Goal: Task Accomplishment & Management: Complete application form

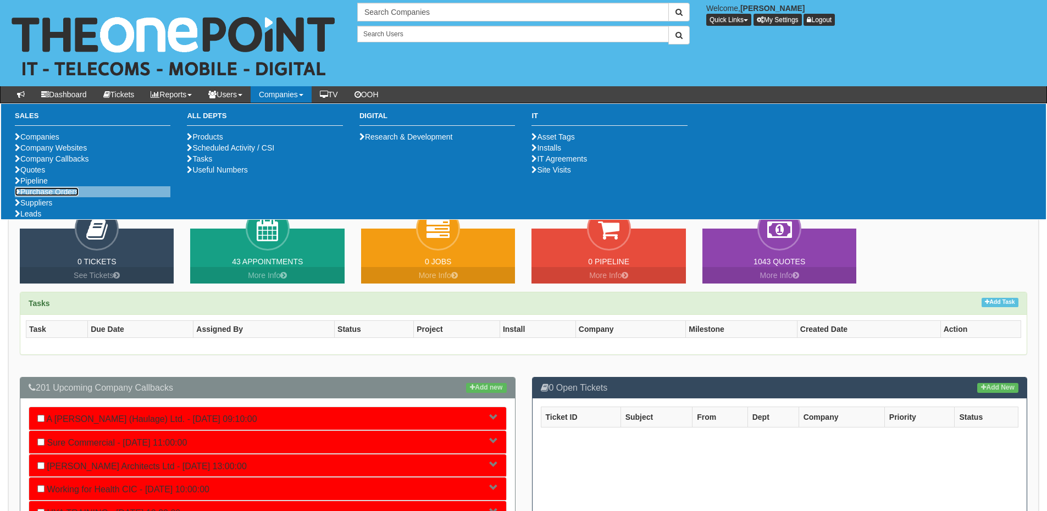
click at [58, 196] on link "Purchase Orders" at bounding box center [47, 191] width 64 height 9
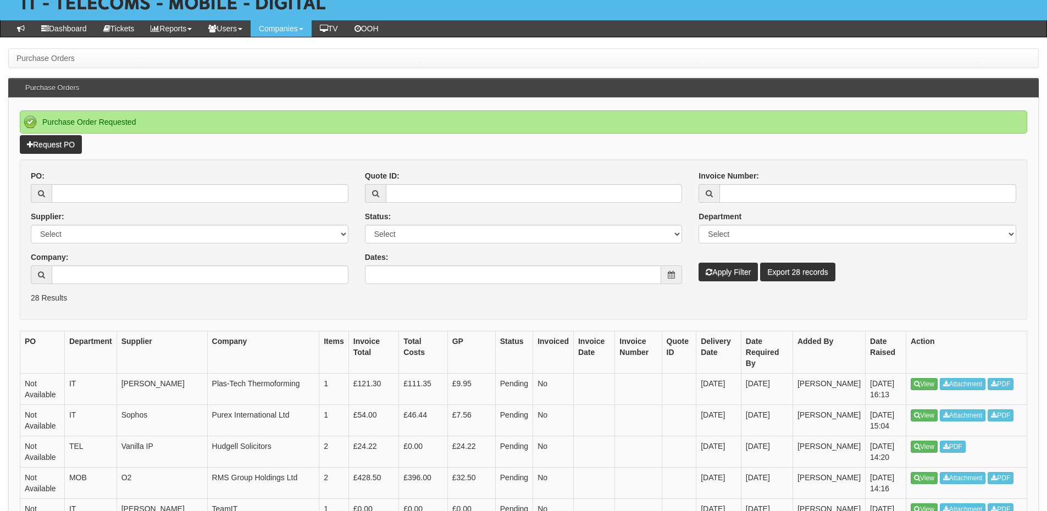
scroll to position [55, 0]
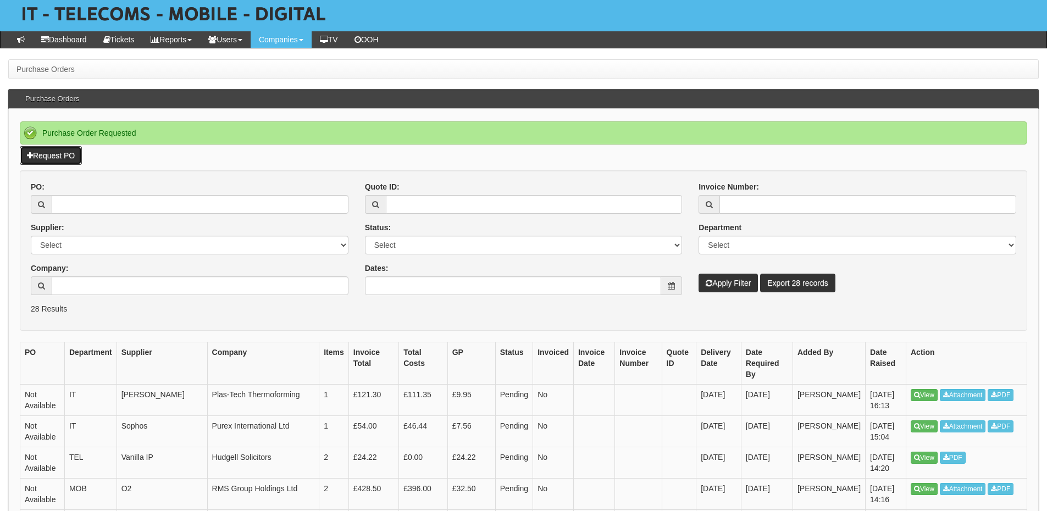
click at [62, 160] on link "Request PO" at bounding box center [51, 155] width 62 height 19
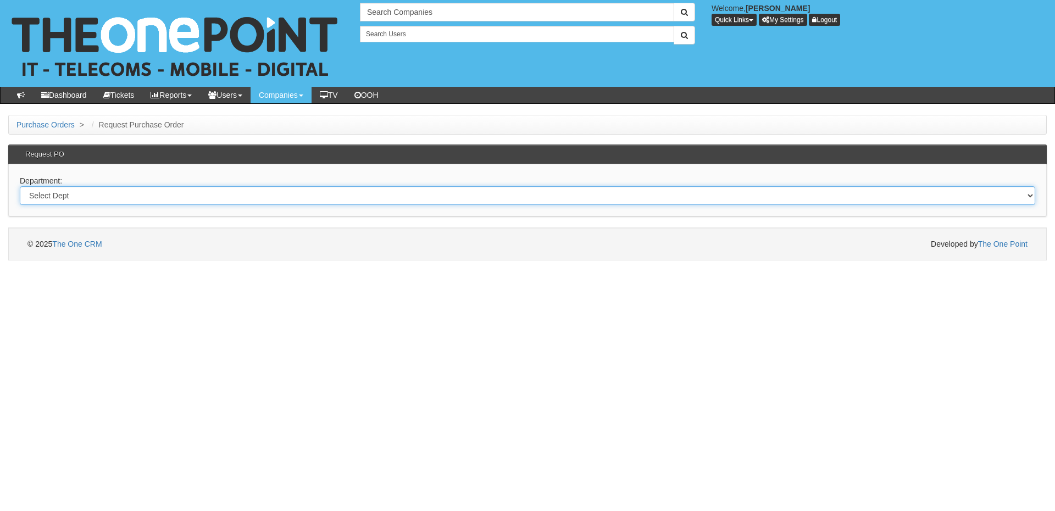
click at [154, 202] on select "Select Dept Digital Internal IT Mobiles Marketing Telecoms" at bounding box center [527, 195] width 1015 height 19
select select "?pipeID=&dept=IT"
click at [20, 186] on select "Select Dept Digital Internal IT Mobiles Marketing Telecoms" at bounding box center [527, 195] width 1015 height 19
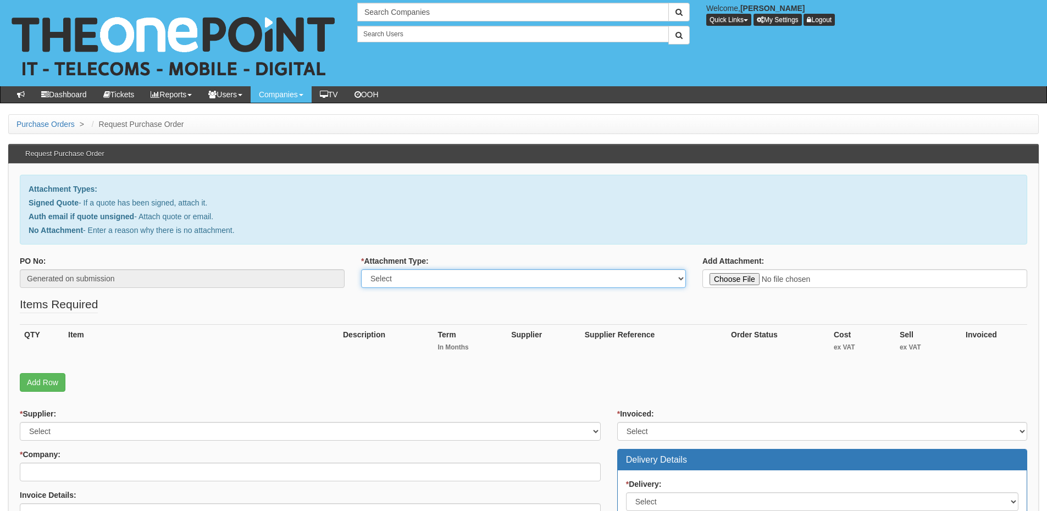
click at [372, 285] on select "Select Signed Quote Auth email with quote if unsigned No Attachment" at bounding box center [523, 278] width 325 height 19
select select "Signed Quote"
click at [361, 269] on select "Select Signed Quote Auth email with quote if unsigned No Attachment" at bounding box center [523, 278] width 325 height 19
type input "C:\fakepath\JRM Godden Associates - New Deal (1).pdf"
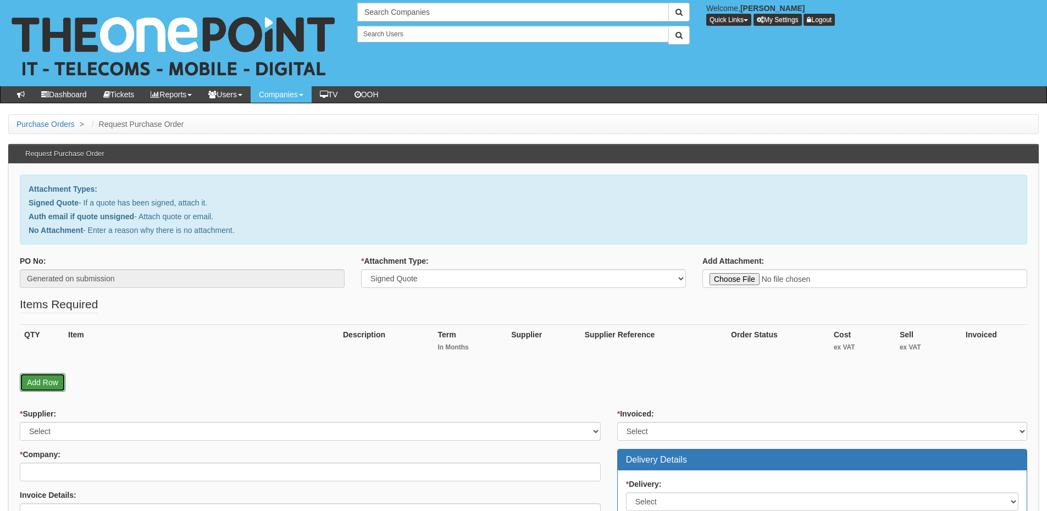
click at [47, 387] on link "Add Row" at bounding box center [43, 382] width 46 height 19
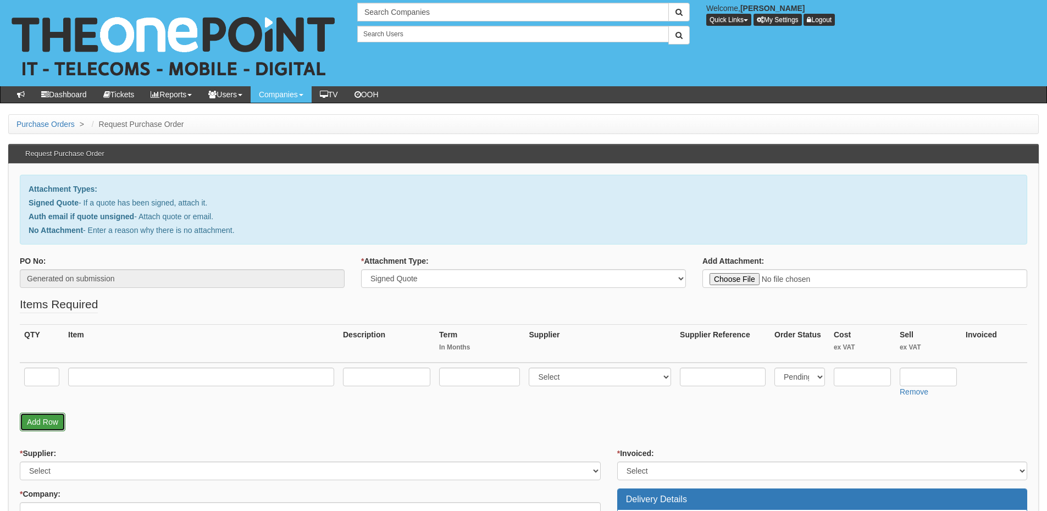
click at [49, 415] on link "Add Row" at bounding box center [43, 422] width 46 height 19
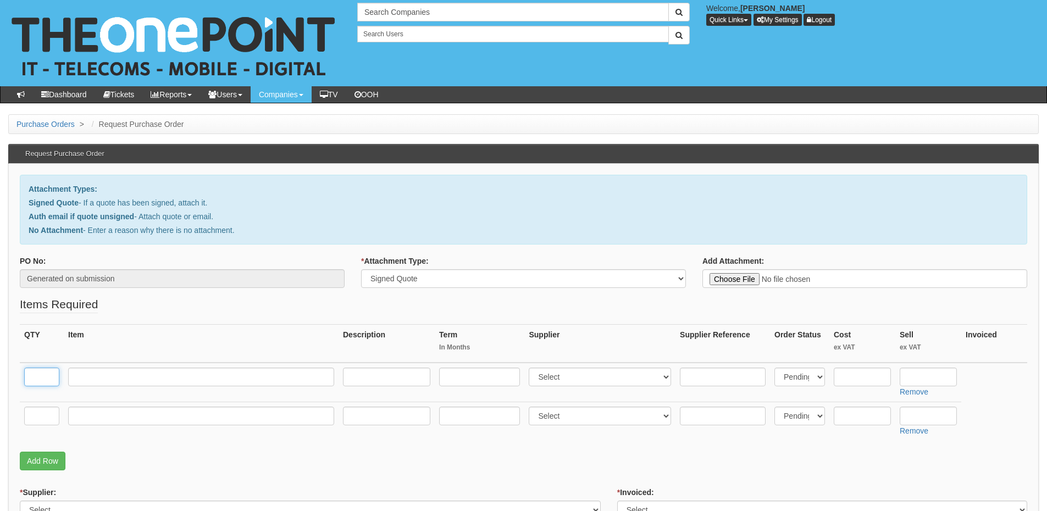
click at [48, 376] on input "text" at bounding box center [41, 377] width 35 height 19
click at [49, 377] on input "text" at bounding box center [41, 377] width 35 height 19
type input "1"
click at [44, 416] on input "text" at bounding box center [41, 416] width 35 height 19
type input "1"
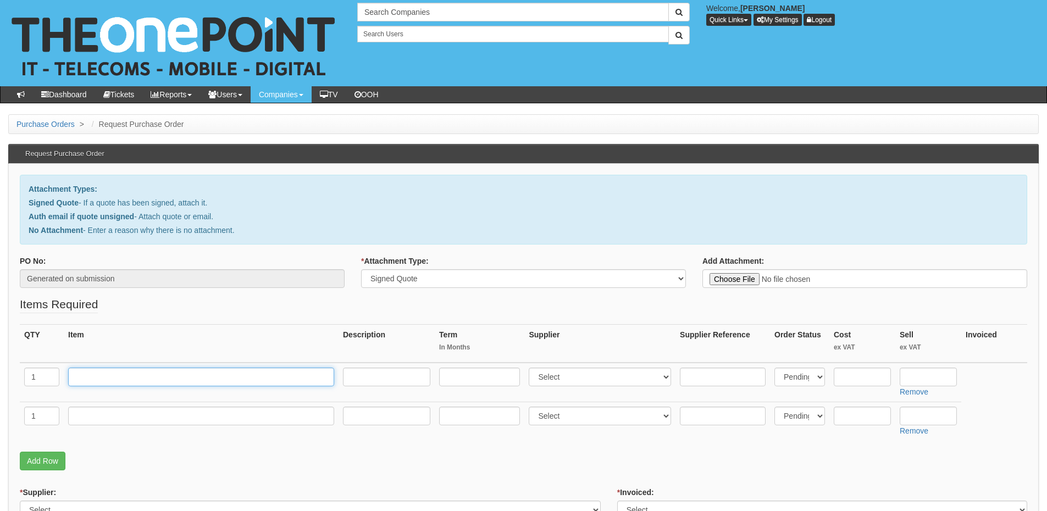
click at [169, 372] on input "text" at bounding box center [201, 377] width 266 height 19
paste input "Mail Migration Time Labour"
type input "Mail Migration Time Labour"
click at [927, 377] on input "text" at bounding box center [927, 377] width 57 height 19
type input "250"
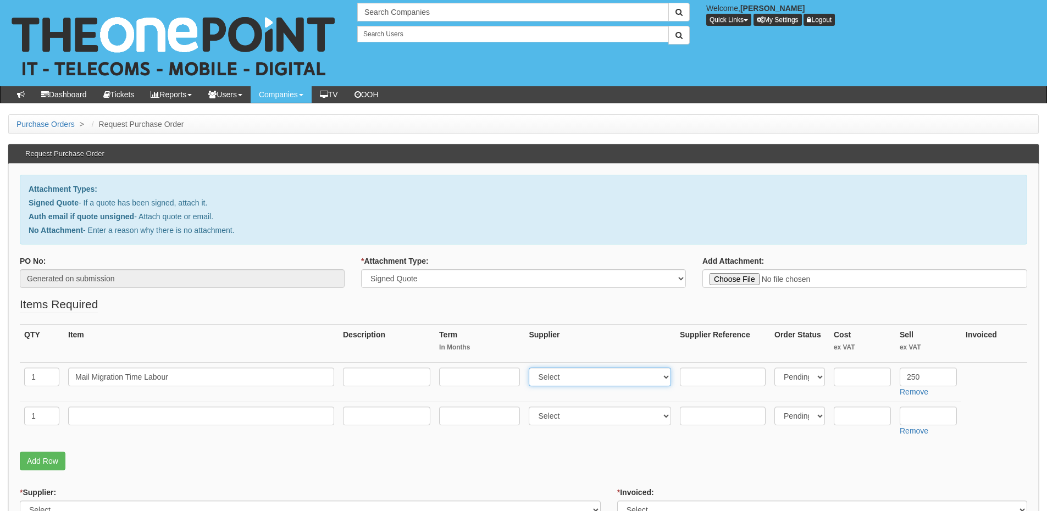
click at [593, 377] on select "Select 123 REG.co.uk 1Password 3 4Gon AA Jones Electric Ltd Abzorb Access Group…" at bounding box center [599, 377] width 142 height 19
select select "81"
click at [531, 368] on select "Select 123 REG.co.uk 1Password 3 4Gon AA Jones Electric Ltd Abzorb Access Group…" at bounding box center [599, 377] width 142 height 19
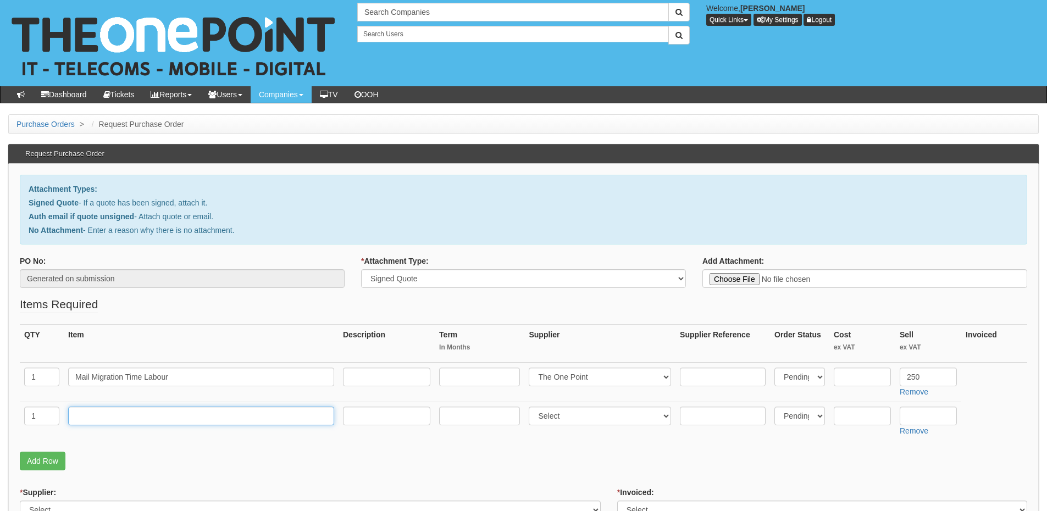
click at [123, 411] on input "text" at bounding box center [201, 416] width 266 height 19
click at [170, 414] on input "text" at bounding box center [201, 416] width 266 height 19
paste input "Microsoft 365 Business Standard"
type input "Microsoft 365 Business Standard"
click at [371, 416] on input "text" at bounding box center [386, 416] width 87 height 19
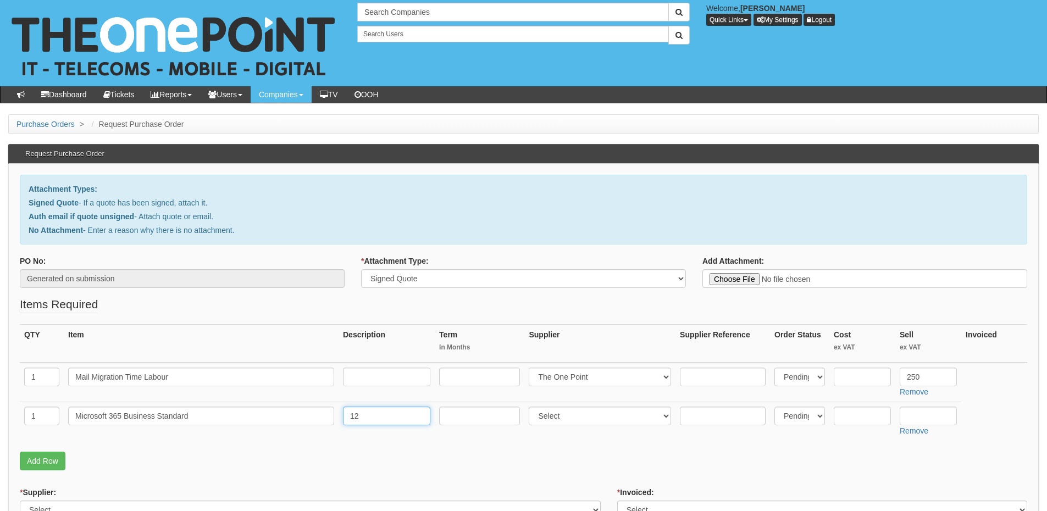
type input "12"
click at [455, 411] on input "text" at bounding box center [479, 416] width 81 height 19
type input "12"
click at [556, 414] on select "Select 123 REG.co.uk 1Password 3 4Gon AA Jones Electric Ltd Abzorb Access Group…" at bounding box center [599, 416] width 142 height 19
select select "291"
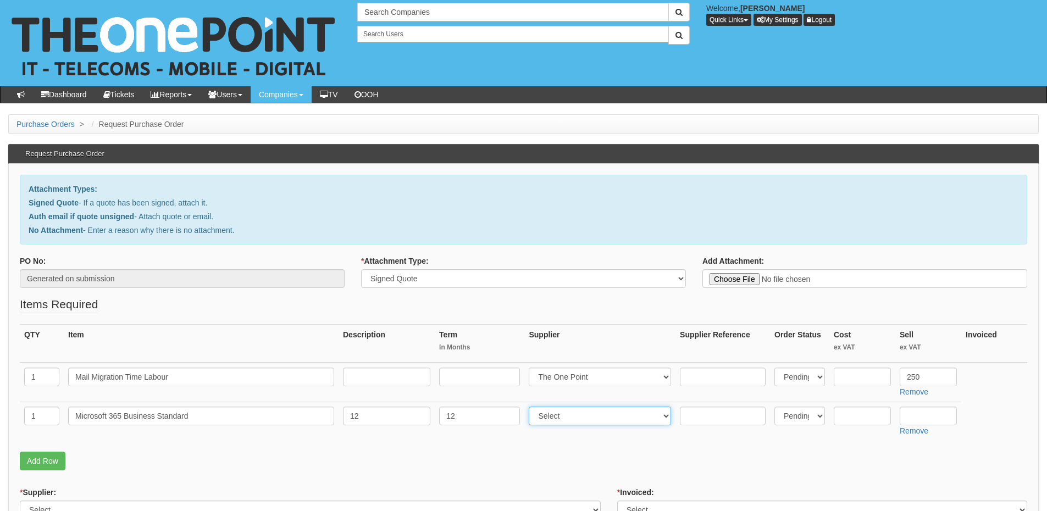
click at [531, 407] on select "Select 123 REG.co.uk 1Password 3 4Gon AA Jones Electric Ltd Abzorb Access Group…" at bounding box center [599, 416] width 142 height 19
click at [926, 420] on input "text" at bounding box center [927, 416] width 57 height 19
click at [911, 413] on input "text" at bounding box center [927, 416] width 57 height 19
type input "10.08"
click at [861, 418] on input "text" at bounding box center [861, 416] width 57 height 19
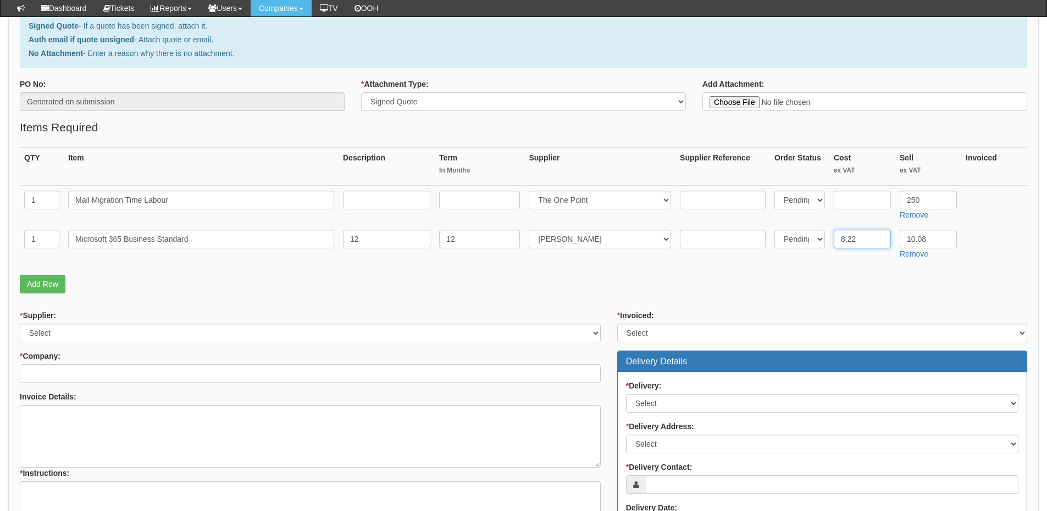
scroll to position [165, 0]
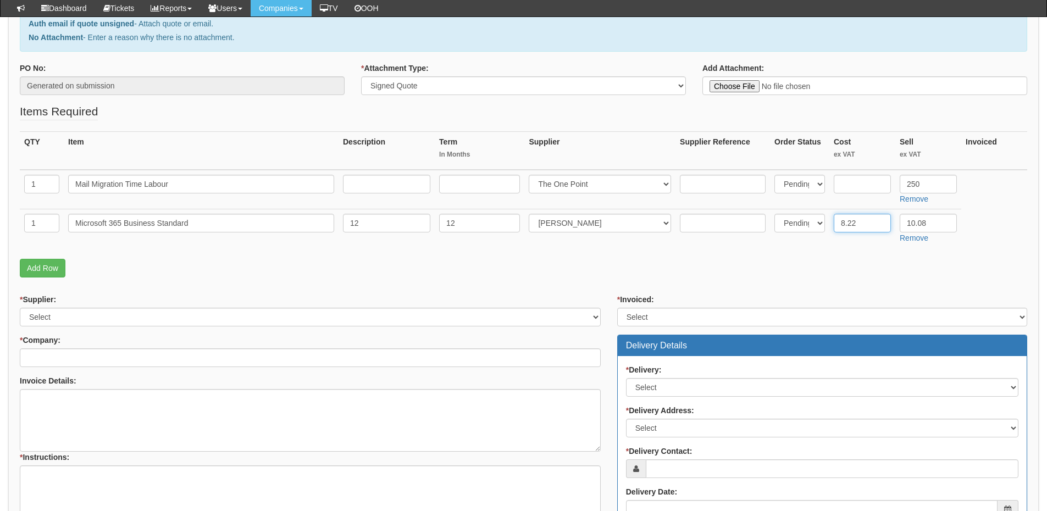
type input "8.22"
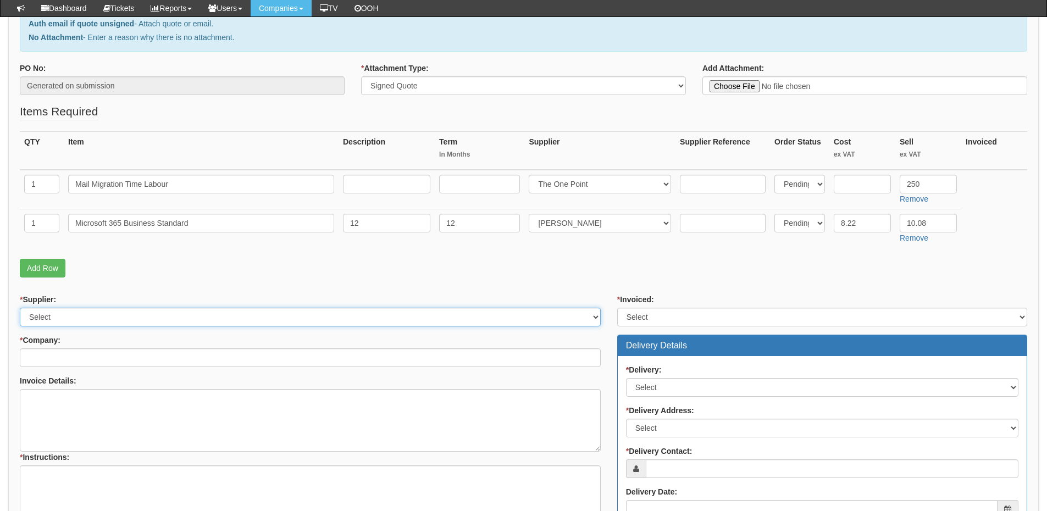
click at [90, 314] on select "Select 123 REG.co.uk 1Password 3 4Gon AA Jones Electric Ltd Abzorb Access Group…" at bounding box center [310, 317] width 581 height 19
select select "124"
click at [20, 308] on select "Select 123 REG.co.uk 1Password 3 4Gon AA Jones Electric Ltd Abzorb Access Group…" at bounding box center [310, 317] width 581 height 19
click at [86, 357] on input "* Company:" at bounding box center [310, 357] width 581 height 19
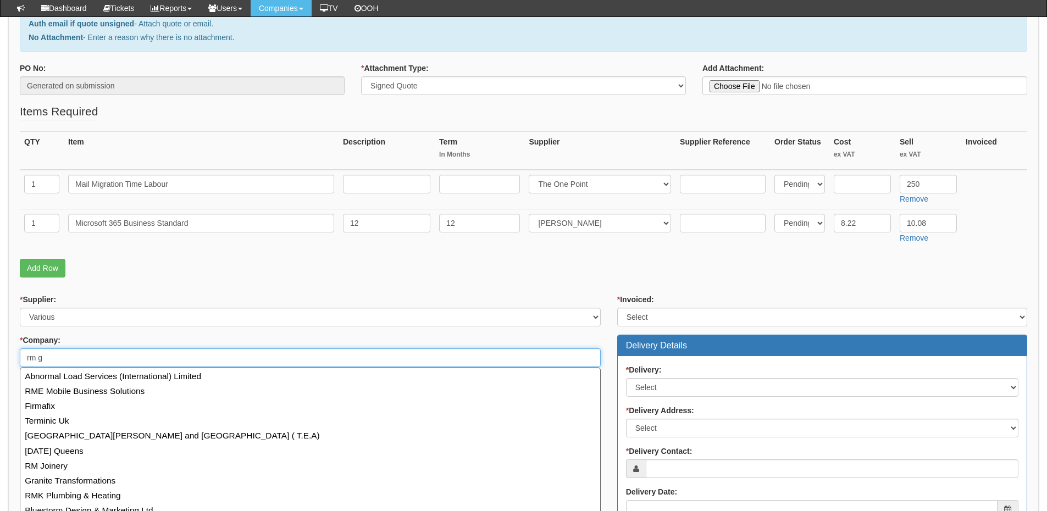
type input "rm go"
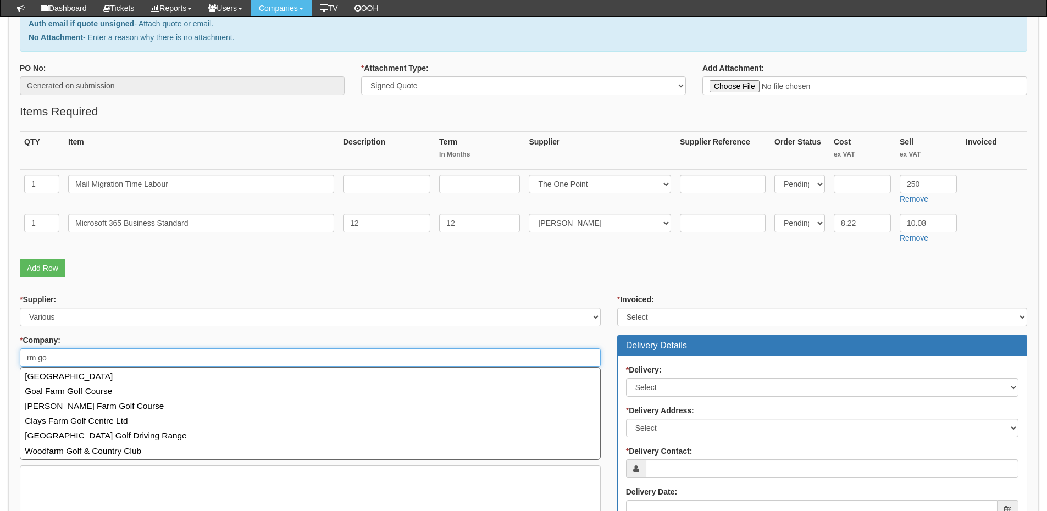
drag, startPoint x: 50, startPoint y: 357, endPoint x: 4, endPoint y: 357, distance: 46.1
click at [4, 357] on div "Purchase Orders > Request Purchase Order Request Purchase Order Attachment Type…" at bounding box center [523, 332] width 1047 height 823
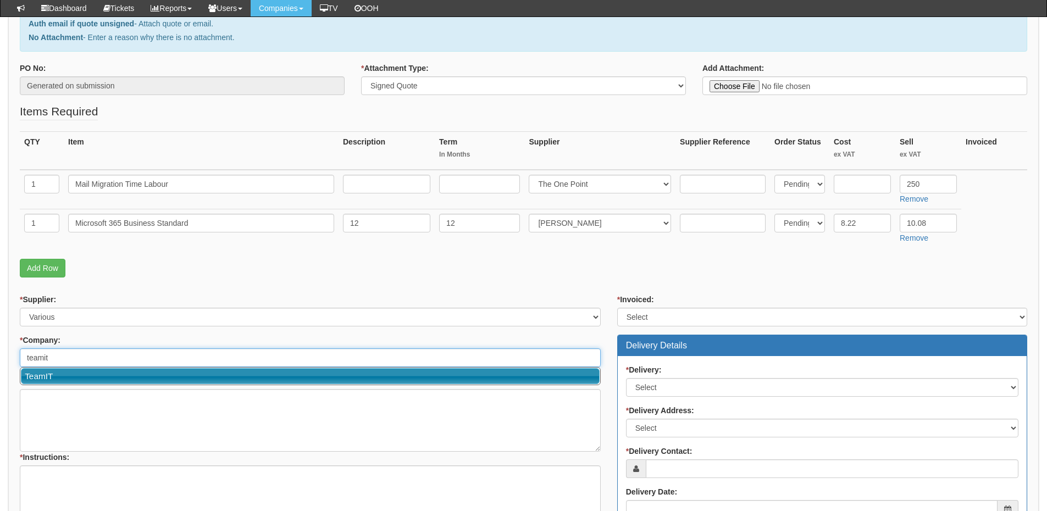
click at [102, 375] on link "TeamIT" at bounding box center [310, 376] width 578 height 16
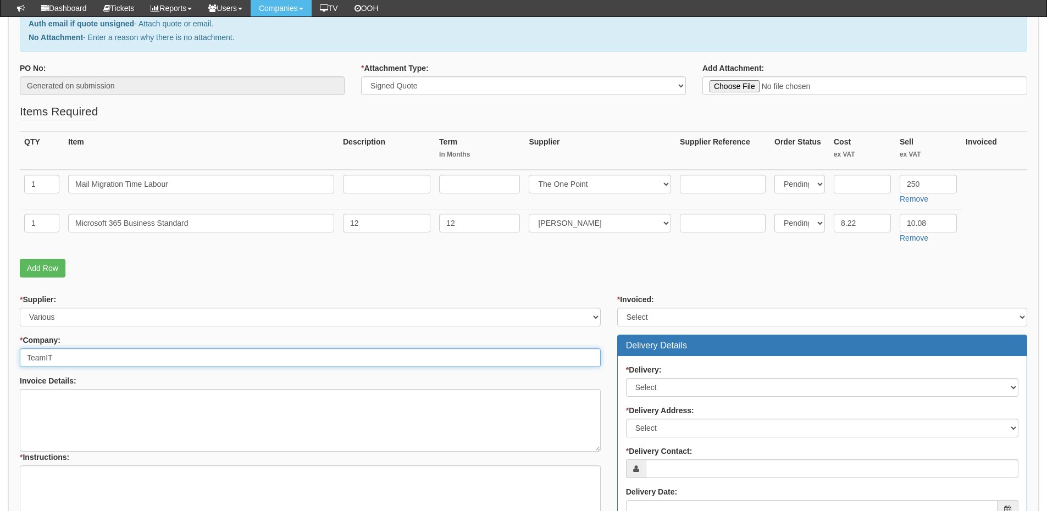
type input "TeamIT"
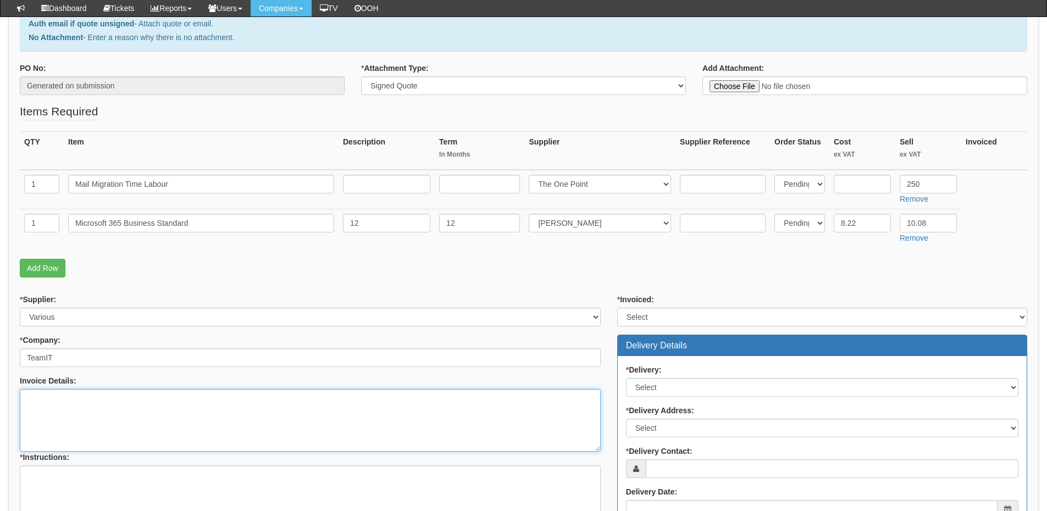
click at [156, 413] on textarea "Invoice Details:" at bounding box center [310, 420] width 581 height 63
paste textarea "JRM Godden Associates"
type textarea "JRM Godden Associates"
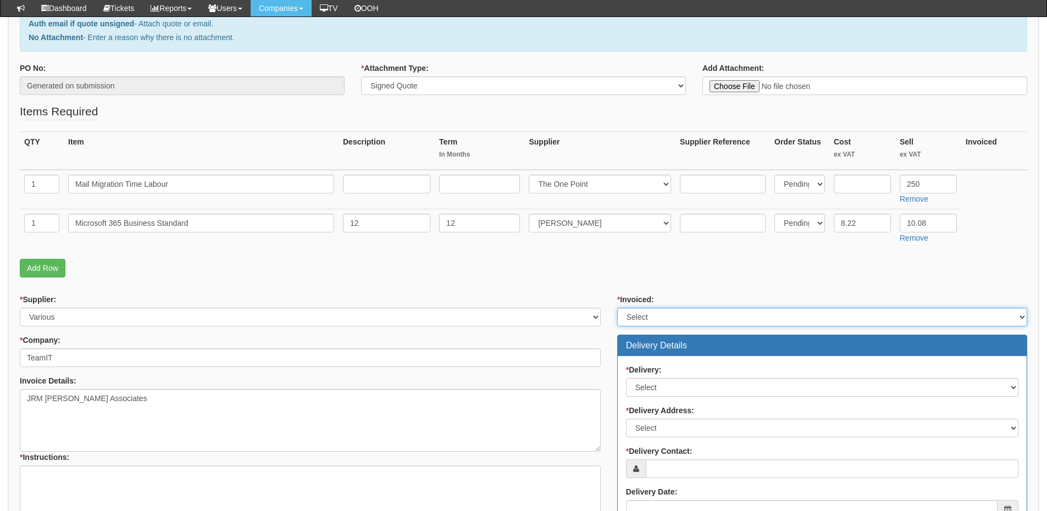
click at [652, 321] on select "Select Yes No N/A STB (part of order)" at bounding box center [822, 317] width 410 height 19
select select "2"
click at [617, 308] on select "Select Yes No N/A STB (part of order)" at bounding box center [822, 317] width 410 height 19
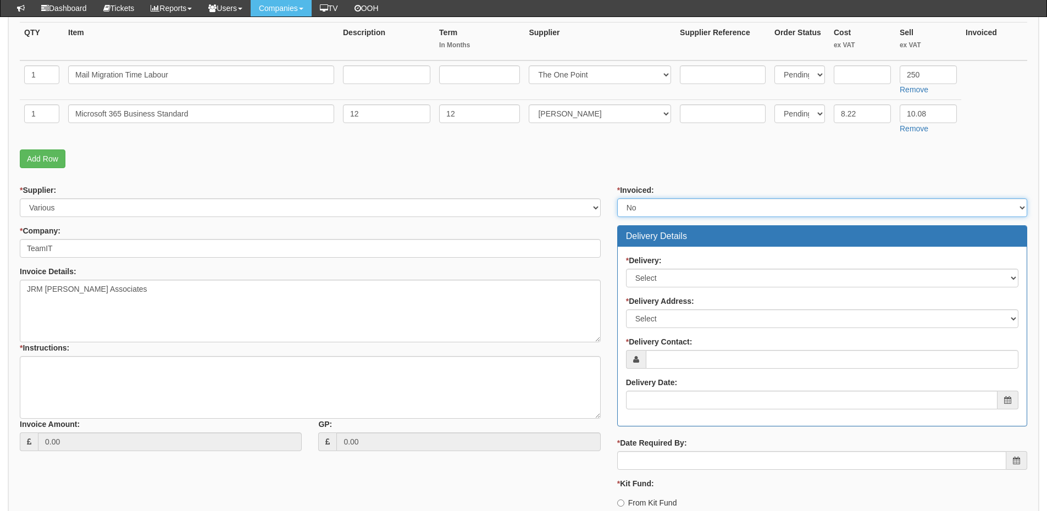
scroll to position [275, 0]
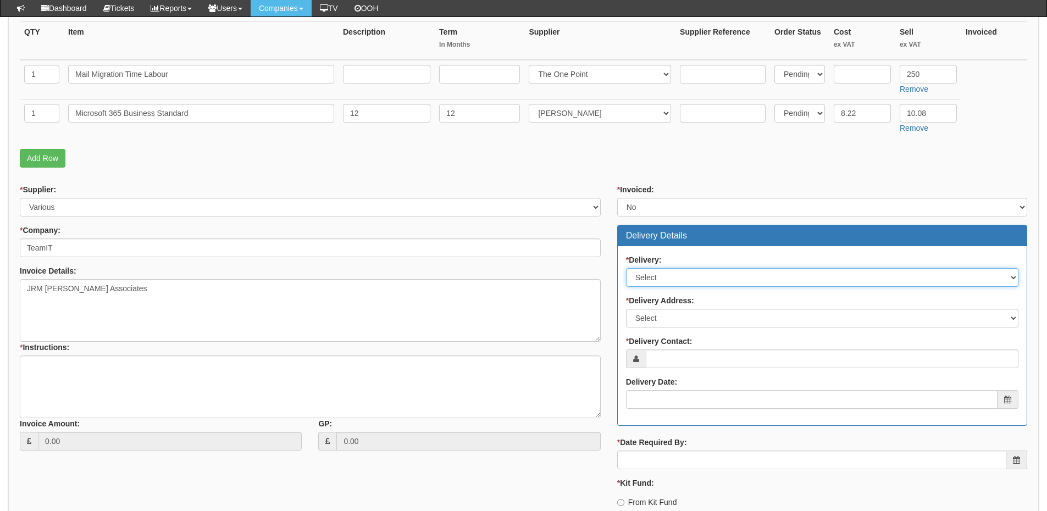
drag, startPoint x: 663, startPoint y: 274, endPoint x: 665, endPoint y: 281, distance: 7.5
click at [663, 274] on select "Select No Not Applicable Yes" at bounding box center [822, 277] width 392 height 19
select select "3"
click at [626, 268] on select "Select No Not Applicable Yes" at bounding box center [822, 277] width 392 height 19
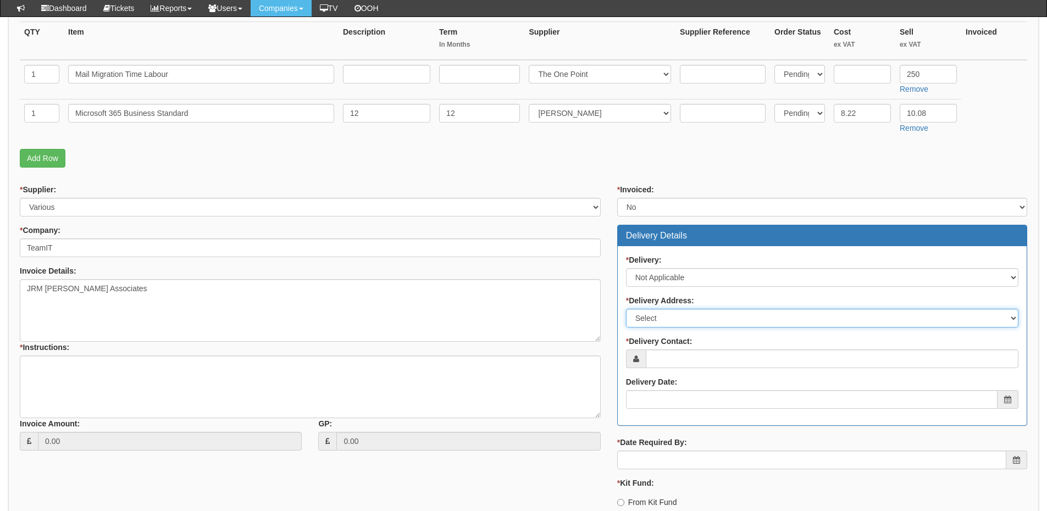
click at [669, 315] on select "Select Not Applicable Main Address - WF8 4HY Other" at bounding box center [822, 318] width 392 height 19
select select "N/A"
click at [626, 309] on select "Select Not Applicable Main Address - WF8 4HY Other" at bounding box center [822, 318] width 392 height 19
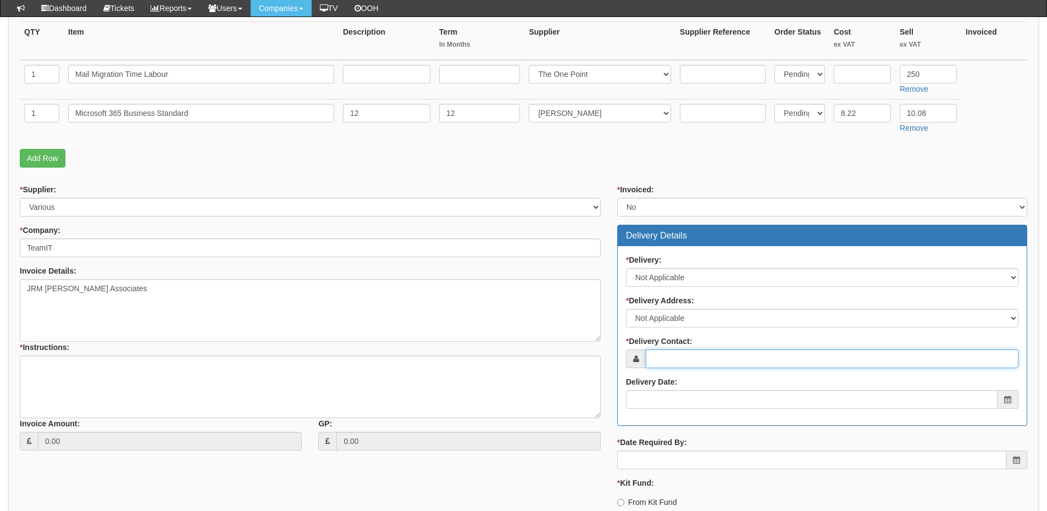
click at [676, 354] on input "* Delivery Contact:" at bounding box center [831, 358] width 372 height 19
click at [672, 358] on input "* Delivery Contact:" at bounding box center [831, 358] width 372 height 19
paste input "Richard Godden"
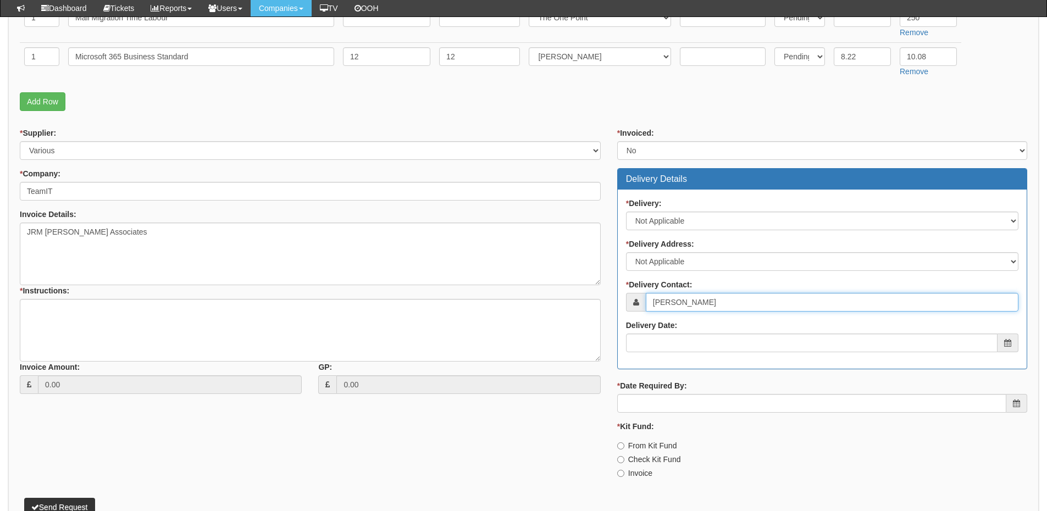
scroll to position [385, 0]
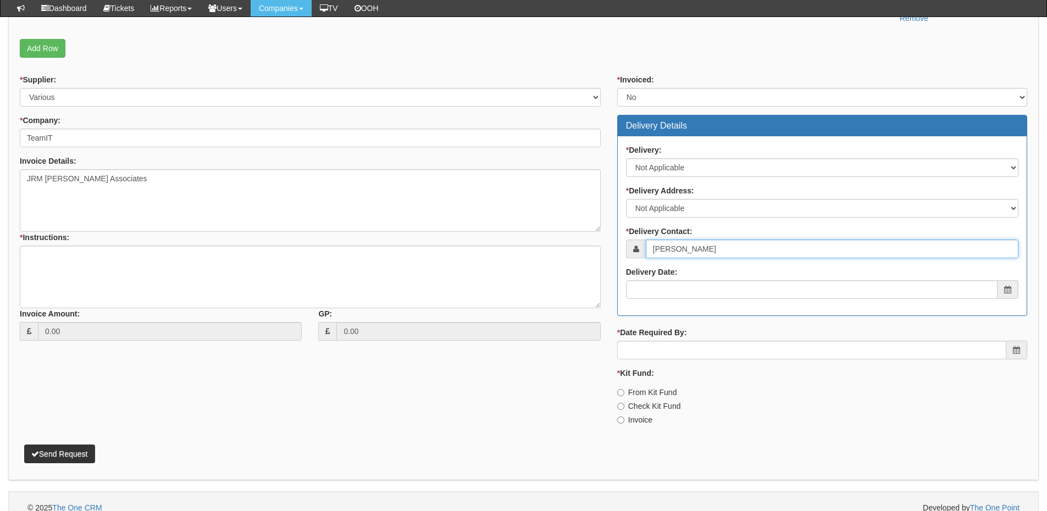
type input "Richard Godden"
click at [694, 276] on div "Delivery Date:" at bounding box center [822, 282] width 392 height 32
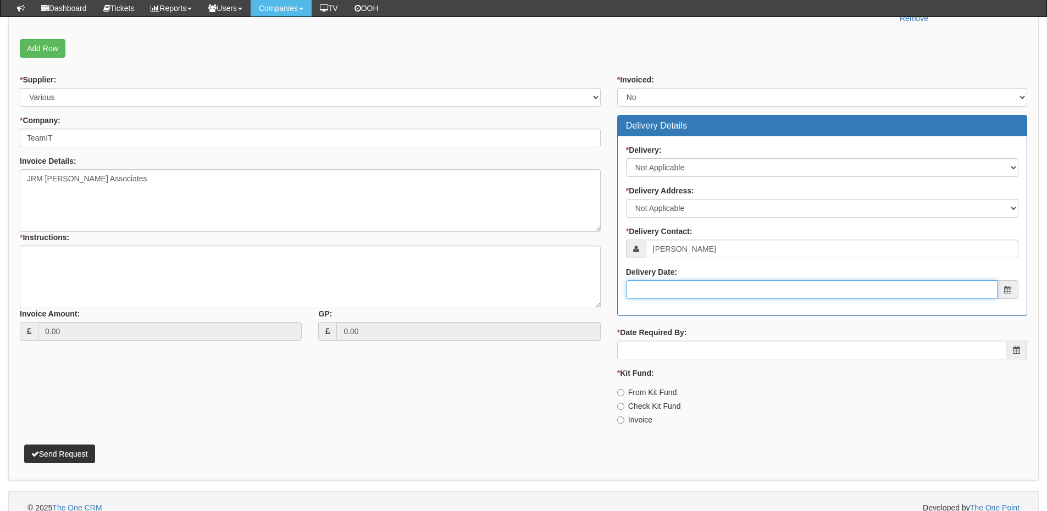
click at [700, 293] on input "Delivery Date:" at bounding box center [811, 289] width 371 height 19
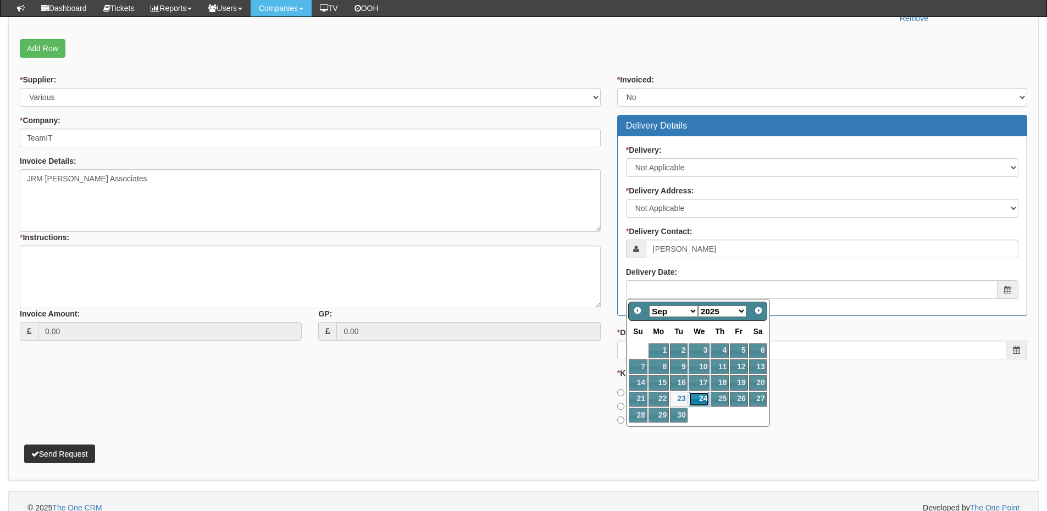
click at [703, 394] on link "24" at bounding box center [698, 399] width 21 height 15
type input "2025-09-24"
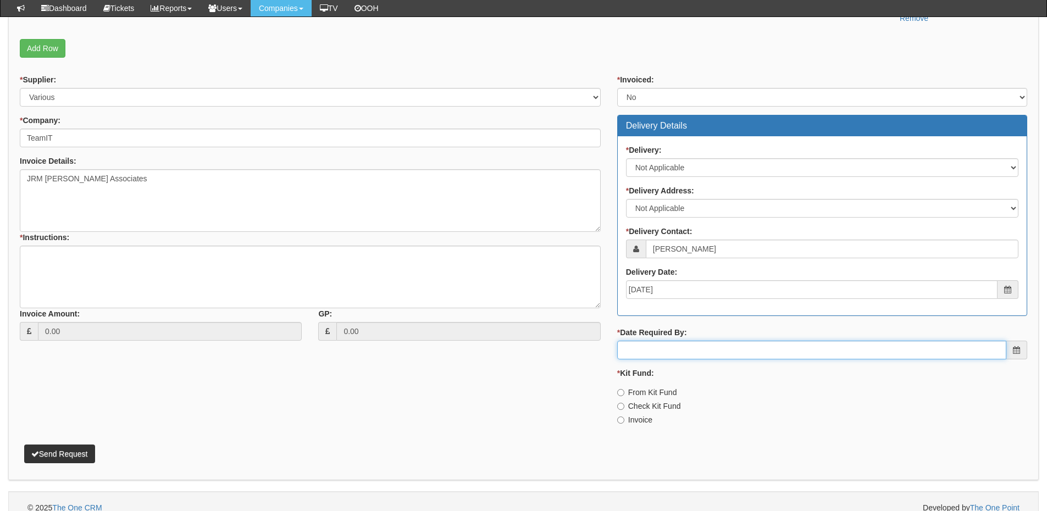
click at [683, 345] on input "* Date Required By:" at bounding box center [811, 350] width 389 height 19
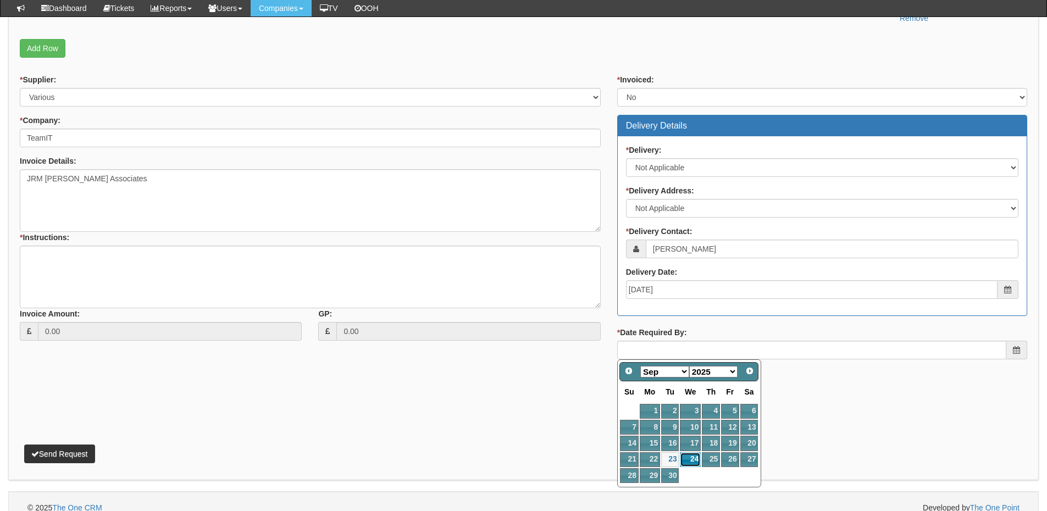
click at [692, 459] on link "24" at bounding box center [690, 459] width 21 height 15
type input "2025-09-24"
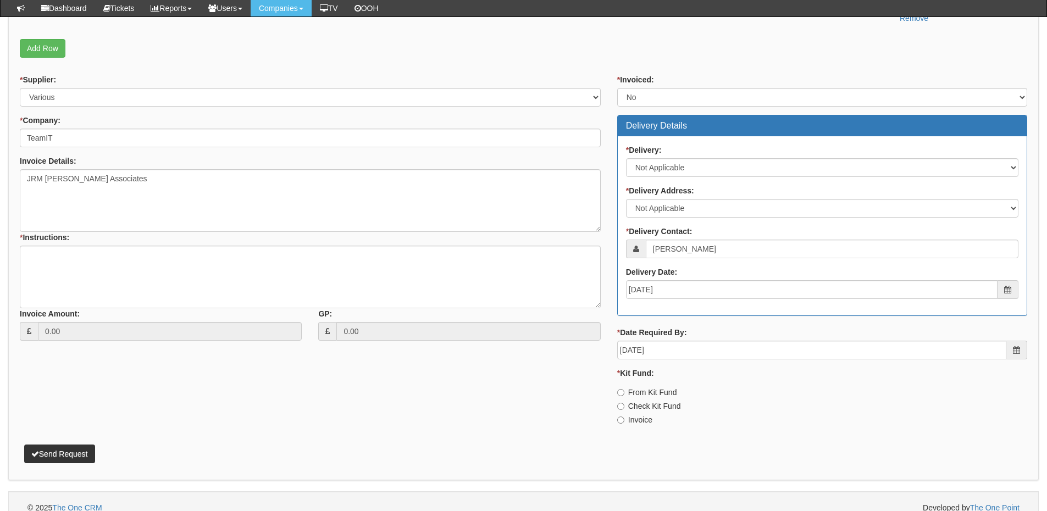
click at [641, 415] on label "Invoice" at bounding box center [634, 419] width 35 height 11
click at [624, 416] on input "Invoice" at bounding box center [620, 419] width 7 height 7
radio input "true"
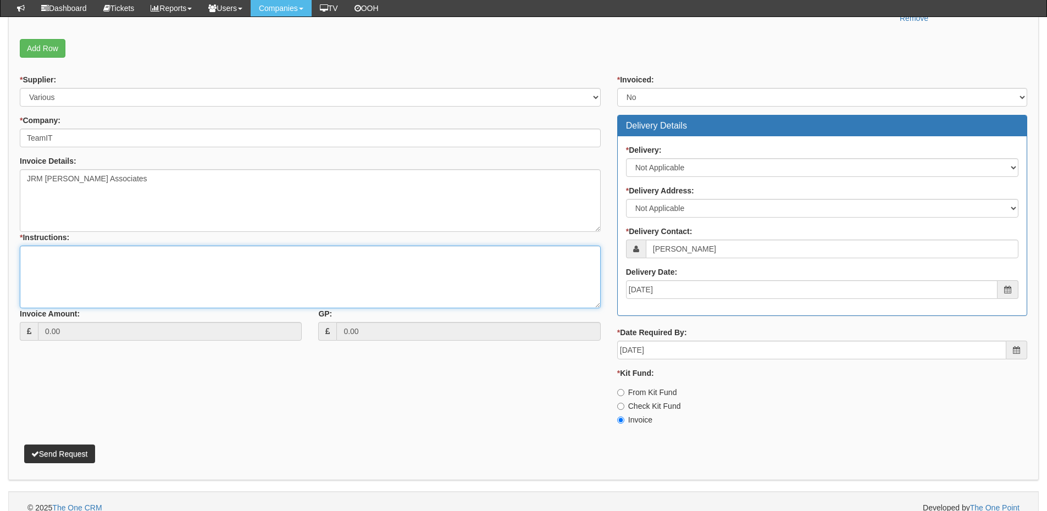
click at [244, 283] on textarea "* Instructions:" at bounding box center [310, 277] width 581 height 63
type textarea "Mail migration"
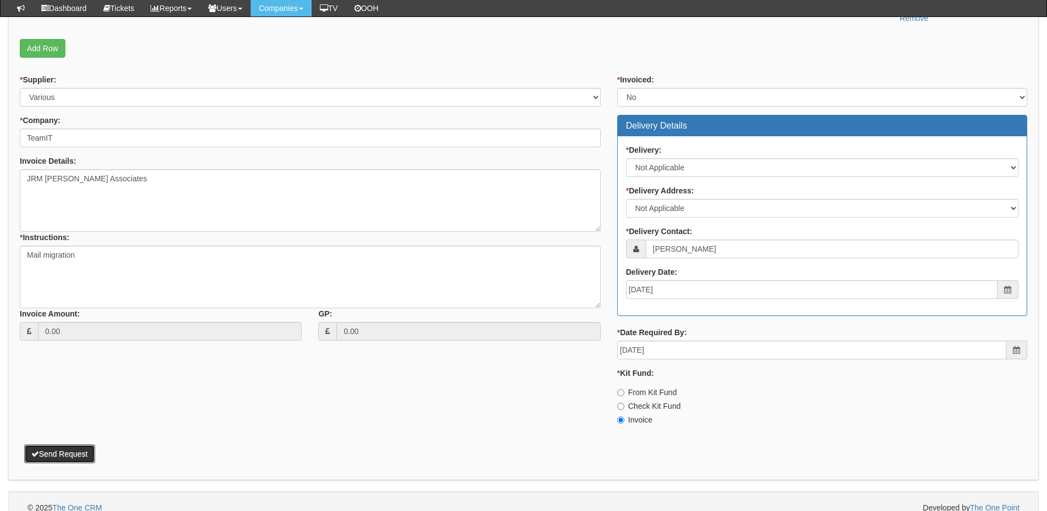
click at [93, 452] on button "Send Request" at bounding box center [59, 453] width 71 height 19
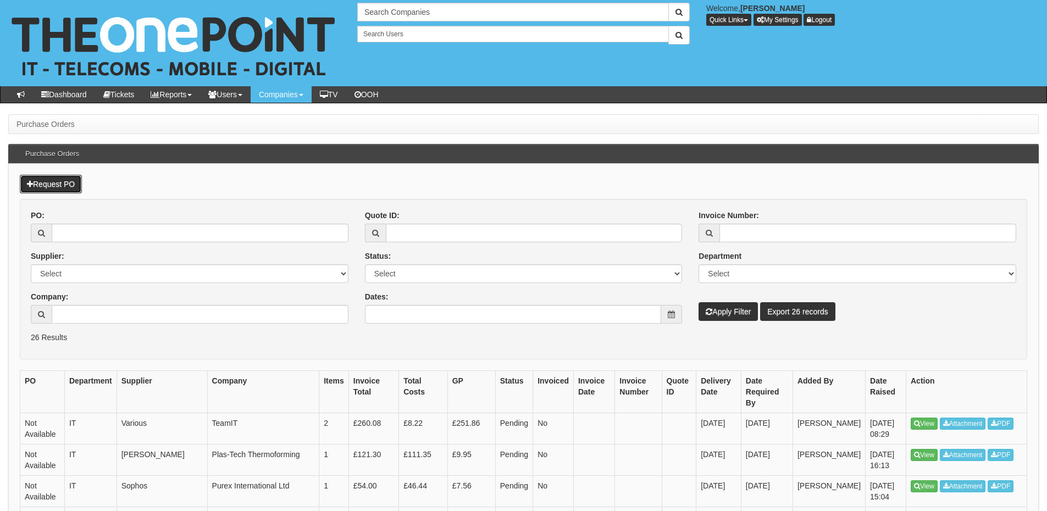
click at [69, 176] on link "Request PO" at bounding box center [51, 184] width 62 height 19
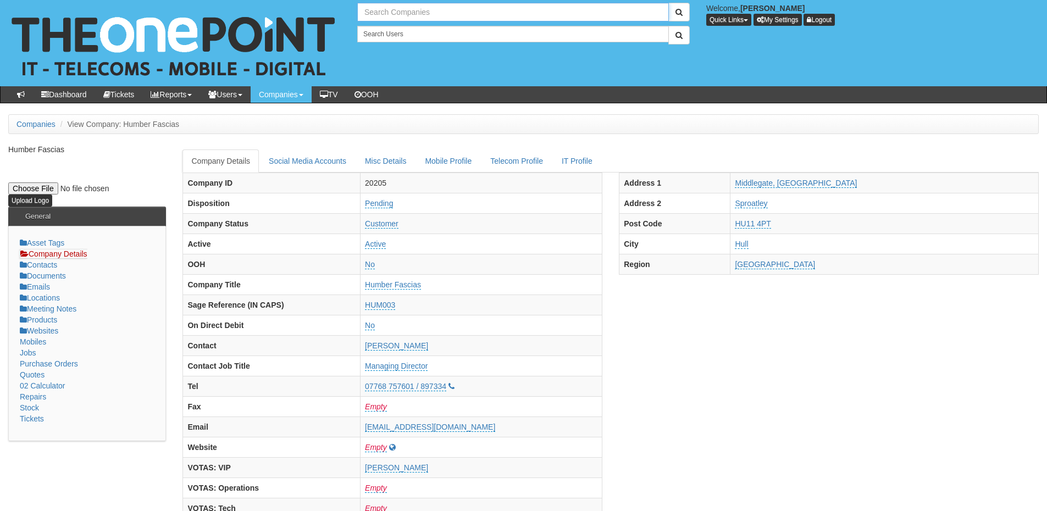
click at [391, 12] on input "text" at bounding box center [512, 12] width 311 height 19
click at [388, 26] on link "NHS City Healthcare Partnership CIC - CHCP" at bounding box center [512, 31] width 309 height 16
type input "NHS City Healthcare Partnership CIC - CHCP"
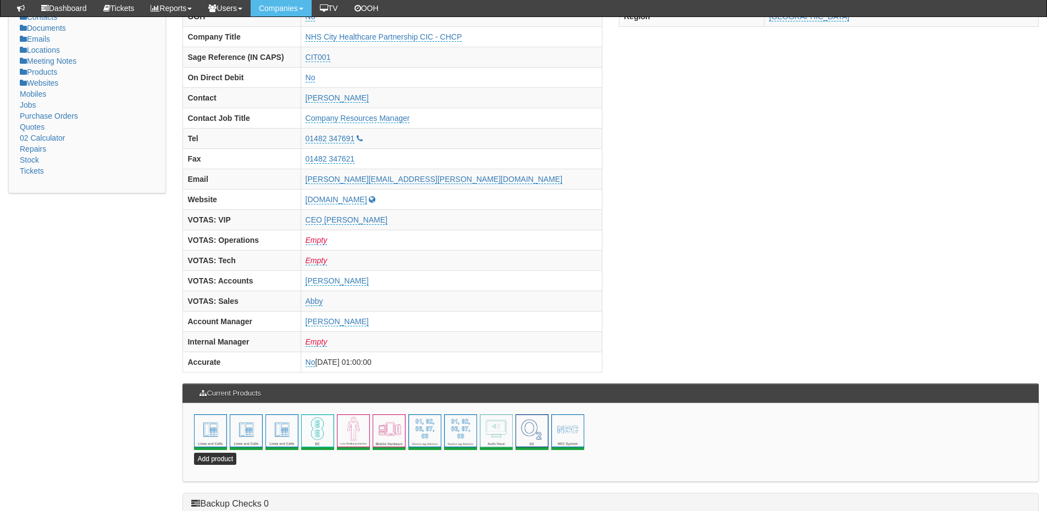
scroll to position [485, 0]
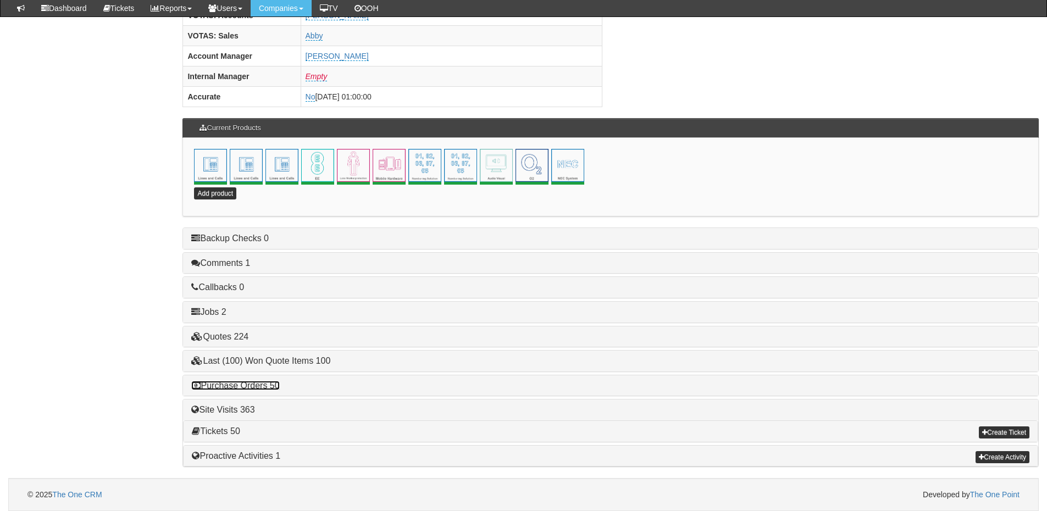
click at [251, 383] on link "Purchase Orders 50" at bounding box center [235, 385] width 88 height 9
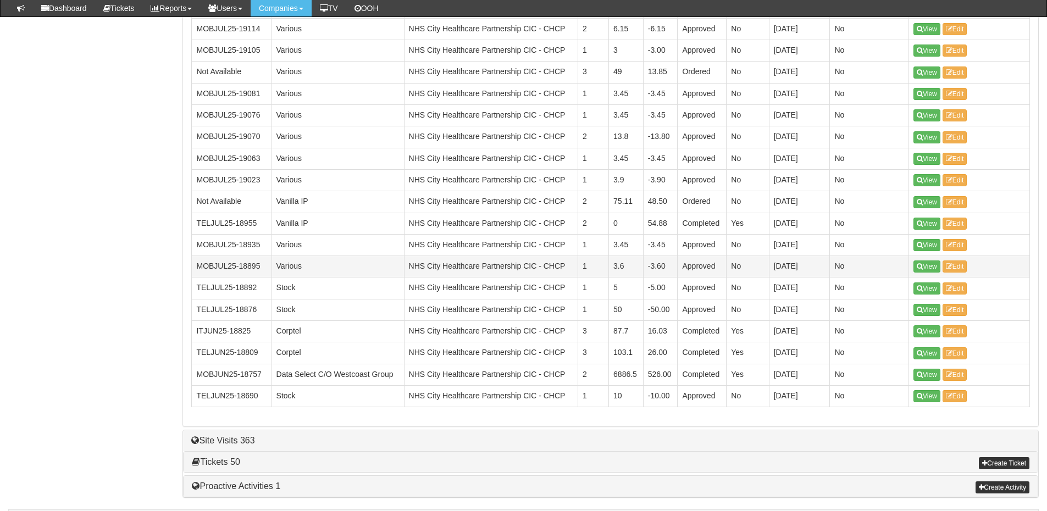
scroll to position [1583, 0]
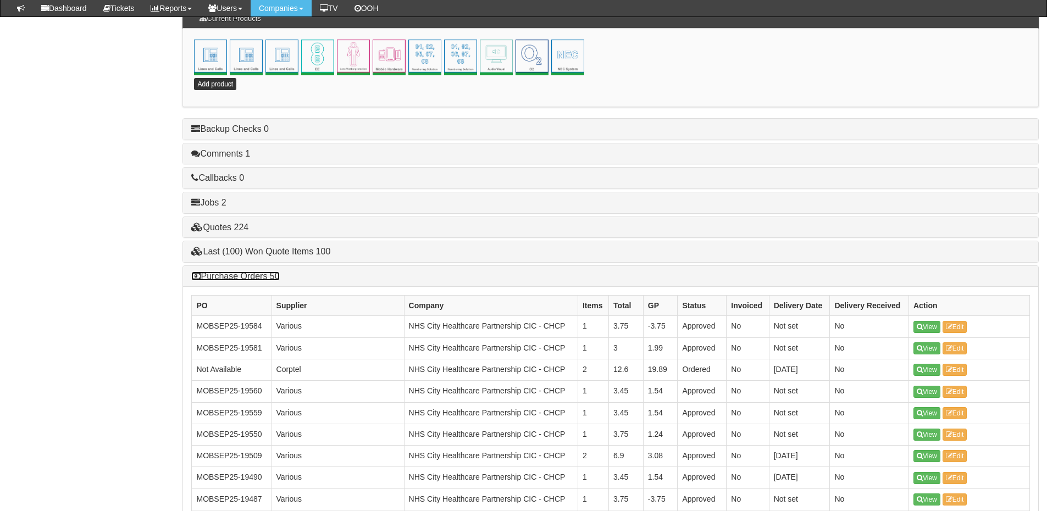
click at [247, 276] on link "Purchase Orders 50" at bounding box center [235, 275] width 88 height 9
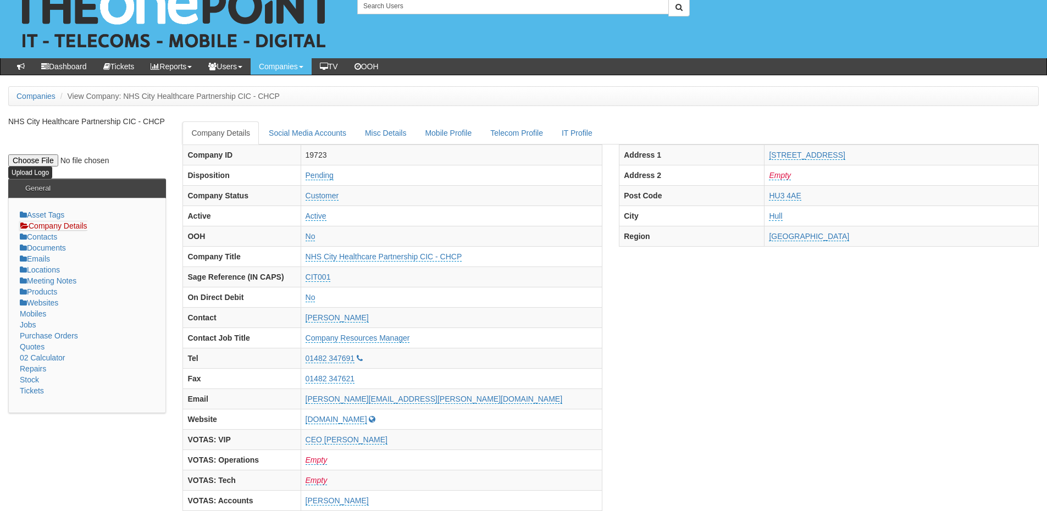
scroll to position [0, 0]
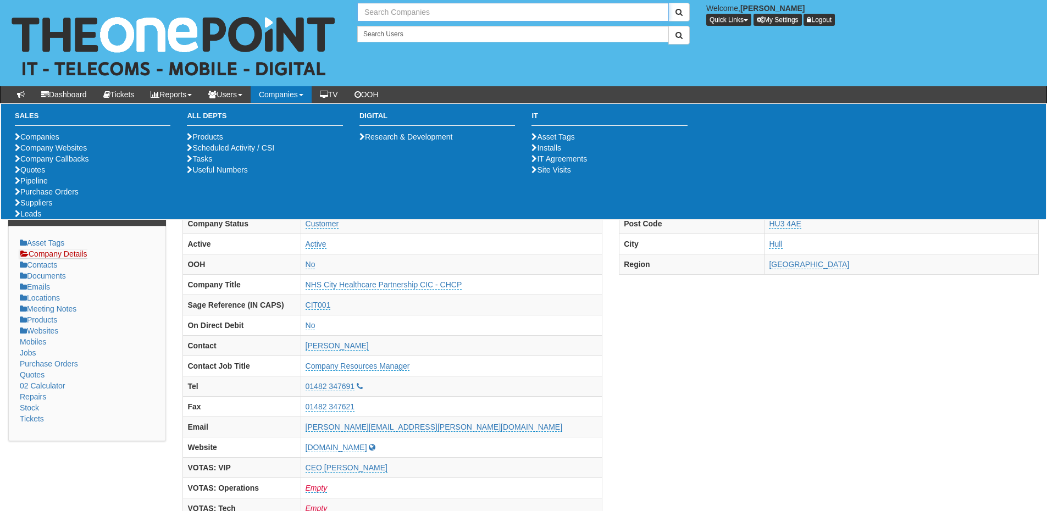
click at [398, 7] on input "text" at bounding box center [512, 12] width 311 height 19
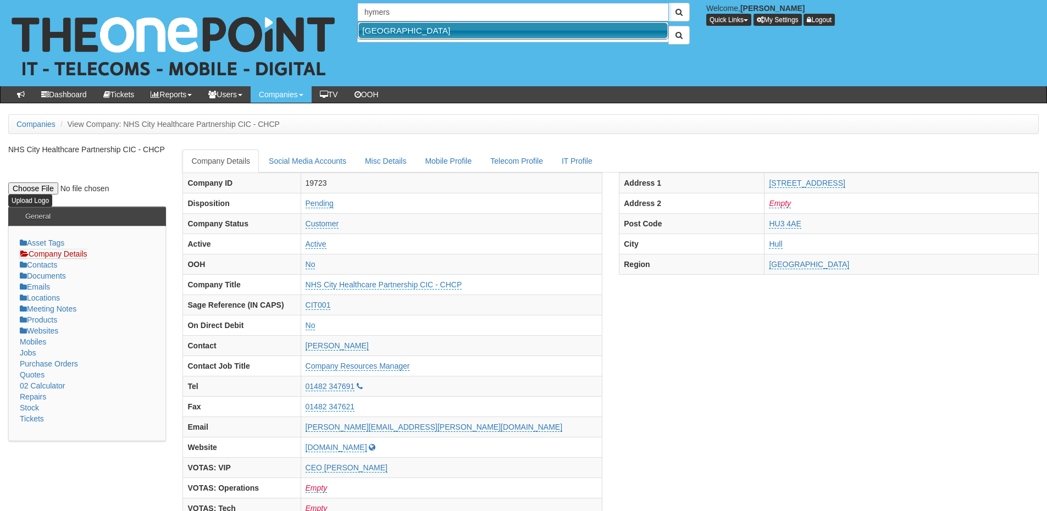
click at [405, 27] on link "Hymers College" at bounding box center [512, 31] width 309 height 16
type input "Hymers College"
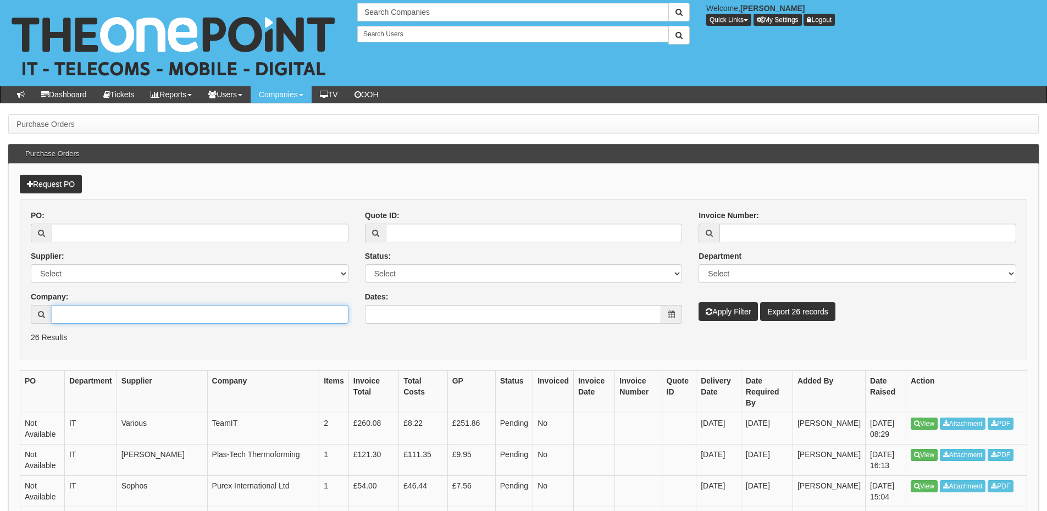
click at [115, 316] on input "Company:" at bounding box center [200, 314] width 297 height 19
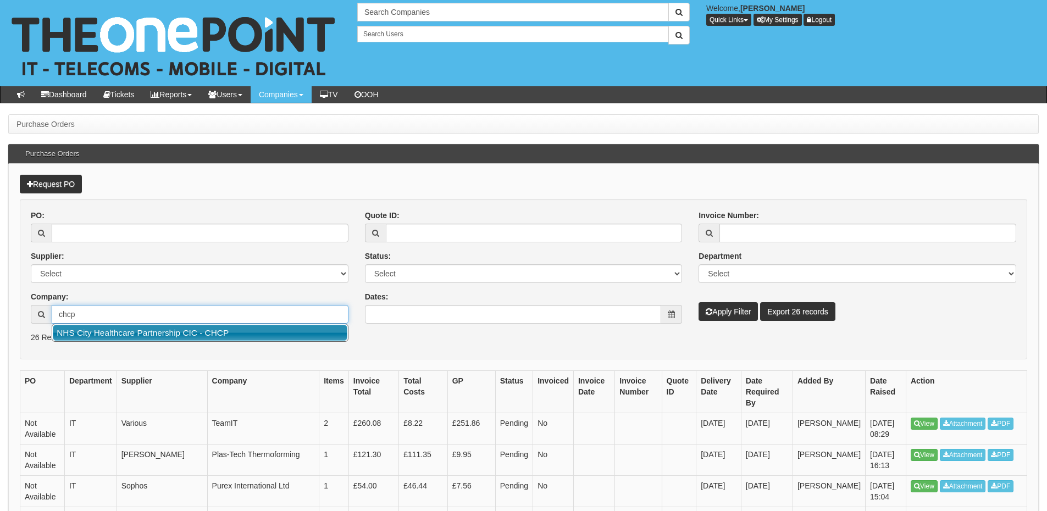
click at [133, 333] on link "NHS City Healthcare Partnership CIC - CHCP" at bounding box center [200, 333] width 294 height 16
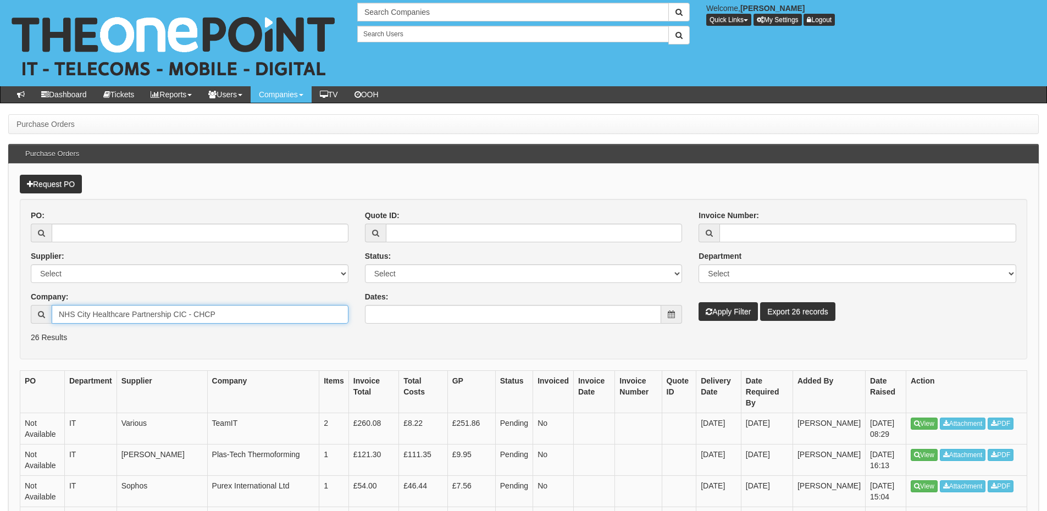
type input "NHS City Healthcare Partnership CIC - CHCP"
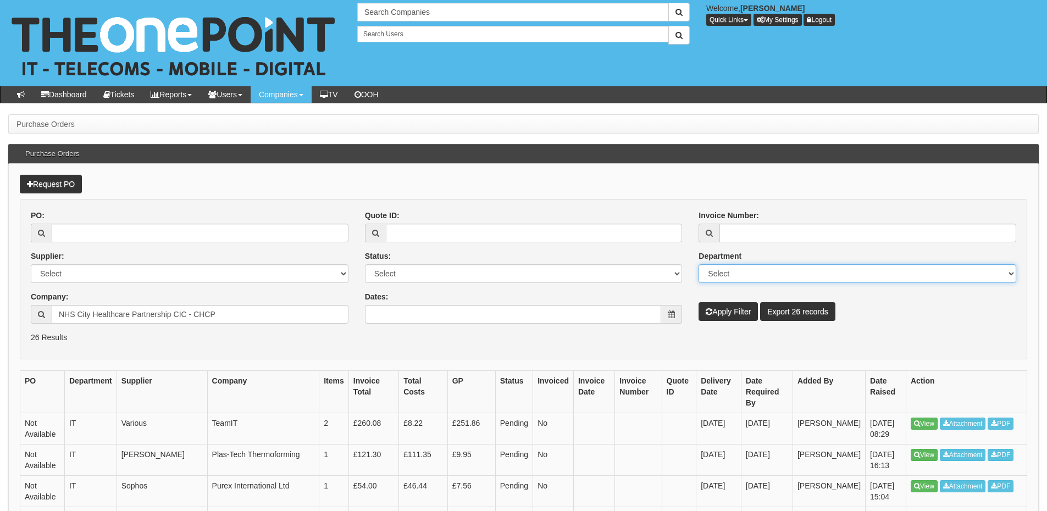
click at [721, 275] on select "Select Mobiles IT Telecoms Marketing Digital Internal" at bounding box center [857, 273] width 318 height 19
select select "TEL"
click at [698, 264] on select "Select Mobiles IT Telecoms Marketing Digital Internal" at bounding box center [857, 273] width 318 height 19
click at [726, 306] on button "Apply Filter" at bounding box center [727, 311] width 59 height 19
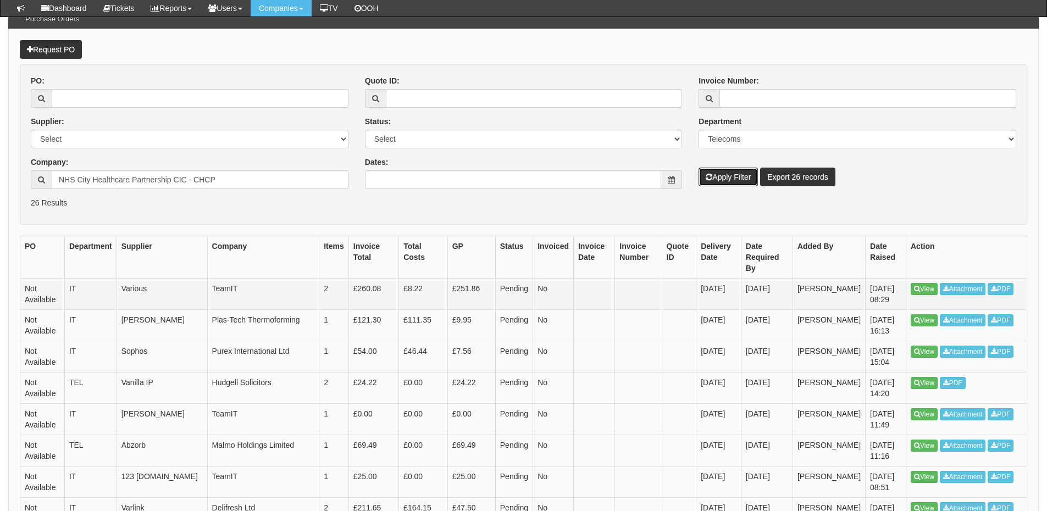
scroll to position [110, 0]
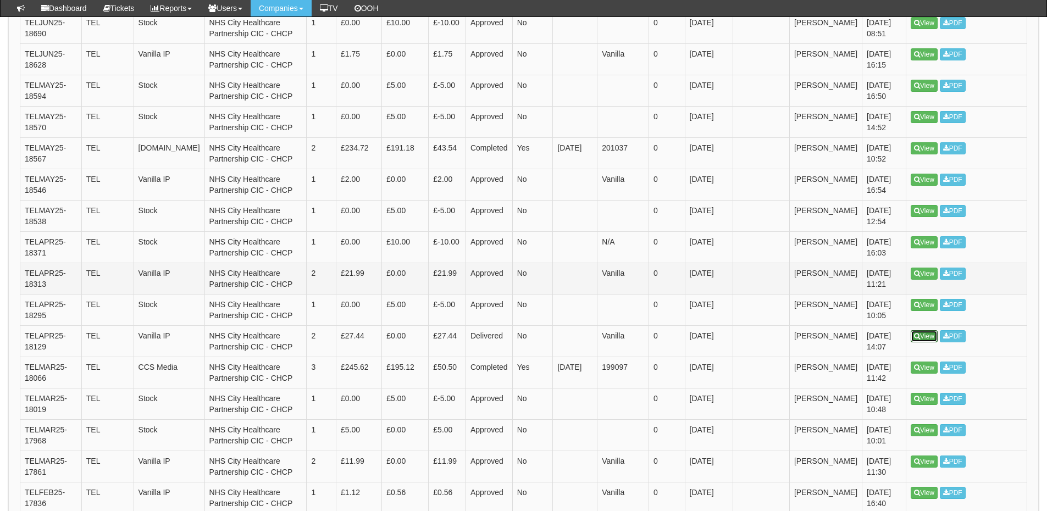
scroll to position [604, 0]
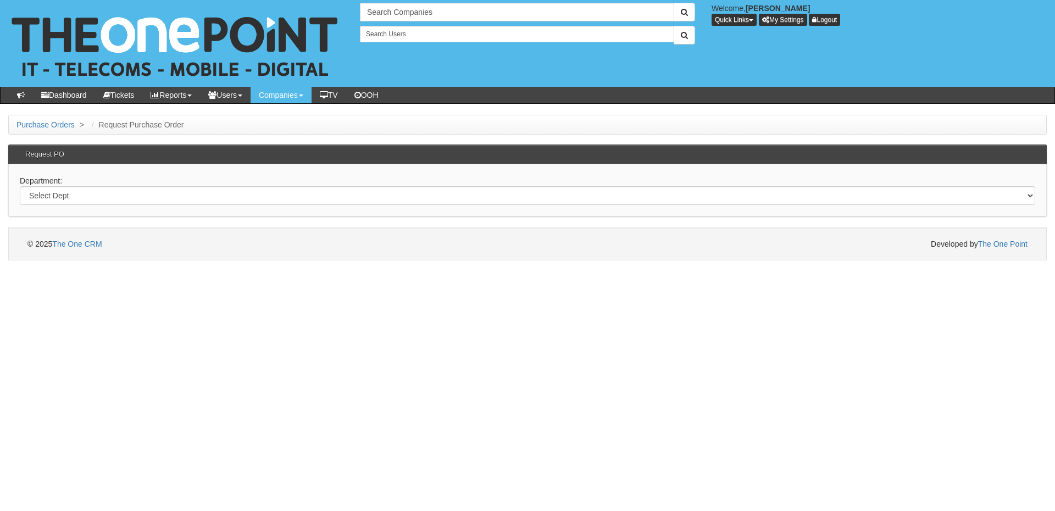
click at [286, 205] on div "Department: Select Dept Digital Internal IT Mobiles Marketing Telecoms" at bounding box center [527, 190] width 1038 height 52
drag, startPoint x: 287, startPoint y: 192, endPoint x: 287, endPoint y: 198, distance: 6.0
click at [287, 192] on select "Select Dept Digital Internal IT Mobiles Marketing Telecoms" at bounding box center [527, 195] width 1015 height 19
select select "?pipeID=&dept=MOB"
click at [20, 186] on select "Select Dept Digital Internal IT Mobiles Marketing Telecoms" at bounding box center [527, 195] width 1015 height 19
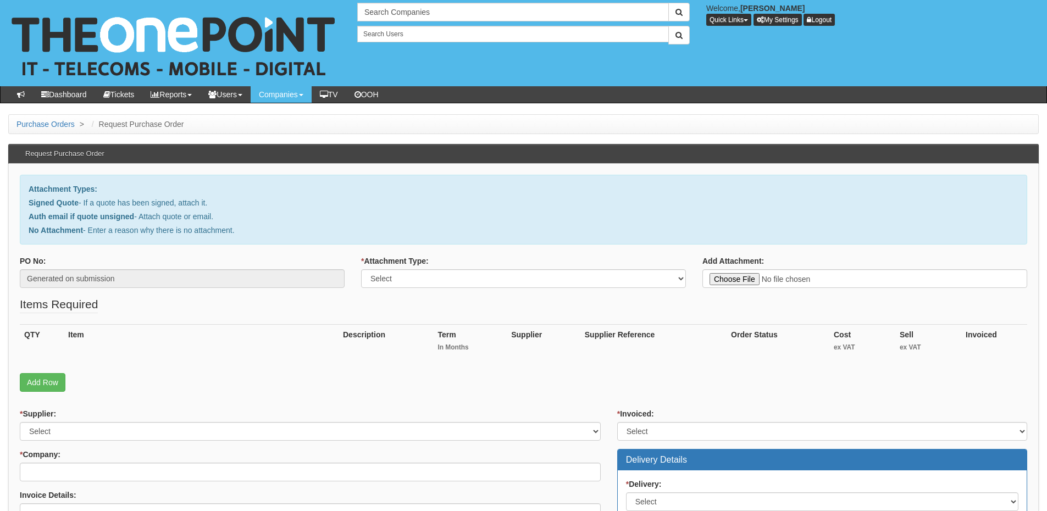
click at [477, 289] on div "* Attachment Type: Select Signed Quote Auth email with quote if unsigned No Att…" at bounding box center [523, 275] width 341 height 41
click at [458, 289] on div "* Attachment Type: Select Signed Quote Auth email with quote if unsigned No Att…" at bounding box center [523, 275] width 341 height 41
click at [424, 292] on div "* Attachment Type: Select Signed Quote Auth email with quote if unsigned No Att…" at bounding box center [523, 275] width 341 height 41
drag, startPoint x: 415, startPoint y: 280, endPoint x: 415, endPoint y: 287, distance: 7.2
click at [415, 281] on select "Select Signed Quote Auth email with quote if unsigned No Attachment" at bounding box center [523, 278] width 325 height 19
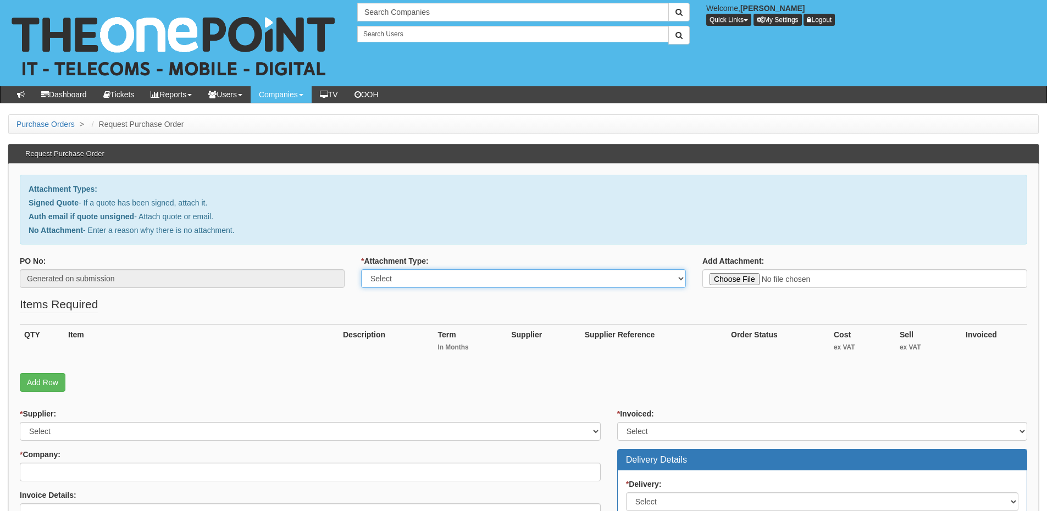
select select "Signed Quote"
click at [361, 269] on select "Select Signed Quote Auth email with quote if unsigned No Attachment" at bounding box center [523, 278] width 325 height 19
type input "C:\fakepath\Humberside Machinery - Mobile Renewal (1) (1).pdf"
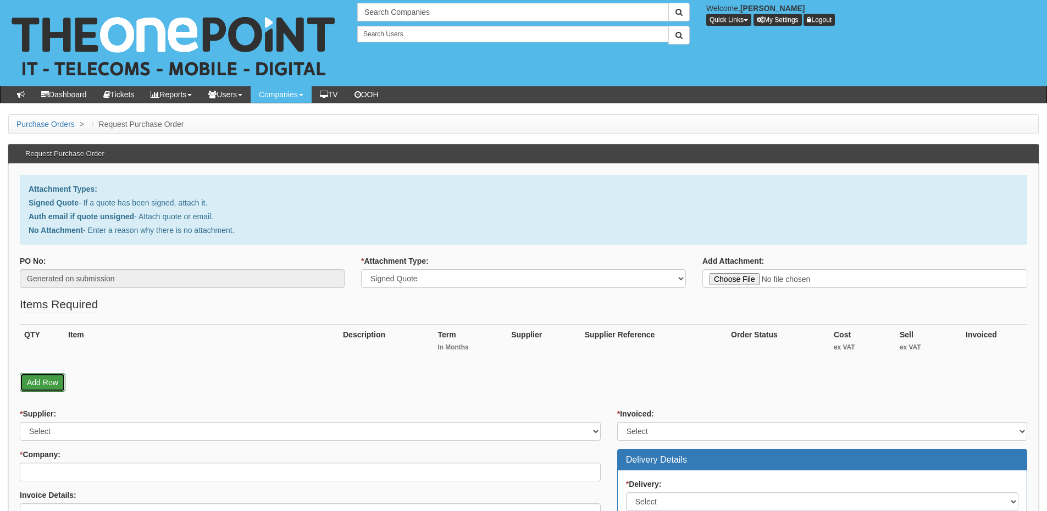
click at [62, 382] on link "Add Row" at bounding box center [43, 382] width 46 height 19
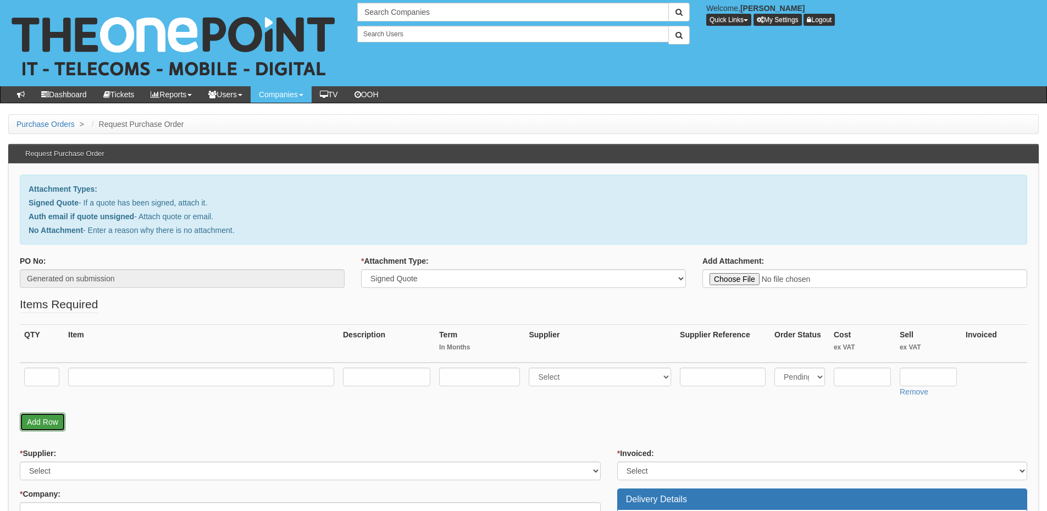
click at [49, 418] on link "Add Row" at bounding box center [43, 422] width 46 height 19
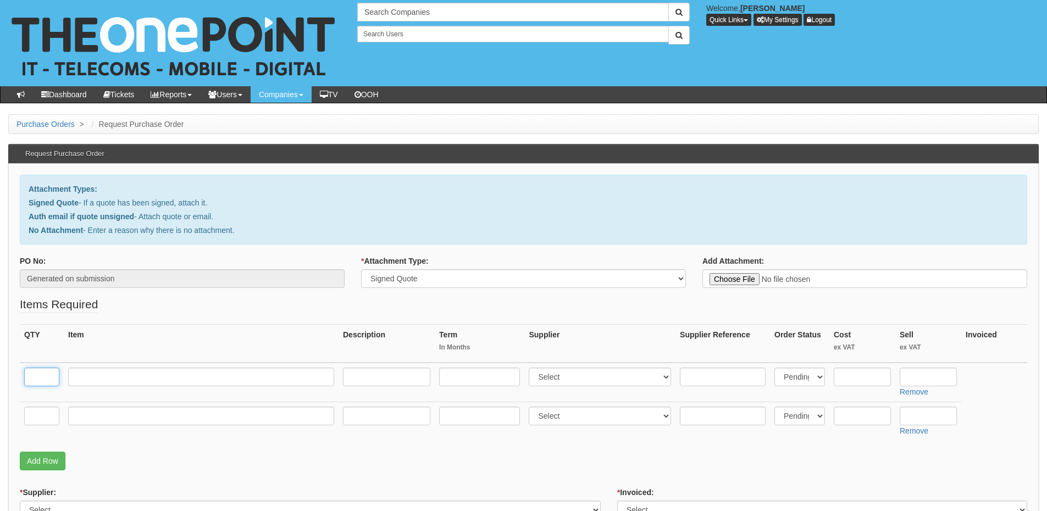
click at [44, 375] on input "text" at bounding box center [41, 377] width 35 height 19
type input "6"
click at [125, 380] on input "text" at bounding box center [201, 377] width 266 height 19
type input "O2 Small Biz Unlimited"
click at [456, 371] on input "text" at bounding box center [479, 377] width 81 height 19
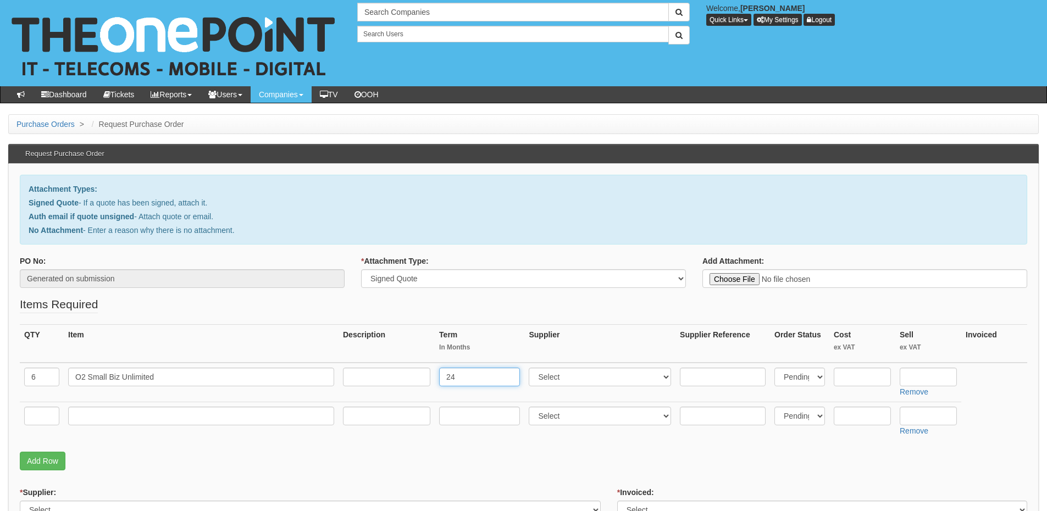
type input "24"
click at [404, 368] on input "text" at bounding box center [386, 377] width 87 height 19
type input "£48 p/m"
click at [592, 369] on select "Select 123 REG.co.uk 1Password 3 4Gon AA Jones Electric Ltd Abzorb Access Group…" at bounding box center [599, 377] width 142 height 19
select select "54"
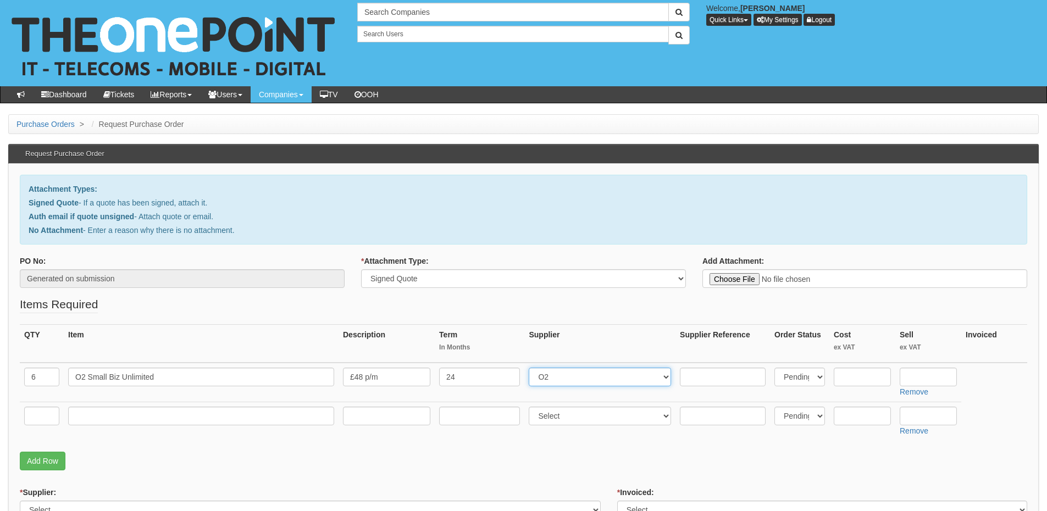
click at [531, 368] on select "Select 123 REG.co.uk 1Password 3 4Gon AA Jones Electric Ltd Abzorb Access Group…" at bounding box center [599, 377] width 142 height 19
click at [916, 371] on input "text" at bounding box center [927, 377] width 57 height 19
type input "622.08"
click at [44, 416] on input "text" at bounding box center [41, 416] width 35 height 19
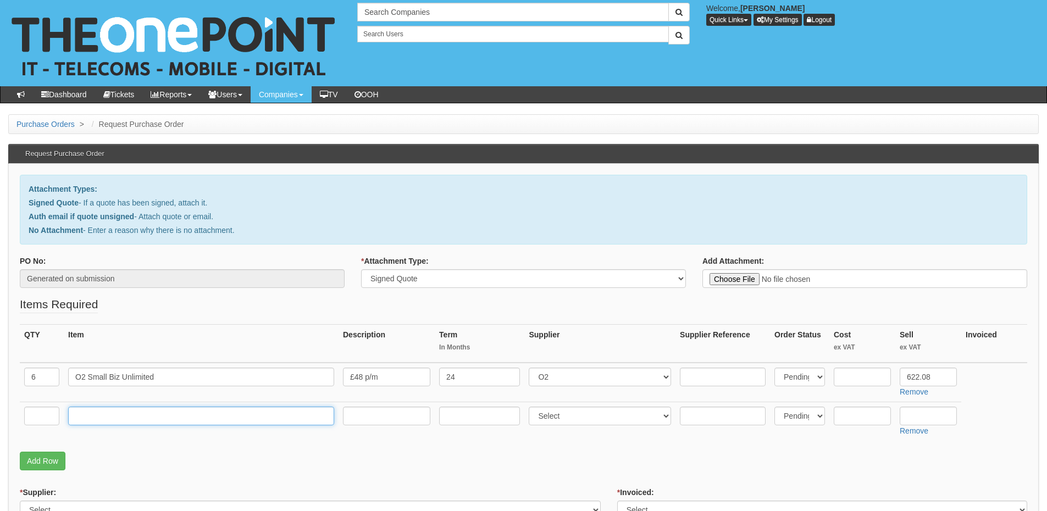
drag, startPoint x: 191, startPoint y: 417, endPoint x: 133, endPoint y: 417, distance: 58.2
click at [191, 417] on input "text" at bounding box center [201, 416] width 266 height 19
paste input "iPhone 17"
type input "iPhone 17"
click at [37, 419] on input "text" at bounding box center [41, 416] width 35 height 19
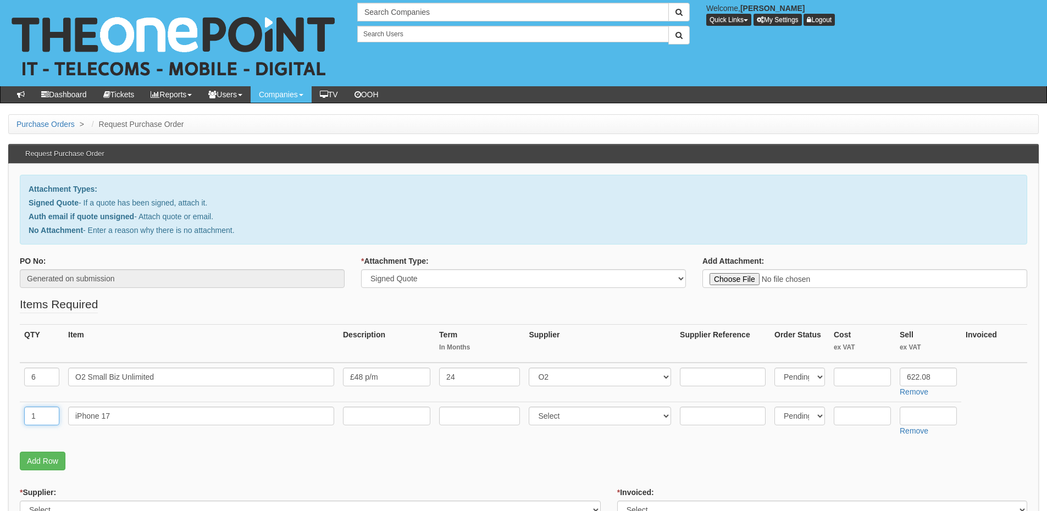
type input "1"
click at [560, 416] on select "Select 123 REG.co.uk 1Password 3 4Gon AA Jones Electric Ltd Abzorb Access Group…" at bounding box center [599, 416] width 142 height 19
select select "54"
click at [531, 407] on select "Select 123 REG.co.uk 1Password 3 4Gon AA Jones Electric Ltd Abzorb Access Group…" at bounding box center [599, 416] width 142 height 19
click at [57, 461] on link "Add Row" at bounding box center [43, 461] width 46 height 19
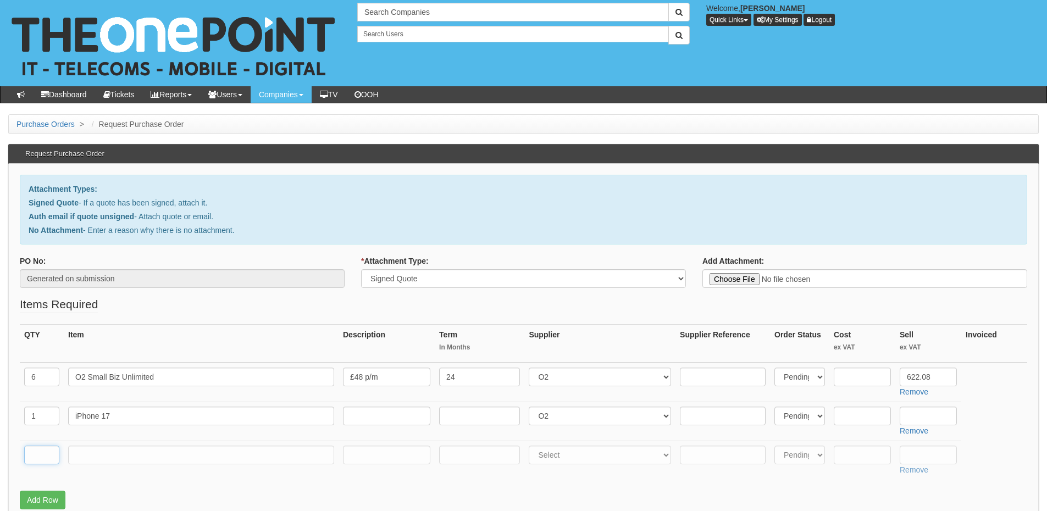
click at [46, 460] on input "text" at bounding box center [41, 455] width 35 height 19
type input "5"
click at [137, 453] on input "text" at bounding box center [201, 455] width 266 height 19
type input "iPhone 17 Pro 256GB"
click at [143, 418] on input "iPhone 17" at bounding box center [201, 416] width 266 height 19
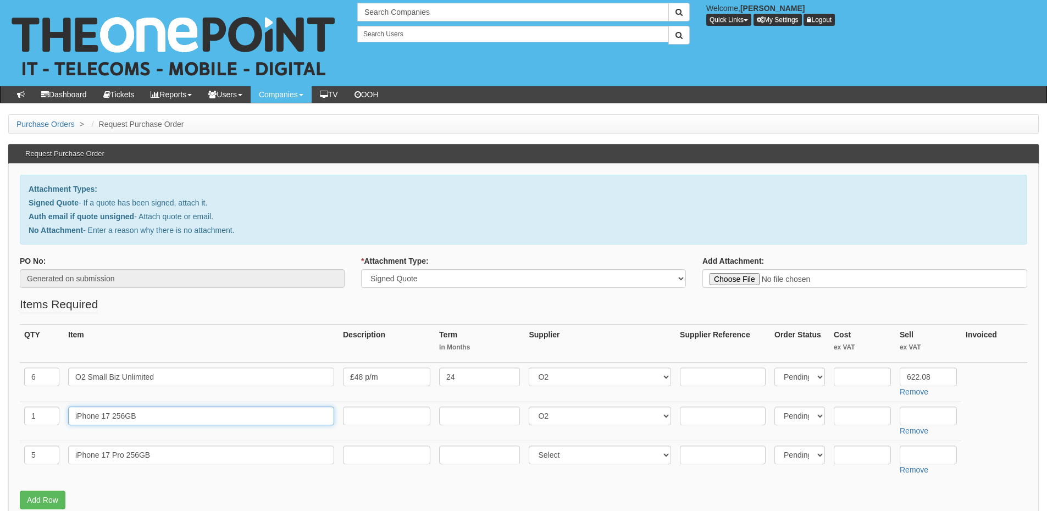
type input "iPhone 17 256GB"
click at [556, 457] on select "Select 123 REG.co.uk 1Password 3 4Gon AA Jones Electric Ltd Abzorb Access Group…" at bounding box center [599, 455] width 142 height 19
select select "54"
click at [531, 446] on select "Select 123 REG.co.uk 1Password 3 4Gon AA Jones Electric Ltd Abzorb Access Group…" at bounding box center [599, 455] width 142 height 19
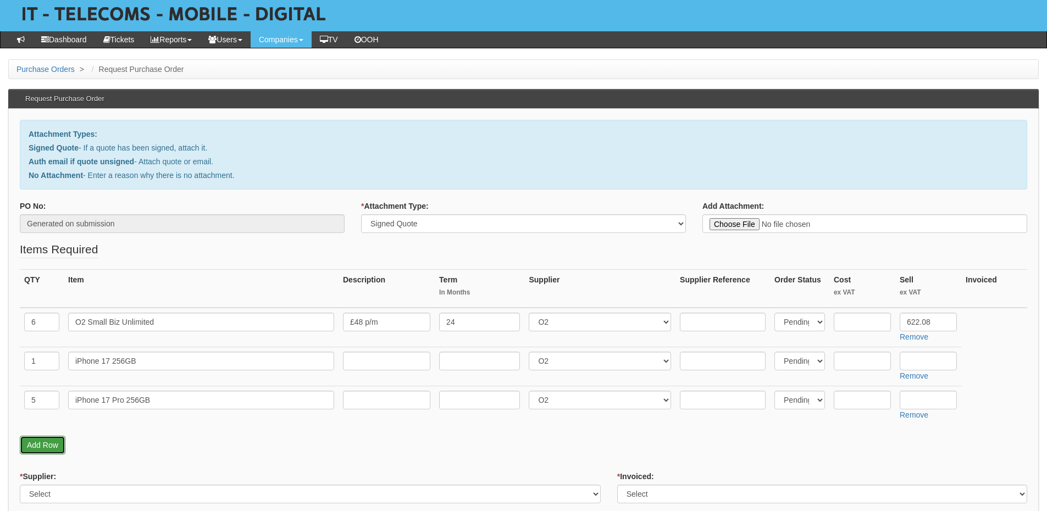
click at [37, 447] on link "Add Row" at bounding box center [43, 445] width 46 height 19
click at [37, 447] on input "text" at bounding box center [41, 439] width 35 height 19
type input "1"
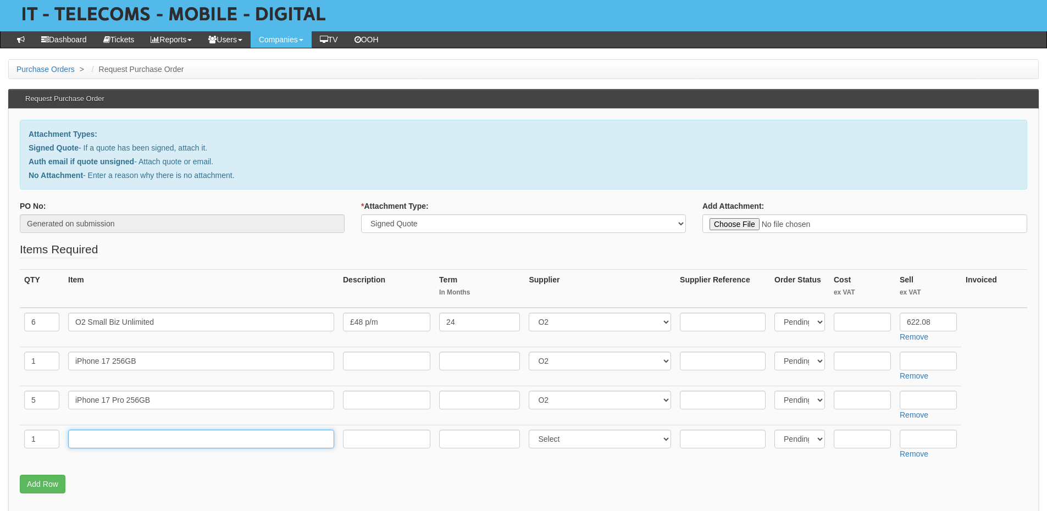
click at [84, 443] on input "text" at bounding box center [201, 439] width 266 height 19
type input "Handset Contribution"
click at [909, 438] on input "text" at bounding box center [927, 439] width 57 height 19
type input "2033"
click at [68, 480] on p "Add Row" at bounding box center [523, 484] width 1007 height 19
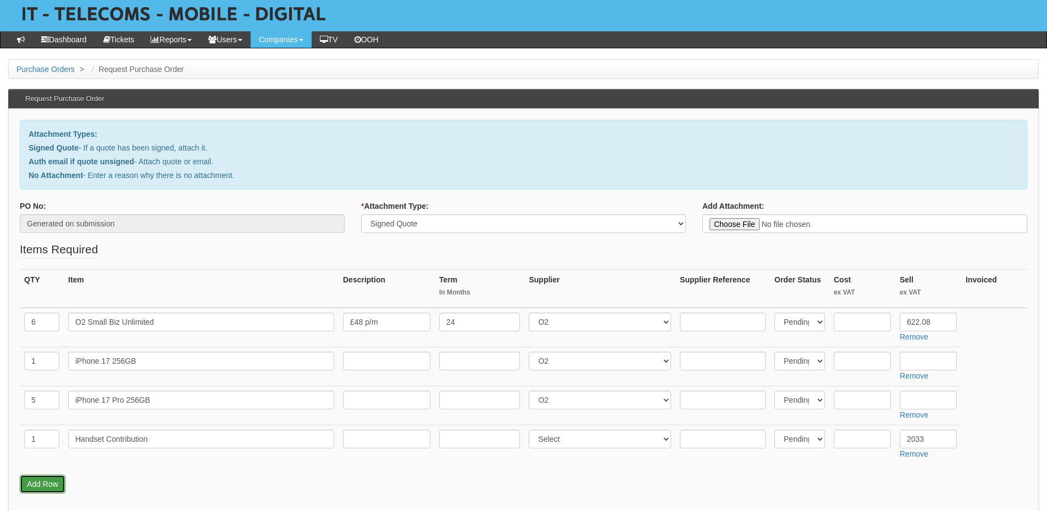
click at [60, 483] on link "Add Row" at bounding box center [43, 484] width 46 height 19
click at [42, 472] on input "text" at bounding box center [41, 478] width 35 height 19
type input "1"
click at [77, 471] on input "text" at bounding box center [201, 478] width 266 height 19
type input "Delivery"
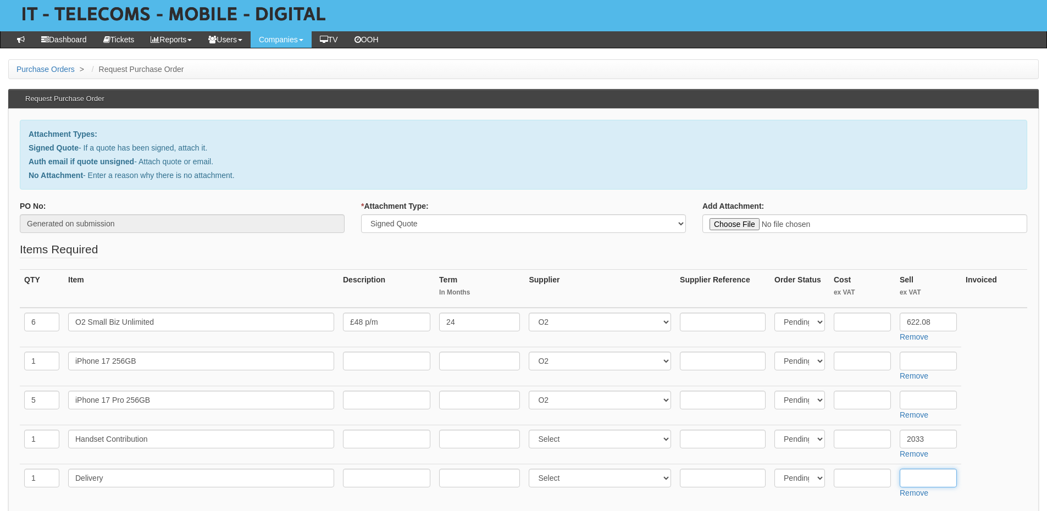
click at [917, 473] on input "text" at bounding box center [927, 478] width 57 height 19
type input "12.50"
click at [865, 360] on input "text" at bounding box center [861, 361] width 57 height 19
type input "656.28"
click at [858, 403] on input "text" at bounding box center [861, 400] width 57 height 19
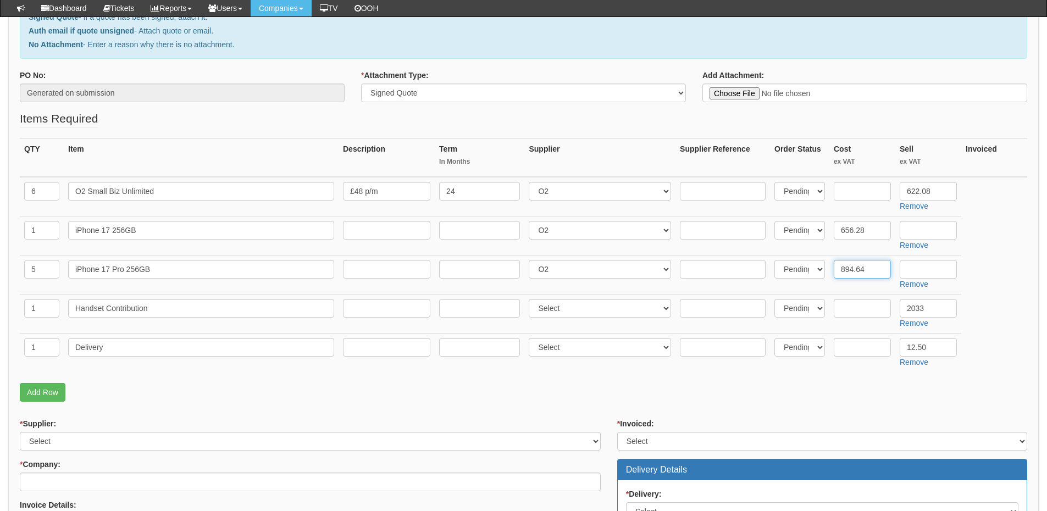
scroll to position [220, 0]
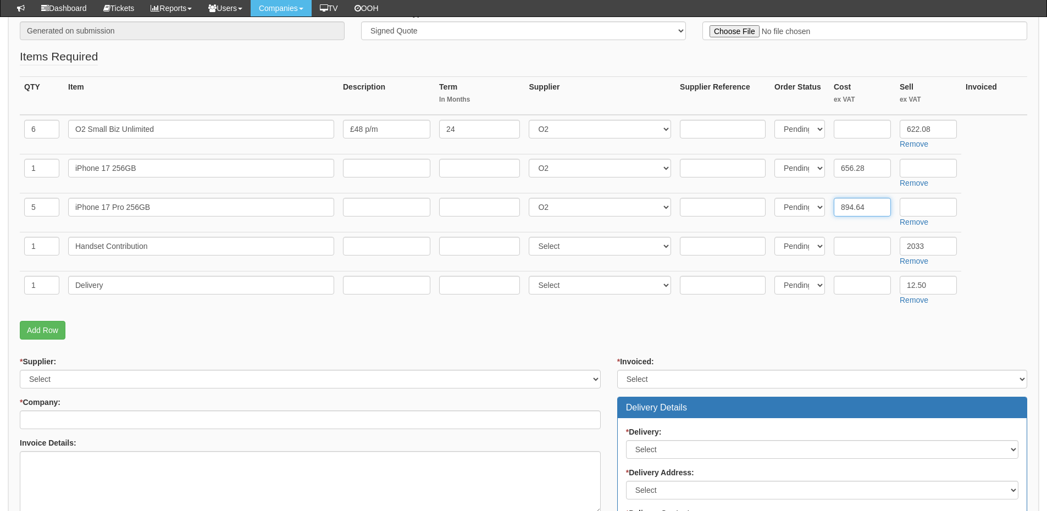
type input "894.64"
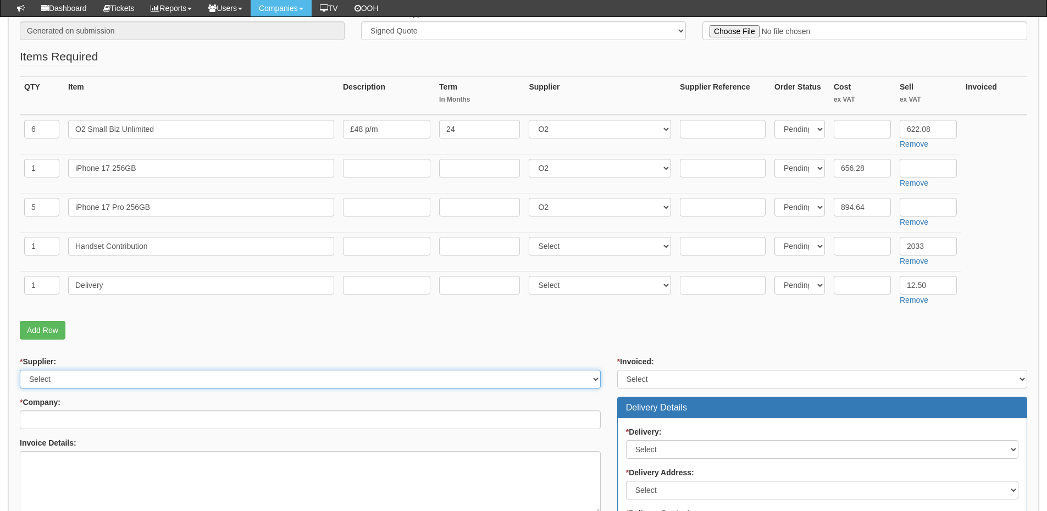
click at [104, 385] on select "Select 123 REG.co.uk 1Password 3 4Gon AA Jones Electric Ltd Abzorb Access Group…" at bounding box center [310, 379] width 581 height 19
select select "124"
click at [20, 370] on select "Select 123 REG.co.uk 1Password 3 4Gon AA Jones Electric Ltd Abzorb Access Group…" at bounding box center [310, 379] width 581 height 19
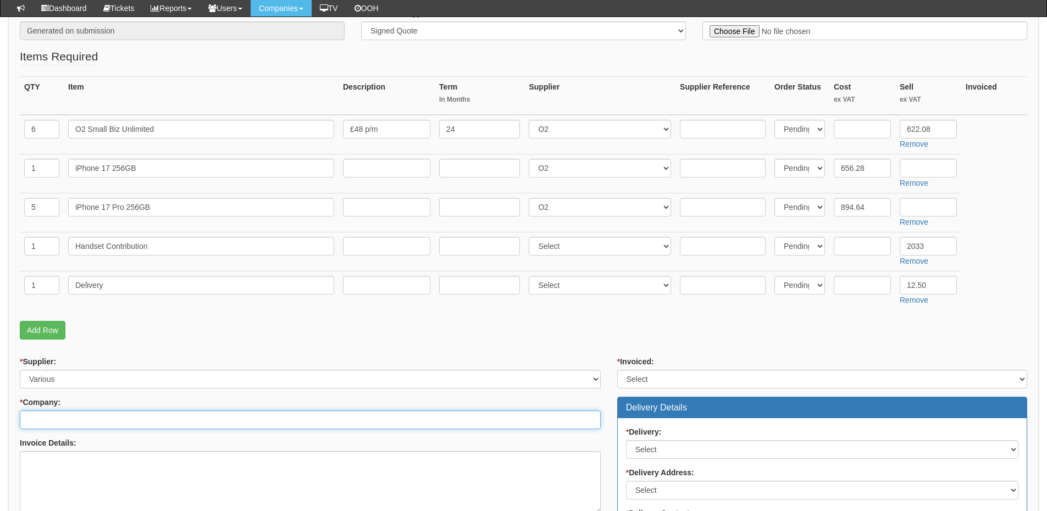
click at [104, 413] on input "* Company:" at bounding box center [310, 419] width 581 height 19
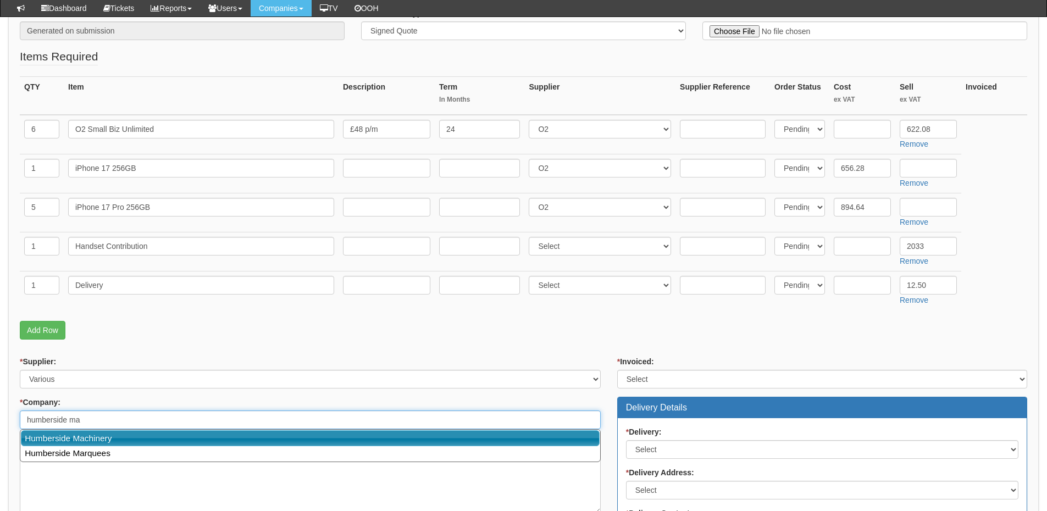
click at [106, 433] on link "Humberside Machinery" at bounding box center [310, 438] width 578 height 16
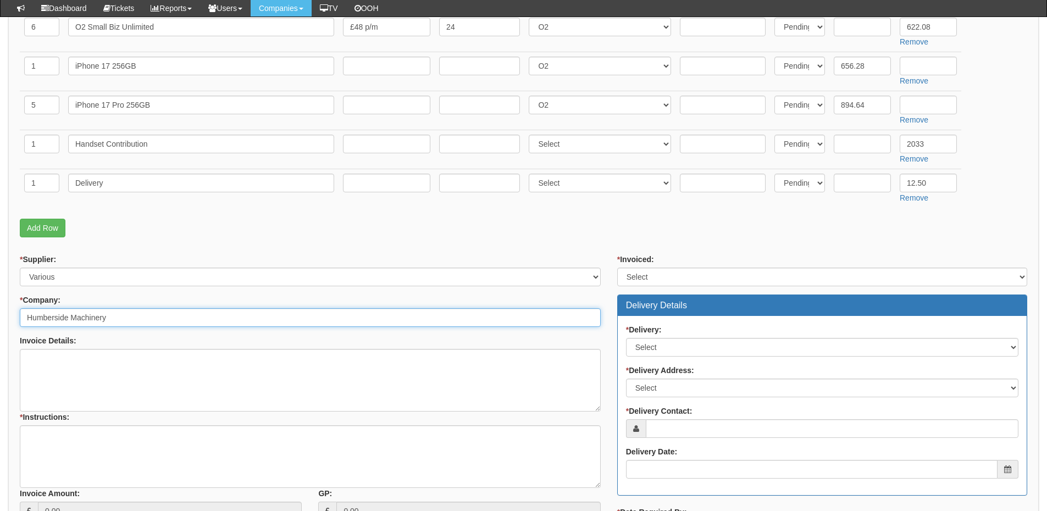
scroll to position [330, 0]
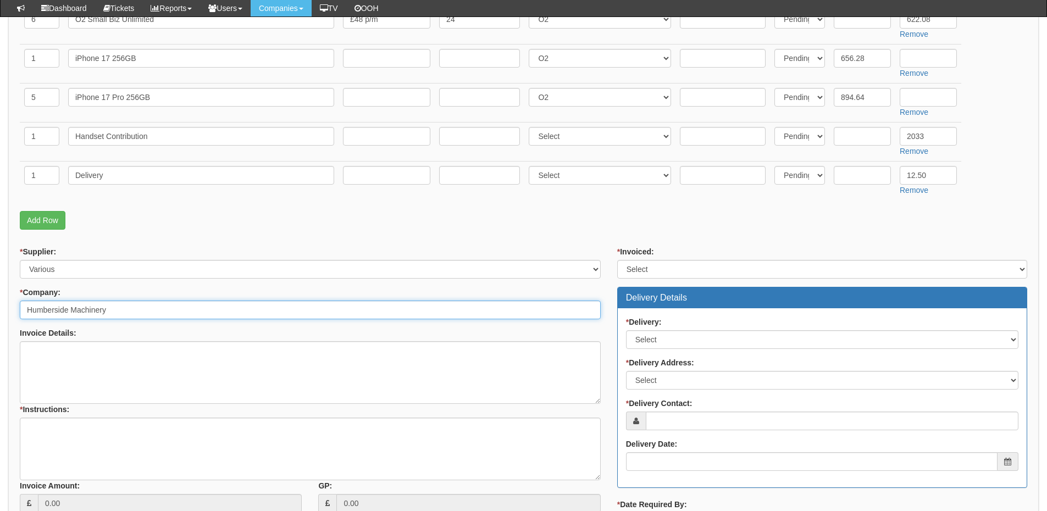
type input "Humberside Machinery"
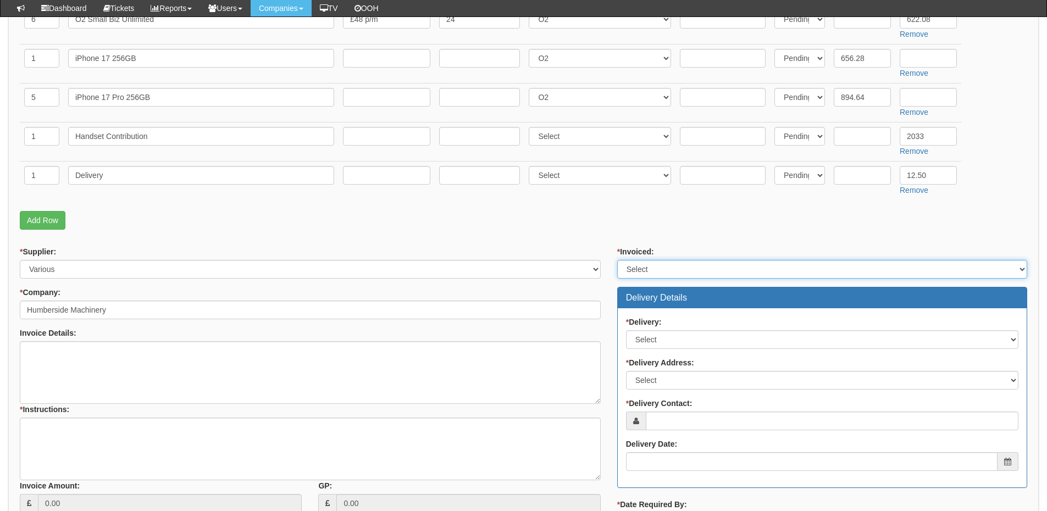
drag, startPoint x: 660, startPoint y: 265, endPoint x: 657, endPoint y: 275, distance: 10.4
click at [660, 265] on select "Select Yes No N/A STB (part of order)" at bounding box center [822, 269] width 410 height 19
select select "2"
click at [617, 260] on select "Select Yes No N/A STB (part of order)" at bounding box center [822, 269] width 410 height 19
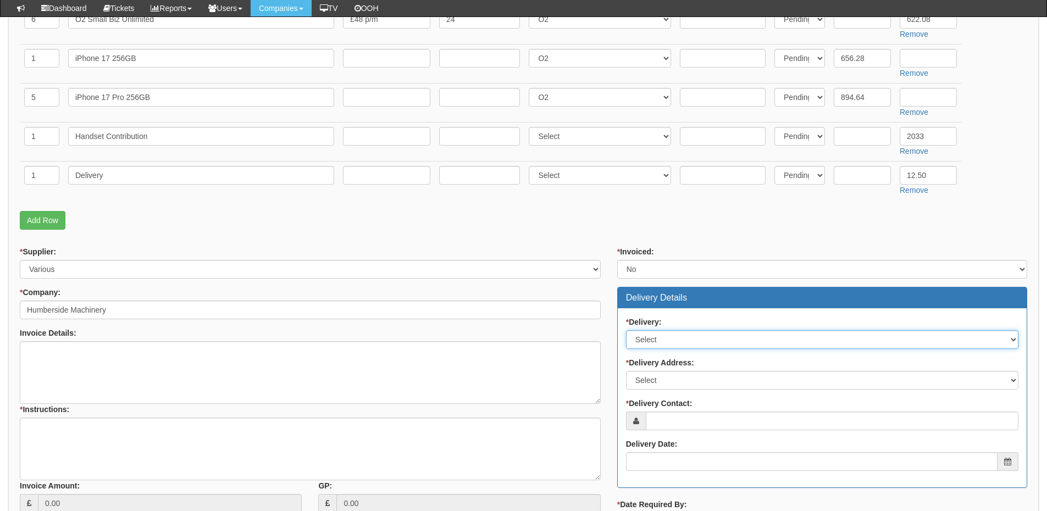
drag, startPoint x: 652, startPoint y: 339, endPoint x: 653, endPoint y: 347, distance: 7.7
click at [652, 339] on select "Select No Not Applicable Yes" at bounding box center [822, 339] width 392 height 19
select select "1"
click at [626, 330] on select "Select No Not Applicable Yes" at bounding box center [822, 339] width 392 height 19
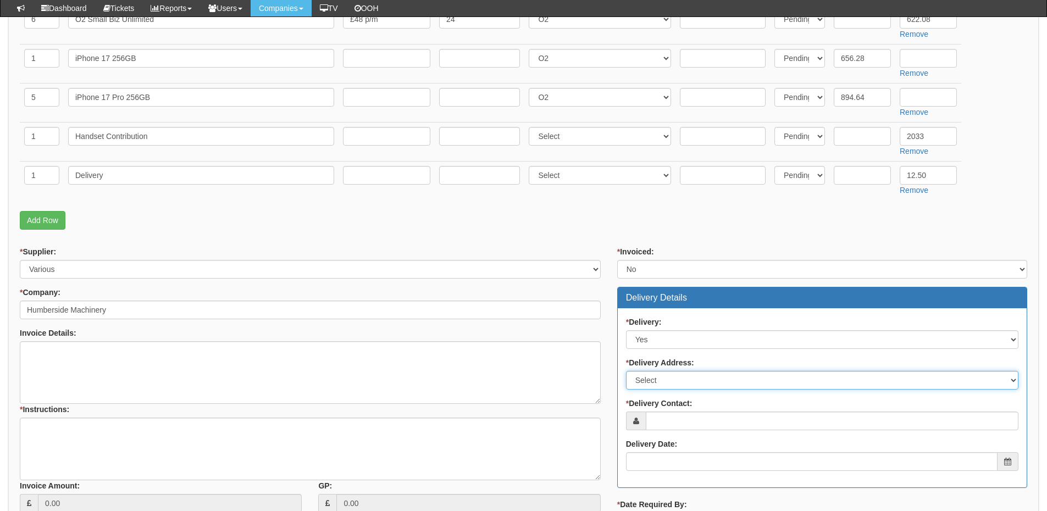
drag, startPoint x: 657, startPoint y: 378, endPoint x: 657, endPoint y: 386, distance: 7.7
click at [657, 378] on select "Select Not Applicable Main Address - HU2 0LN Other" at bounding box center [822, 380] width 392 height 19
select select "company_main_address"
click at [626, 371] on select "Select Not Applicable Main Address - HU2 0LN Other" at bounding box center [822, 380] width 392 height 19
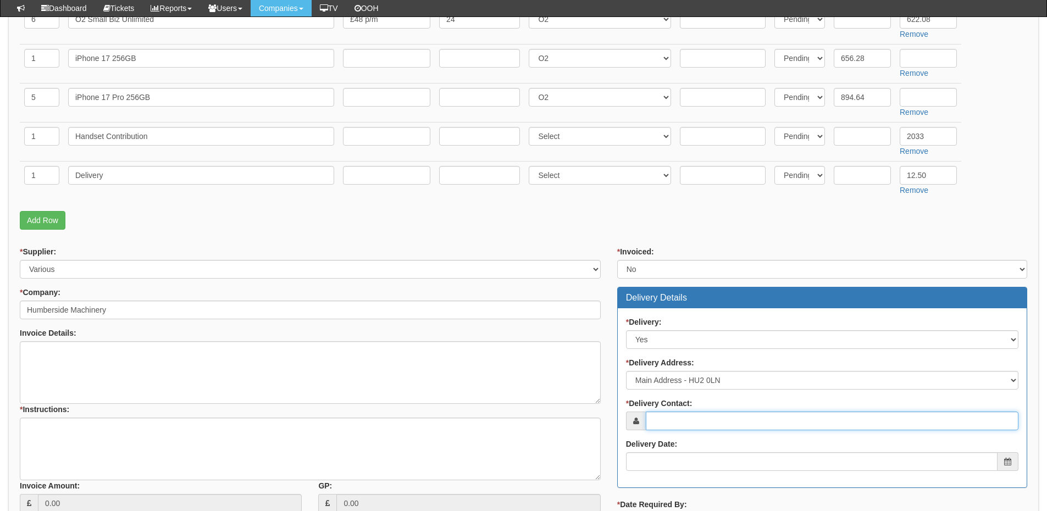
click at [662, 424] on input "* Delivery Contact:" at bounding box center [831, 420] width 372 height 19
drag, startPoint x: 670, startPoint y: 410, endPoint x: 665, endPoint y: 411, distance: 5.5
click at [665, 411] on div "* Delivery Contact:" at bounding box center [822, 414] width 392 height 32
click at [689, 425] on input "* Delivery Contact:" at bounding box center [831, 420] width 372 height 19
paste input "John Mawer"
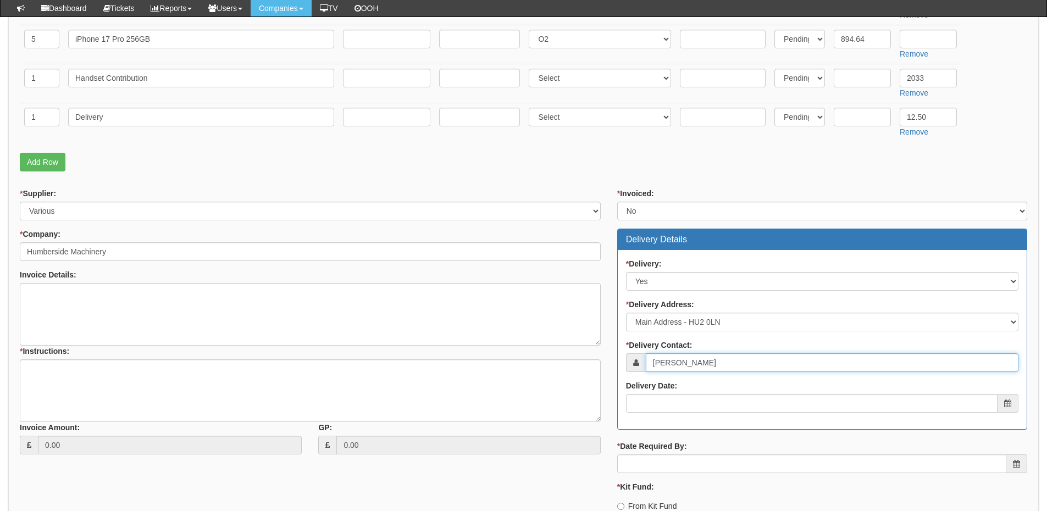
scroll to position [439, 0]
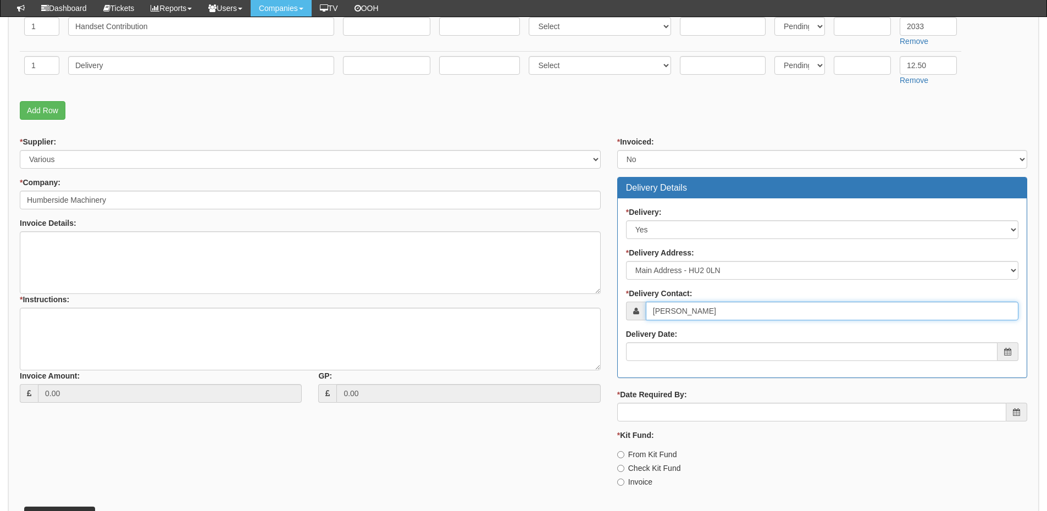
type input "John Mawer"
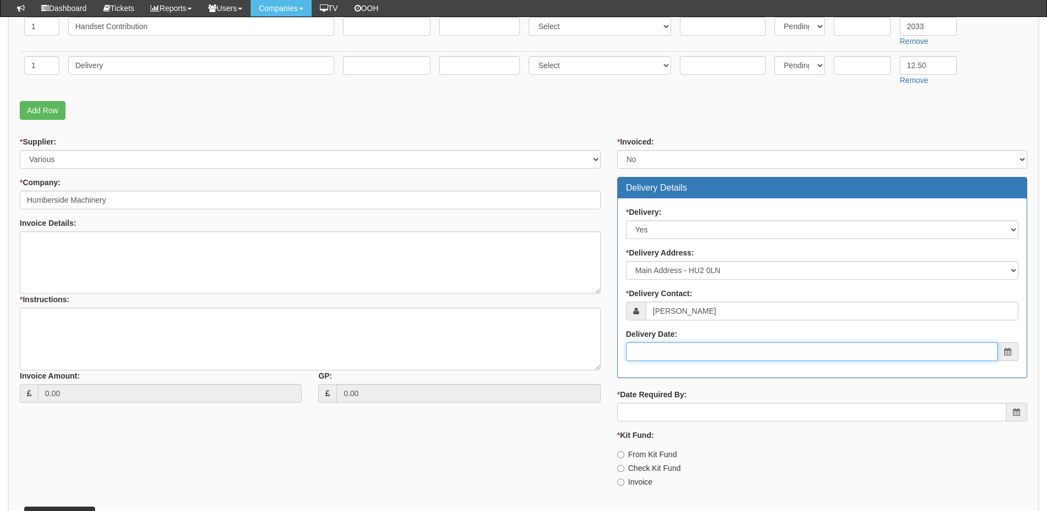
click at [677, 357] on input "Delivery Date:" at bounding box center [811, 351] width 371 height 19
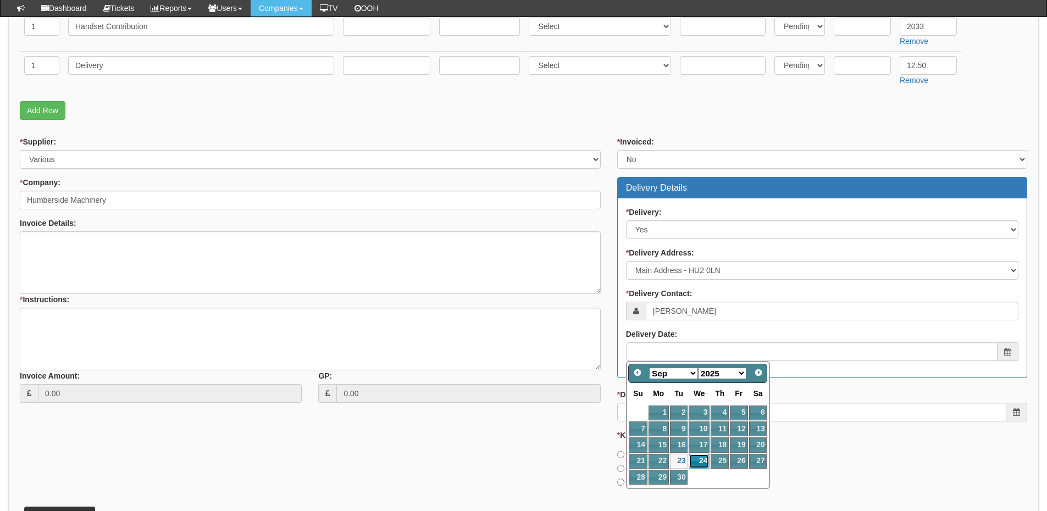
click at [698, 460] on link "24" at bounding box center [698, 461] width 21 height 15
type input "2025-09-24"
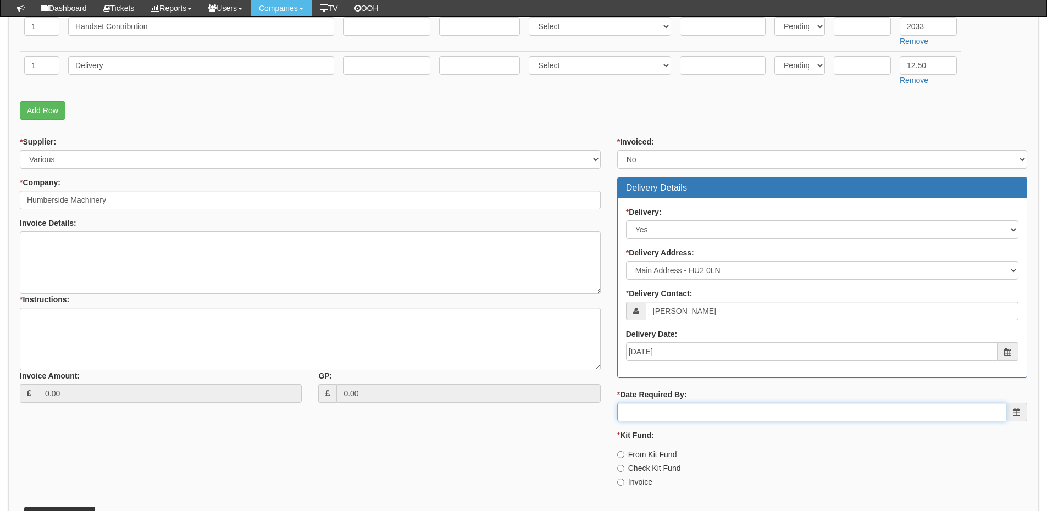
click at [678, 410] on input "* Date Required By:" at bounding box center [811, 412] width 389 height 19
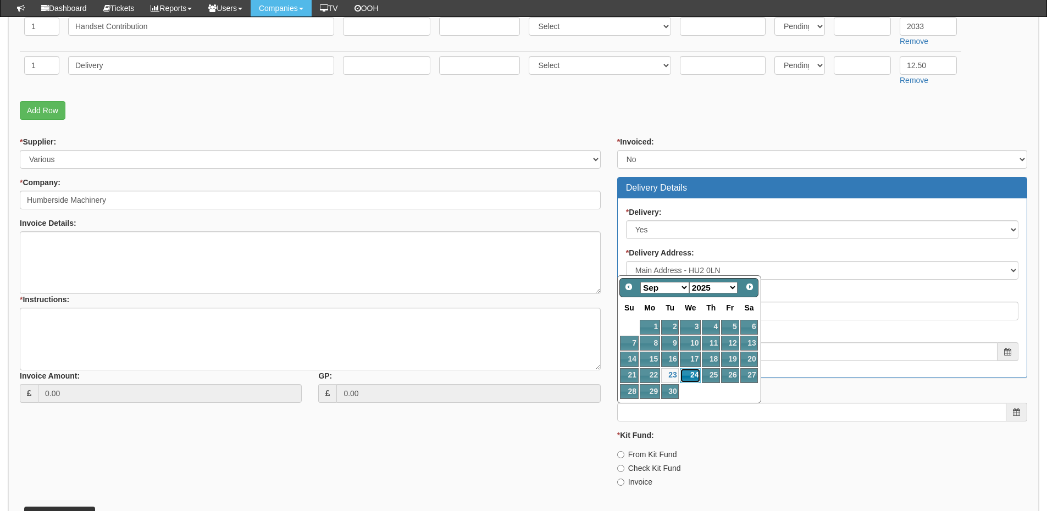
click at [689, 376] on link "24" at bounding box center [690, 375] width 21 height 15
type input "2025-09-24"
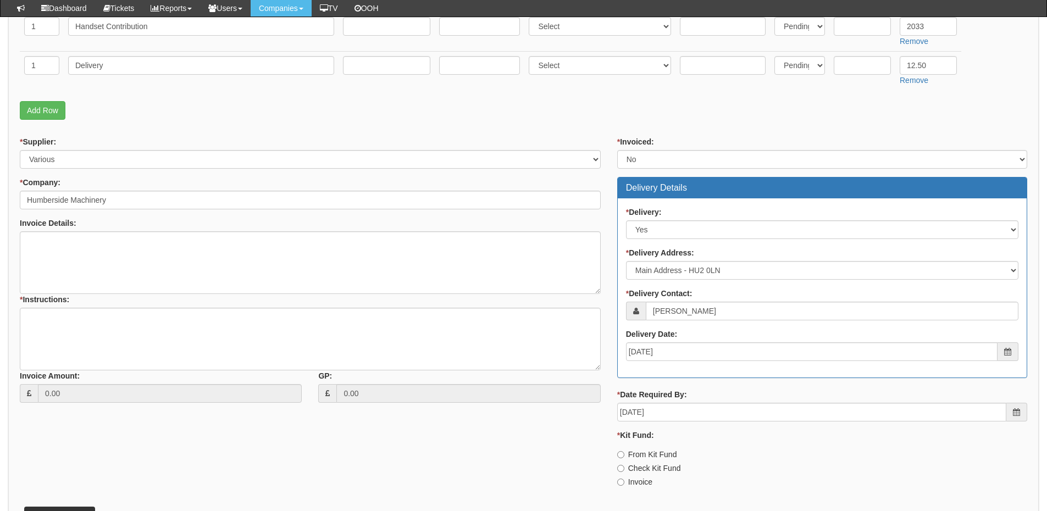
click at [636, 480] on label "Invoice" at bounding box center [634, 481] width 35 height 11
click at [624, 480] on input "Invoice" at bounding box center [620, 481] width 7 height 7
radio input "true"
click at [188, 316] on textarea "* Instructions:" at bounding box center [310, 339] width 581 height 63
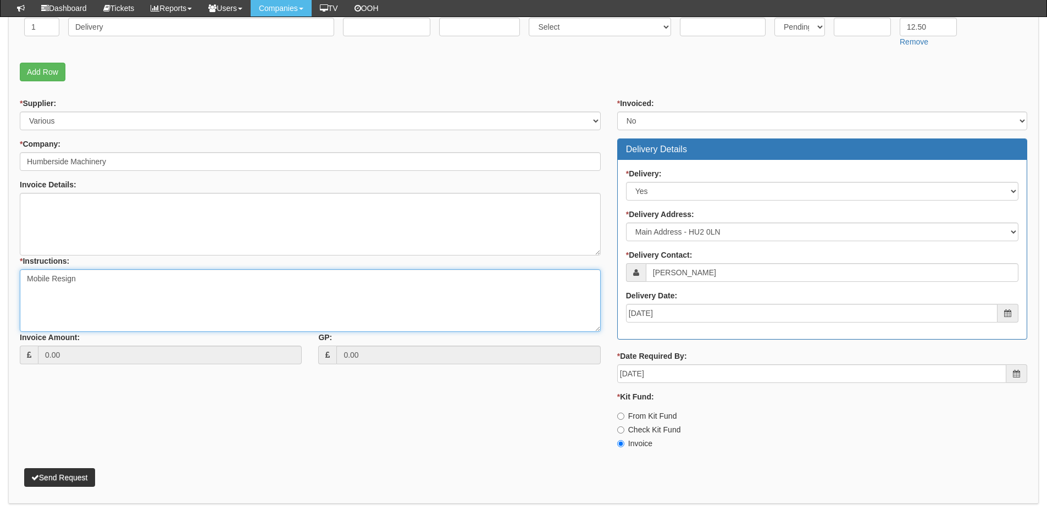
scroll to position [515, 0]
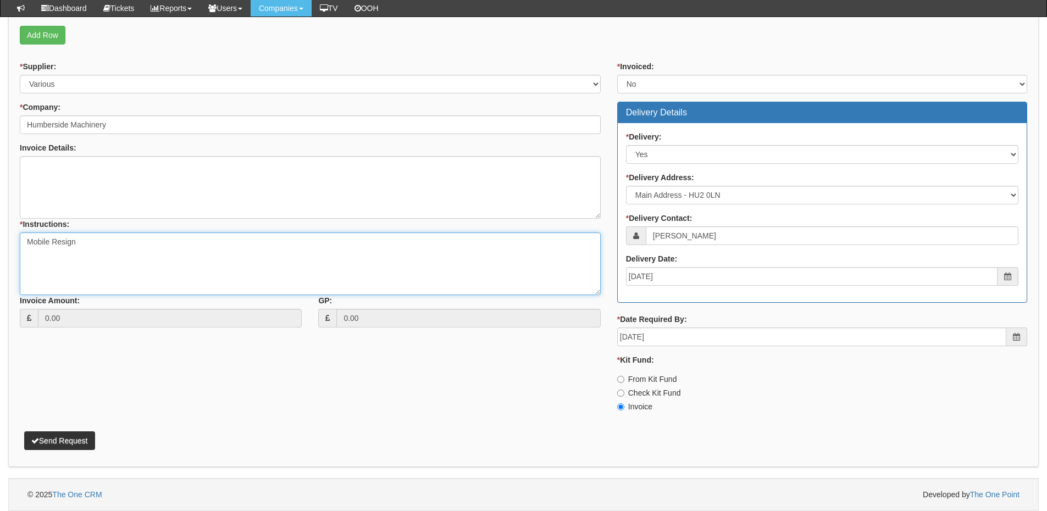
type textarea "Mobile Resign"
click at [77, 439] on button "Send Request" at bounding box center [59, 440] width 71 height 19
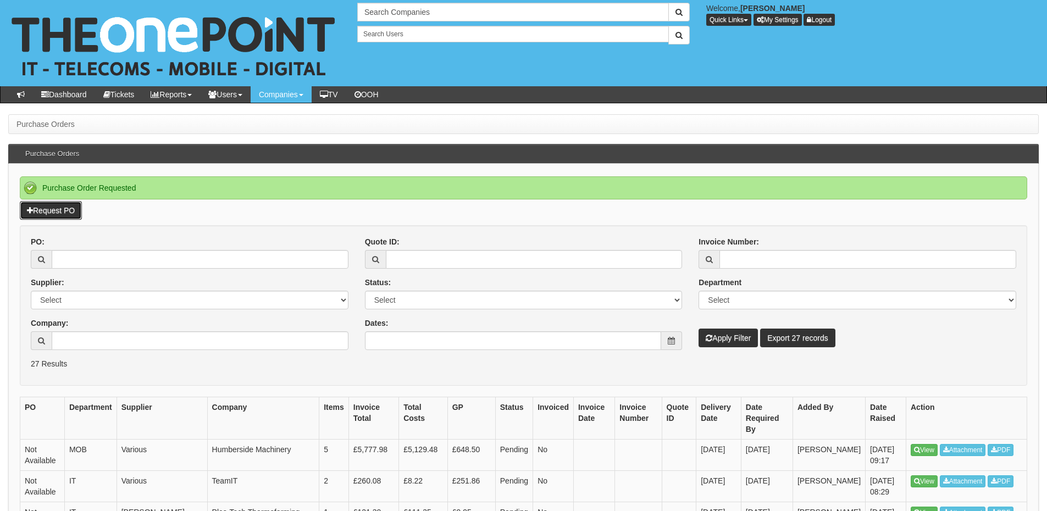
click at [61, 206] on link "Request PO" at bounding box center [51, 210] width 62 height 19
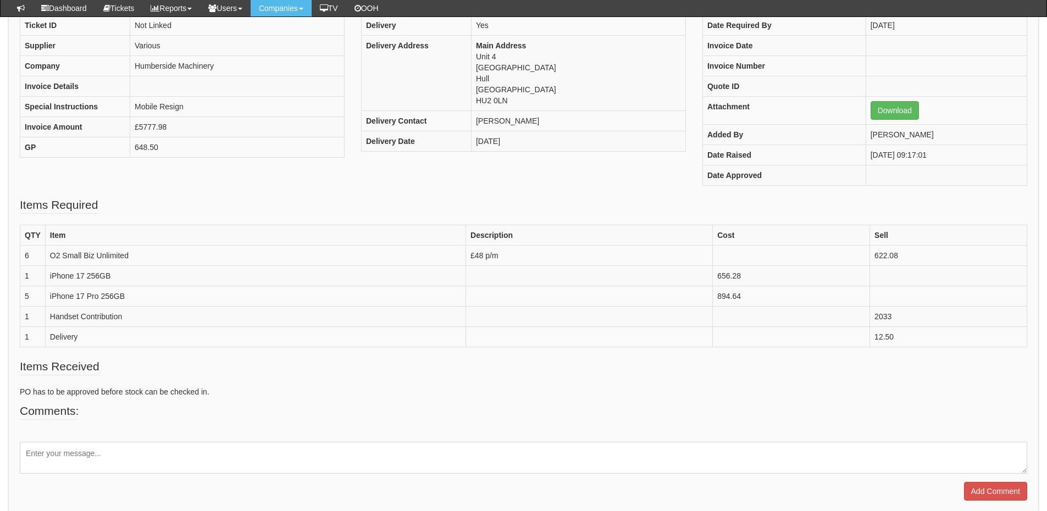
scroll to position [165, 0]
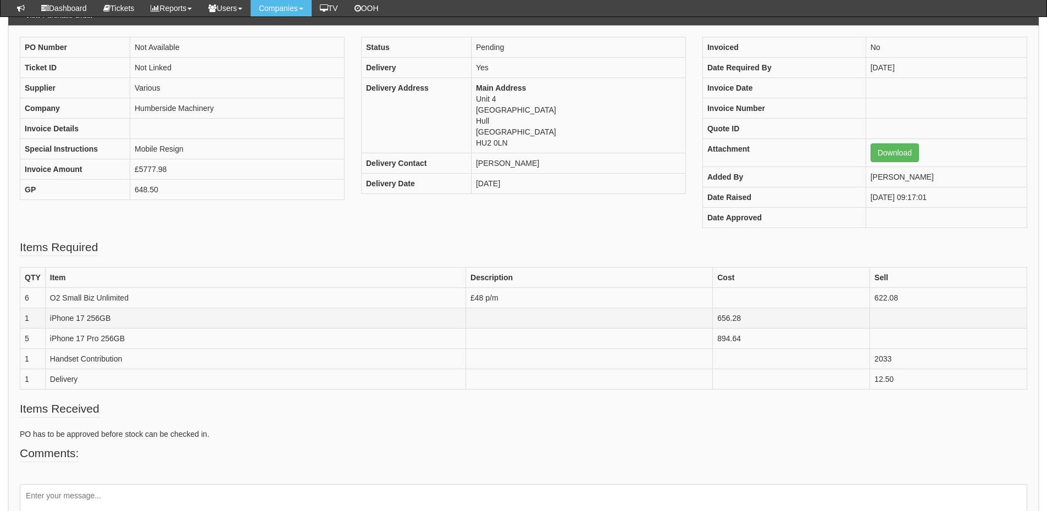
scroll to position [109, 0]
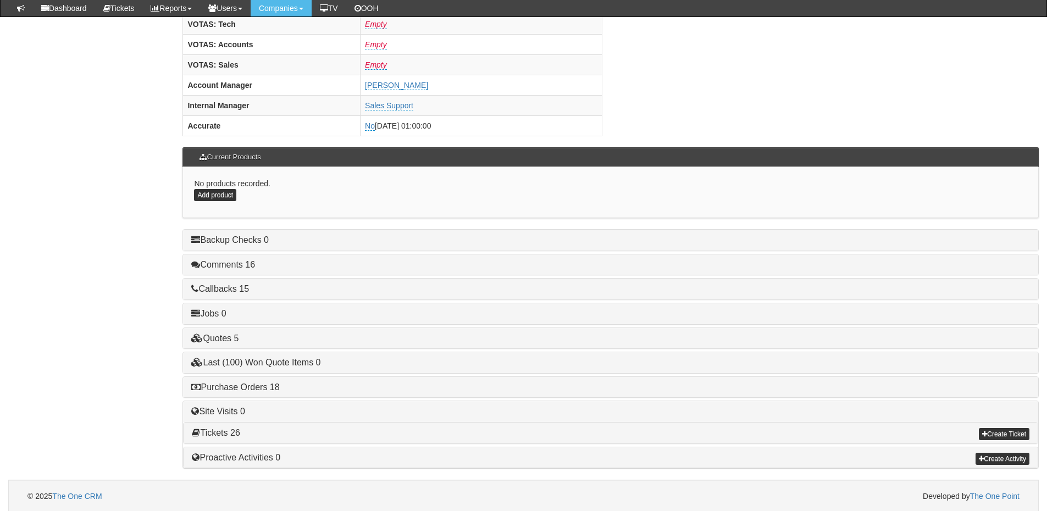
scroll to position [458, 0]
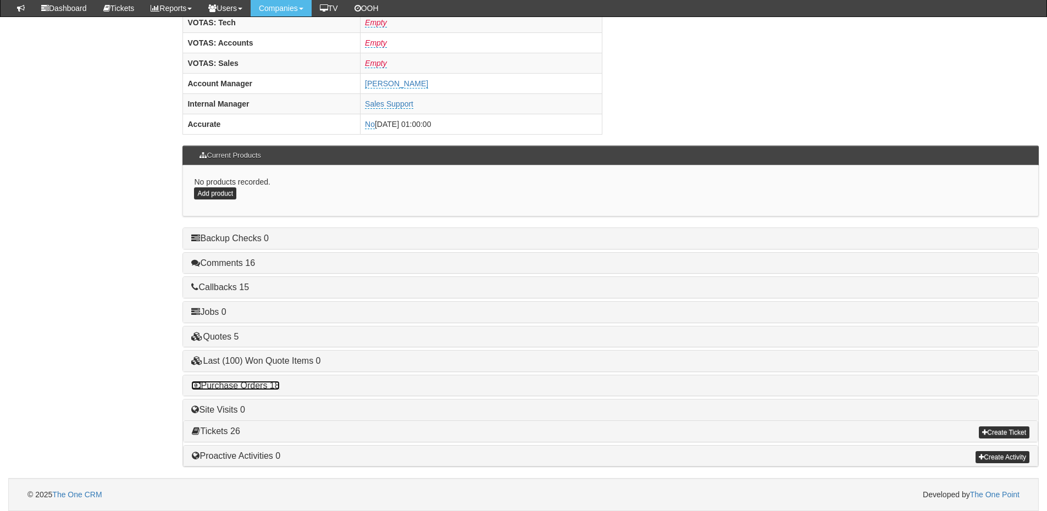
click at [264, 387] on link "Purchase Orders 18" at bounding box center [235, 385] width 88 height 9
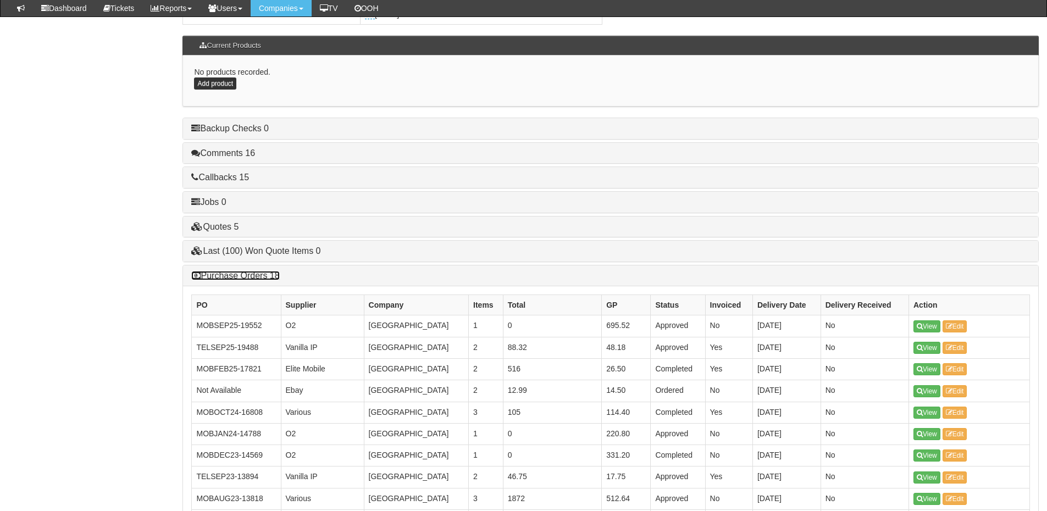
scroll to position [567, 0]
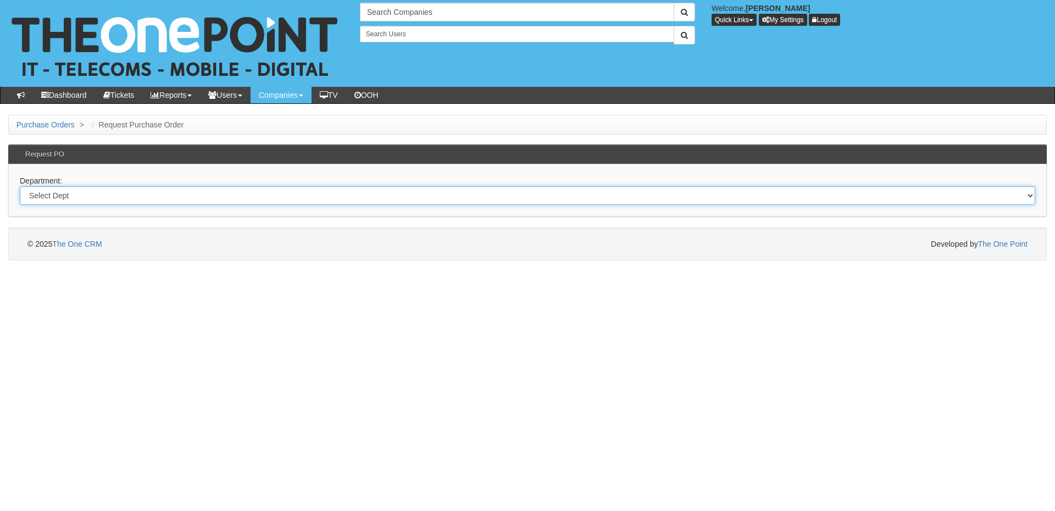
click at [191, 191] on select "Select Dept Digital Internal IT Mobiles Marketing Telecoms" at bounding box center [527, 195] width 1015 height 19
select select "?pipeID=&dept=IT"
click at [20, 186] on select "Select Dept Digital Internal IT Mobiles Marketing Telecoms" at bounding box center [527, 195] width 1015 height 19
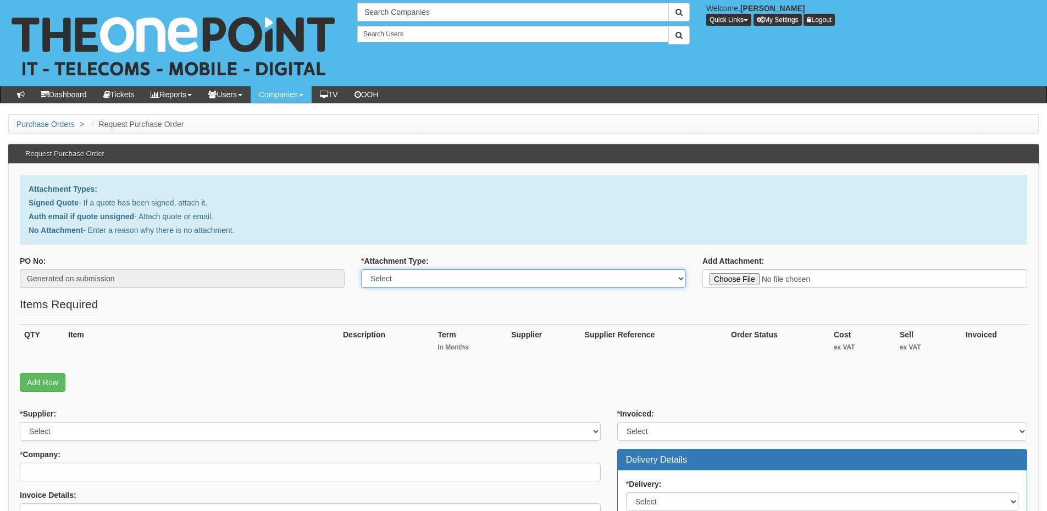
click at [402, 280] on select "Select Signed Quote Auth email with quote if unsigned No Attachment" at bounding box center [523, 278] width 325 height 19
select select "No Attachment"
click at [361, 269] on select "Select Signed Quote Auth email with quote if unsigned No Attachment" at bounding box center [523, 278] width 325 height 19
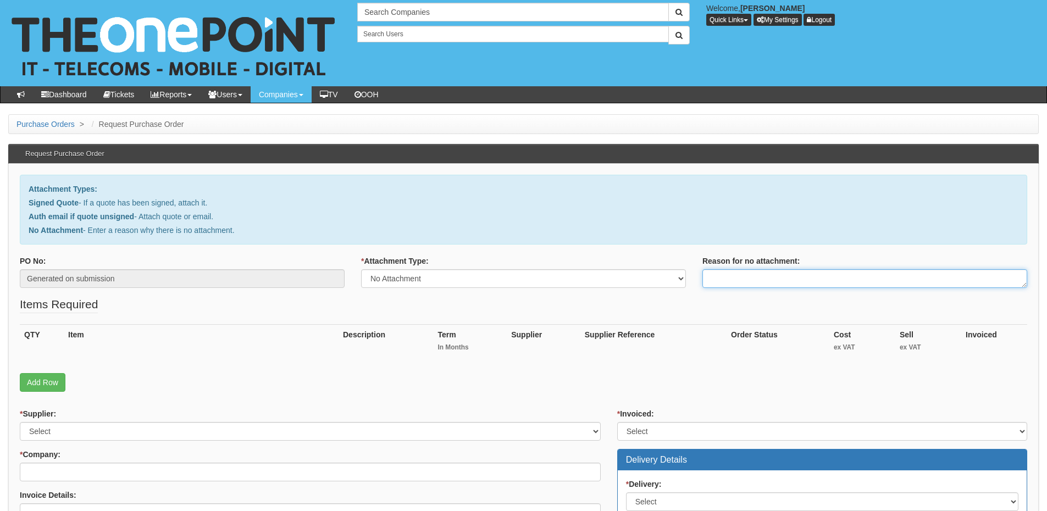
click at [717, 282] on textarea "Reason for no attachment:" at bounding box center [864, 278] width 325 height 19
click at [794, 278] on textarea "Linked to ticket 426146" at bounding box center [864, 278] width 325 height 19
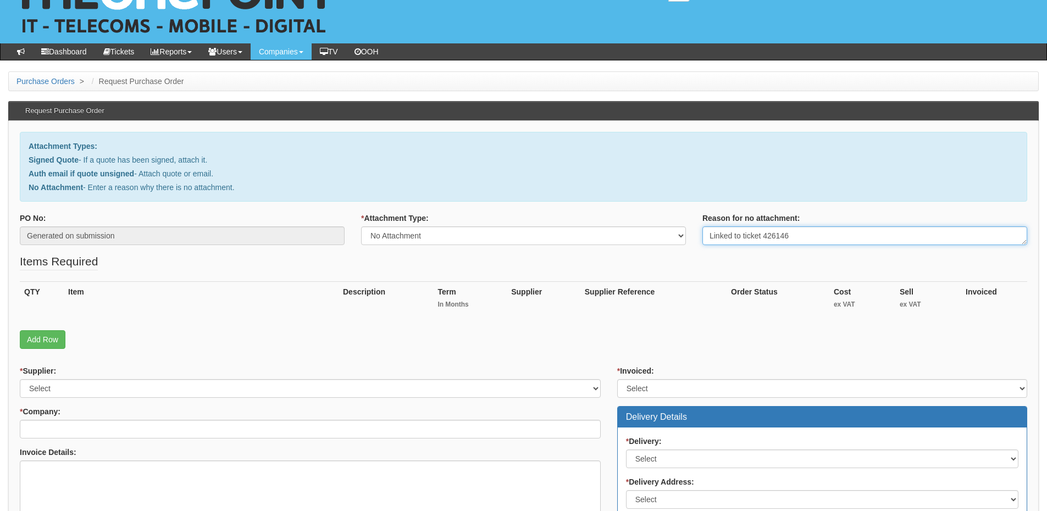
scroll to position [110, 0]
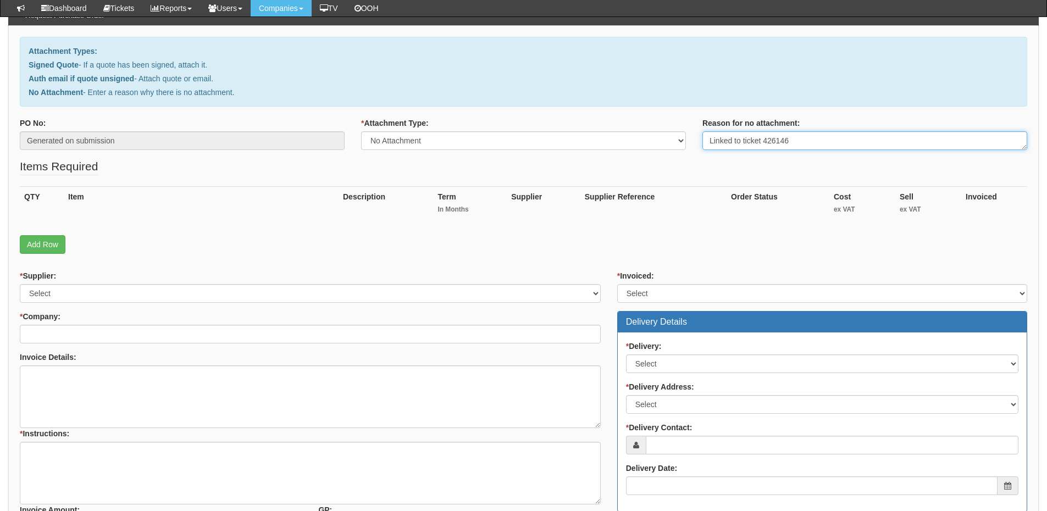
type textarea "Linked to ticket 426146"
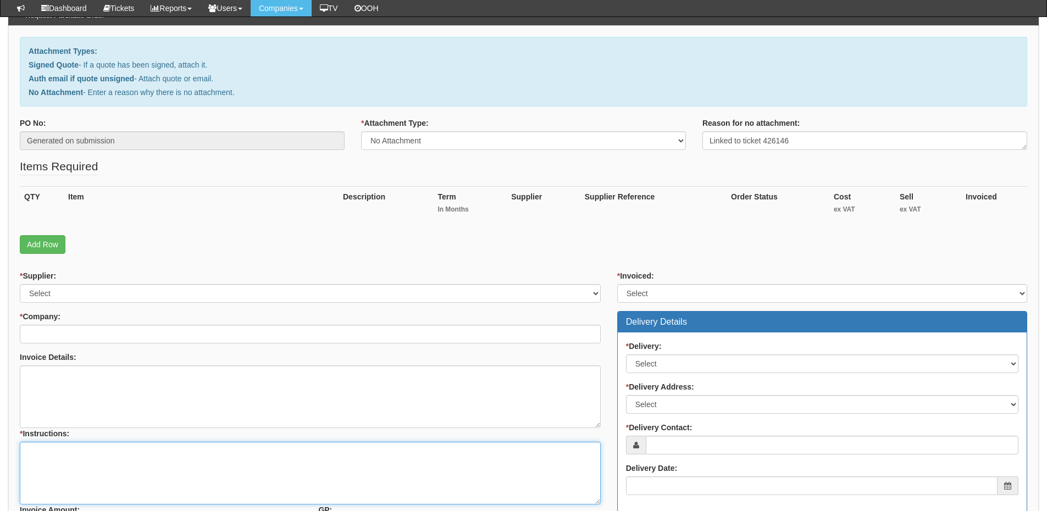
click at [166, 459] on textarea "* Instructions:" at bounding box center [310, 473] width 581 height 63
paste textarea "Linked to ticket 426146"
type textarea "Linked to ticket 426146"
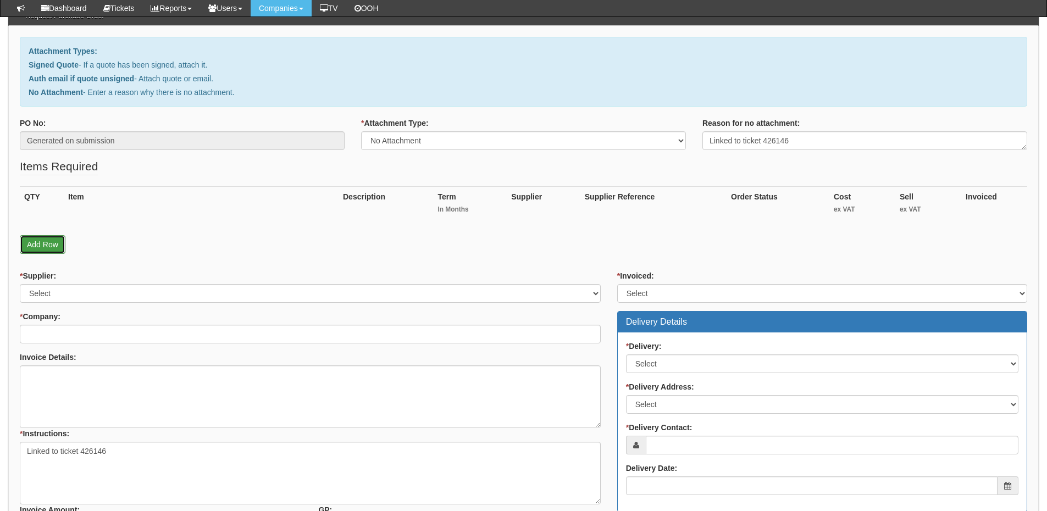
click at [52, 242] on link "Add Row" at bounding box center [43, 244] width 46 height 19
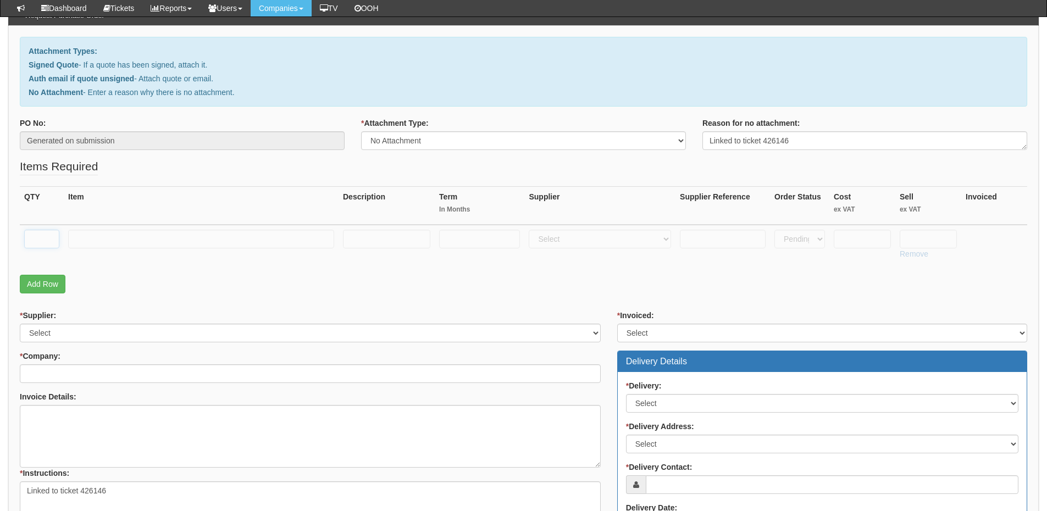
click at [43, 236] on input "text" at bounding box center [41, 239] width 35 height 19
type input "1"
click at [103, 246] on input "text" at bounding box center [201, 239] width 266 height 19
type input "Business Standard"
click at [471, 235] on input "text" at bounding box center [479, 239] width 81 height 19
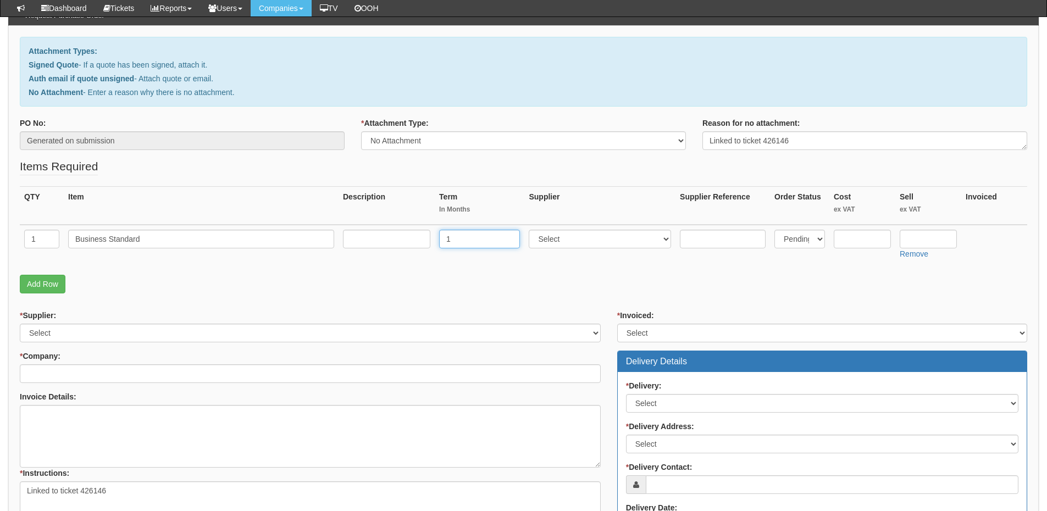
type input "1"
click at [414, 238] on input "text" at bounding box center [386, 239] width 87 height 19
type input "1-month"
click at [560, 236] on select "Select 123 REG.co.uk 1Password 3 4Gon AA Jones Electric Ltd Abzorb Access Group…" at bounding box center [599, 239] width 142 height 19
select select "291"
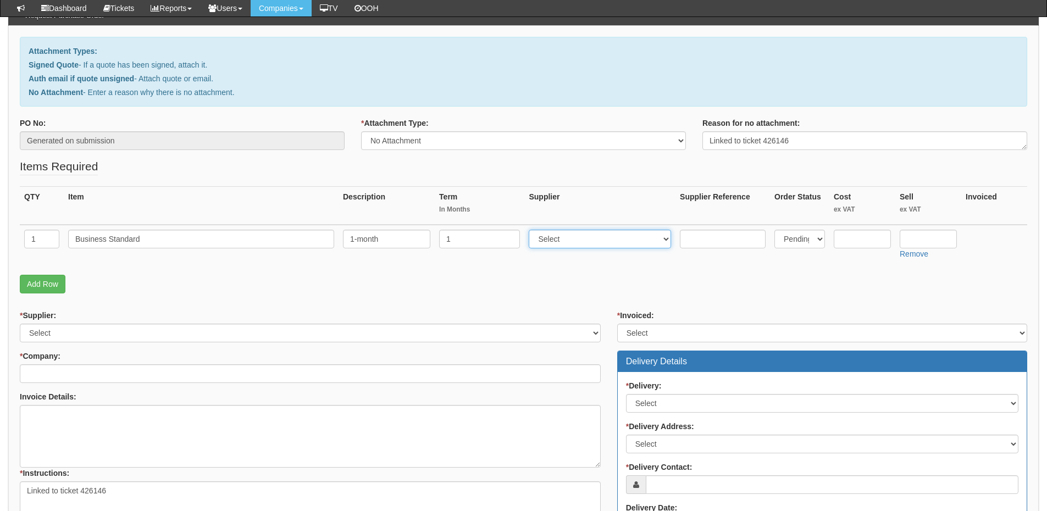
click at [531, 230] on select "Select 123 REG.co.uk 1Password 3 4Gon AA Jones Electric Ltd Abzorb Access Group…" at bounding box center [599, 239] width 142 height 19
click at [838, 238] on input "text" at bounding box center [861, 239] width 57 height 19
type input "9.41"
click at [916, 234] on input "text" at bounding box center [927, 239] width 57 height 19
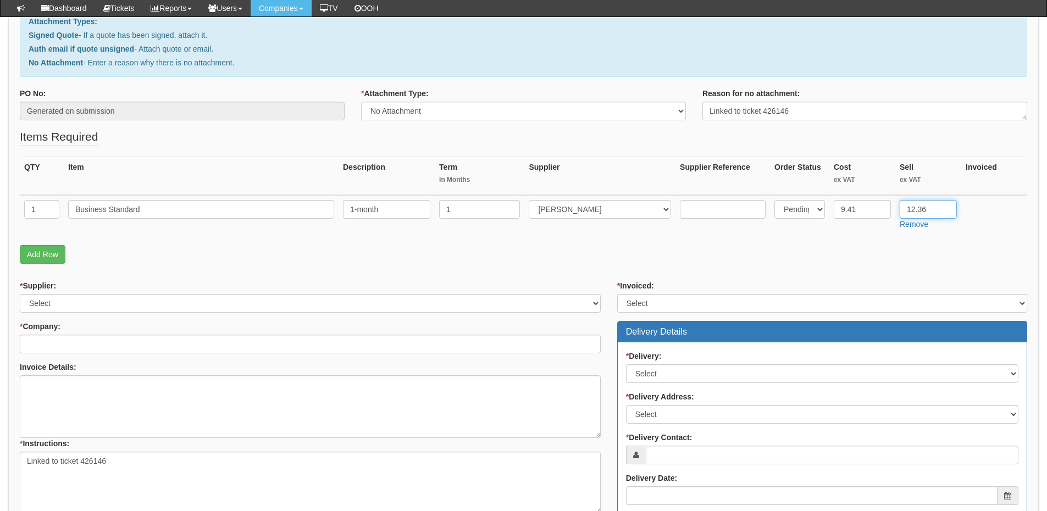
scroll to position [165, 0]
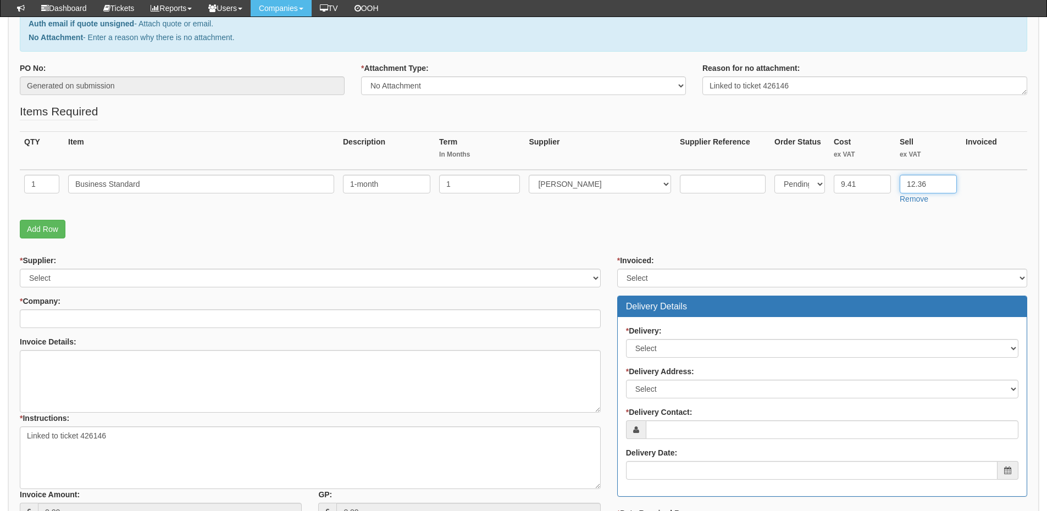
type input "12.36"
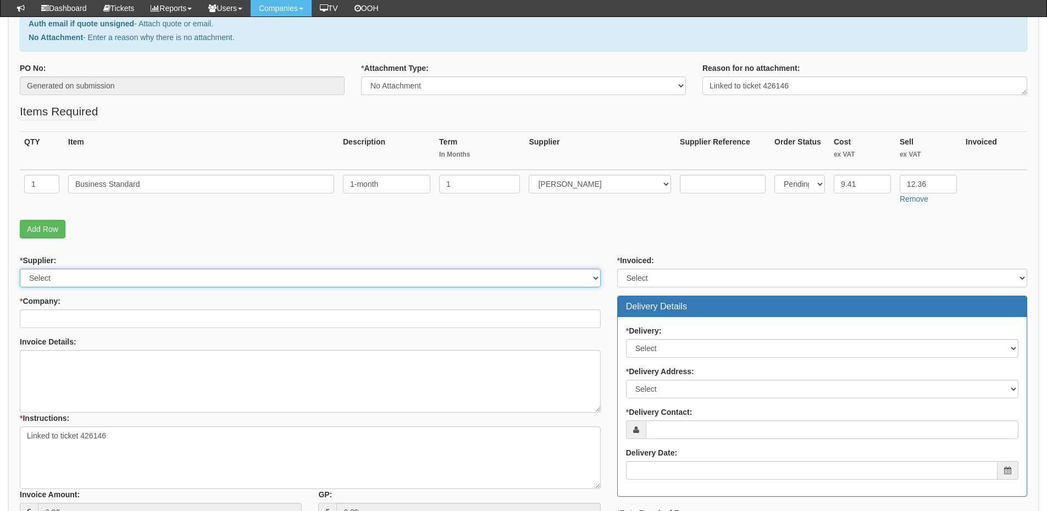
click at [139, 277] on select "Select 123 REG.co.uk 1Password 3 4Gon AA Jones Electric Ltd Abzorb Access Group…" at bounding box center [310, 278] width 581 height 19
select select "291"
click at [20, 269] on select "Select 123 REG.co.uk 1Password 3 4Gon AA Jones Electric Ltd Abzorb Access Group…" at bounding box center [310, 278] width 581 height 19
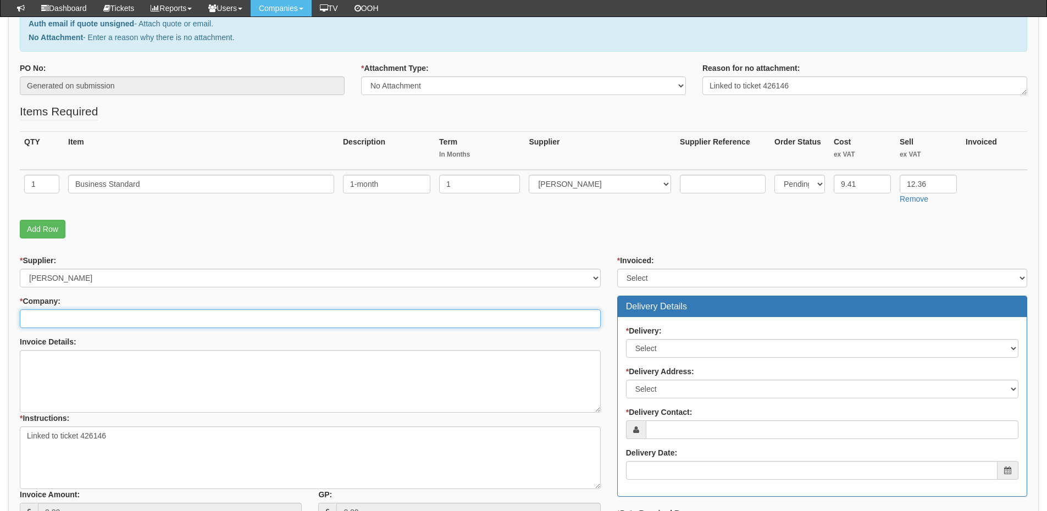
click at [142, 319] on input "* Company:" at bounding box center [310, 318] width 581 height 19
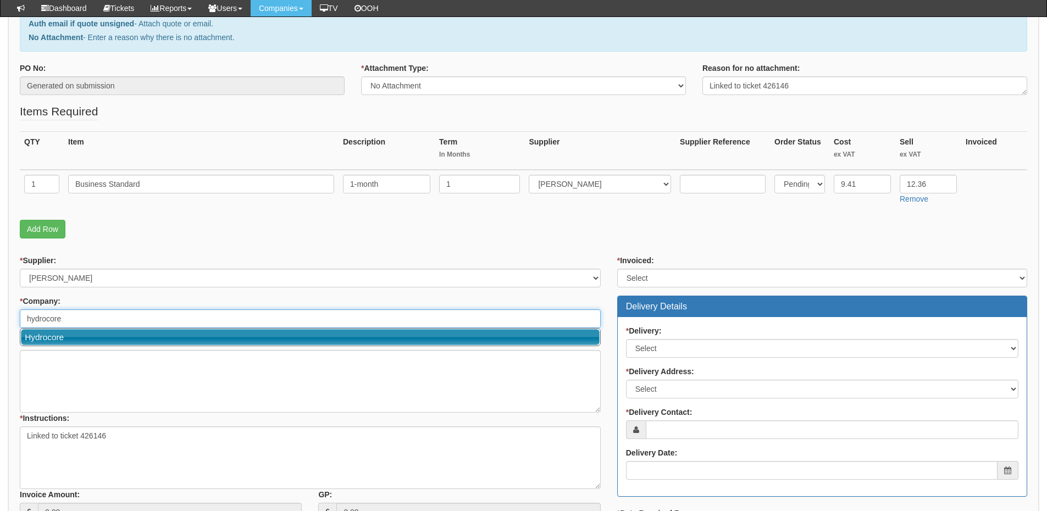
click at [105, 338] on link "Hydrocore" at bounding box center [310, 337] width 578 height 16
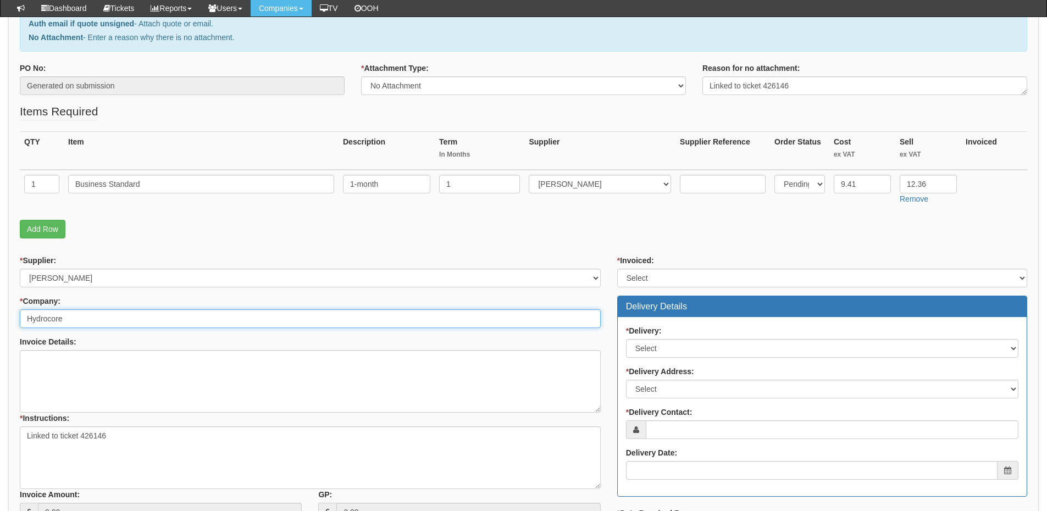
type input "Hydrocore"
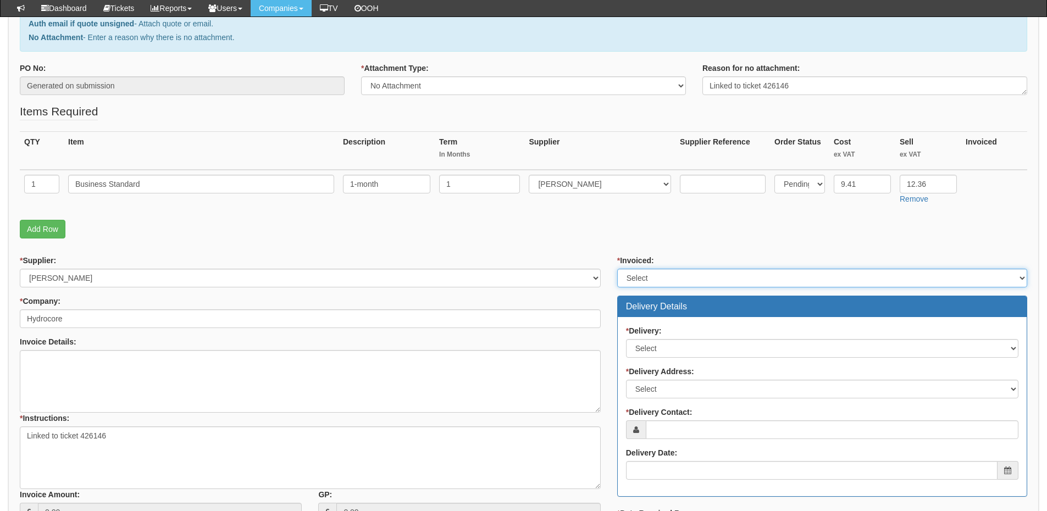
click at [654, 272] on select "Select Yes No N/A STB (part of order)" at bounding box center [822, 278] width 410 height 19
select select "2"
click at [617, 269] on select "Select Yes No N/A STB (part of order)" at bounding box center [822, 278] width 410 height 19
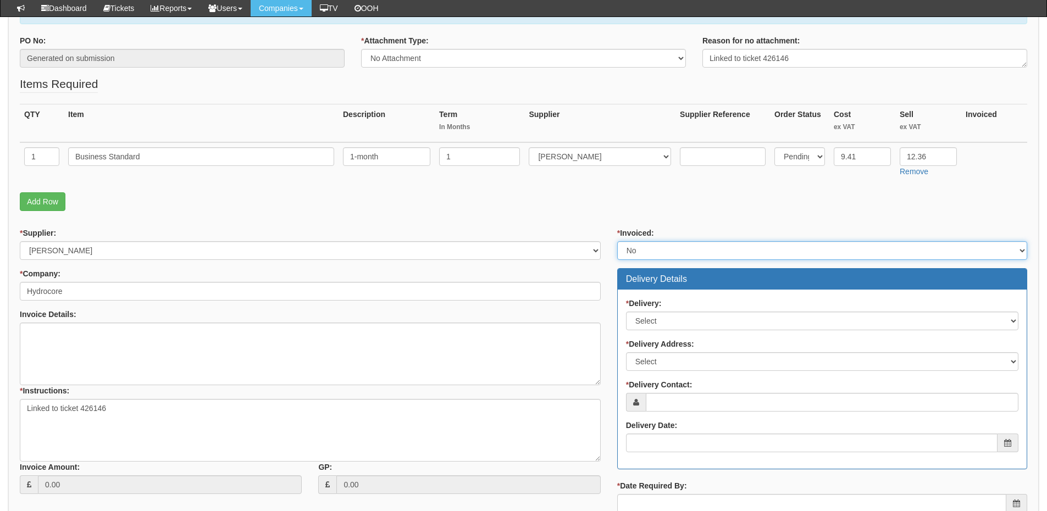
scroll to position [220, 0]
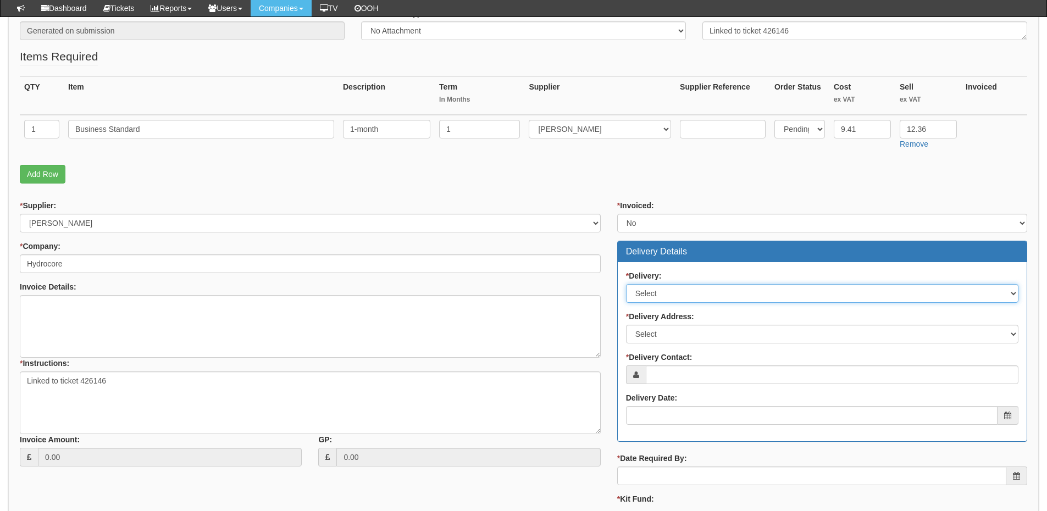
drag, startPoint x: 658, startPoint y: 291, endPoint x: 658, endPoint y: 299, distance: 7.7
click at [658, 291] on select "Select No Not Applicable Yes" at bounding box center [822, 293] width 392 height 19
select select "3"
click at [626, 284] on select "Select No Not Applicable Yes" at bounding box center [822, 293] width 392 height 19
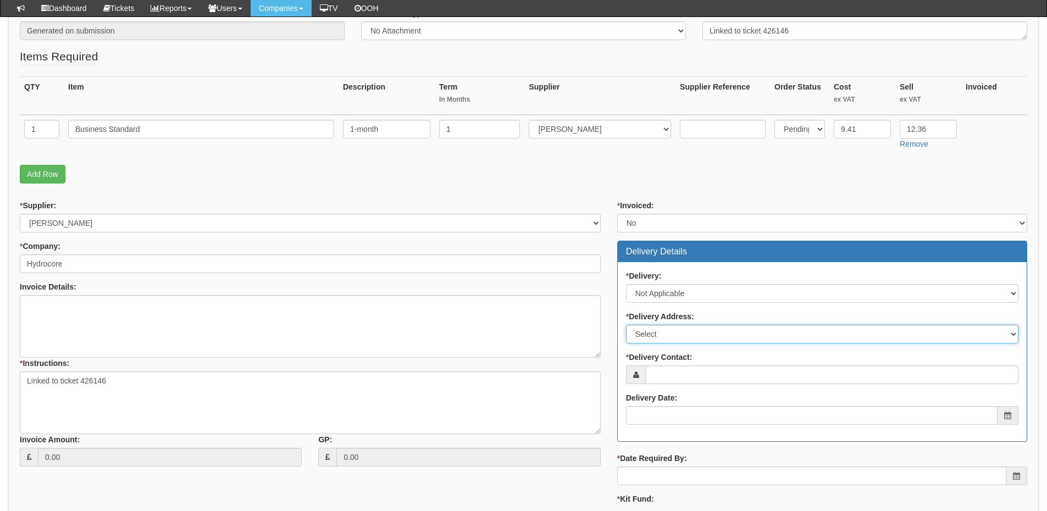
click at [664, 336] on select "Select Not Applicable Main Address - HU5 4JF Other" at bounding box center [822, 334] width 392 height 19
select select "N/A"
click at [626, 325] on select "Select Not Applicable Main Address - HU5 4JF Other" at bounding box center [822, 334] width 392 height 19
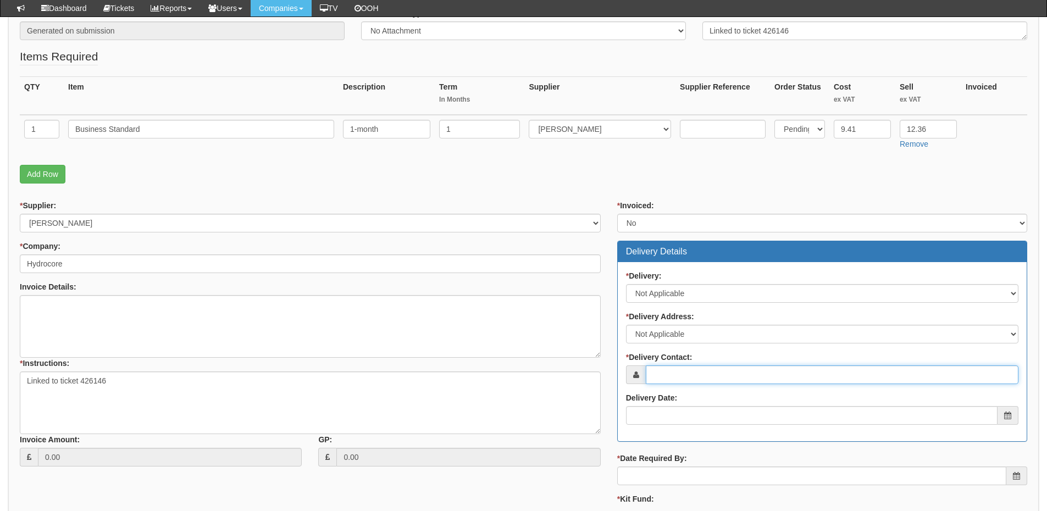
drag, startPoint x: 672, startPoint y: 370, endPoint x: 628, endPoint y: 376, distance: 44.4
click at [672, 370] on input "* Delivery Contact:" at bounding box center [831, 374] width 372 height 19
click at [736, 378] on input "* Delivery Contact:" at bounding box center [831, 374] width 372 height 19
paste input "[PERSON_NAME]"
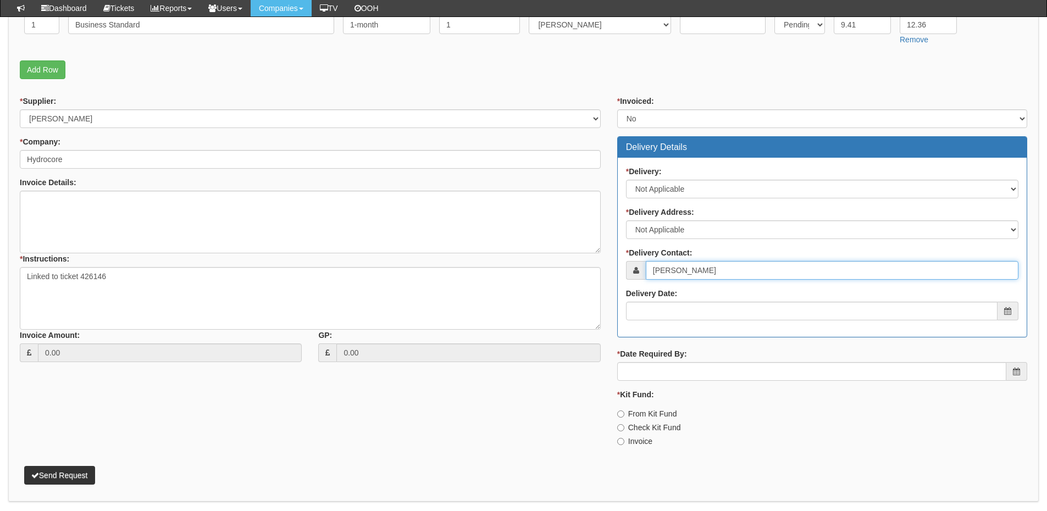
scroll to position [359, 0]
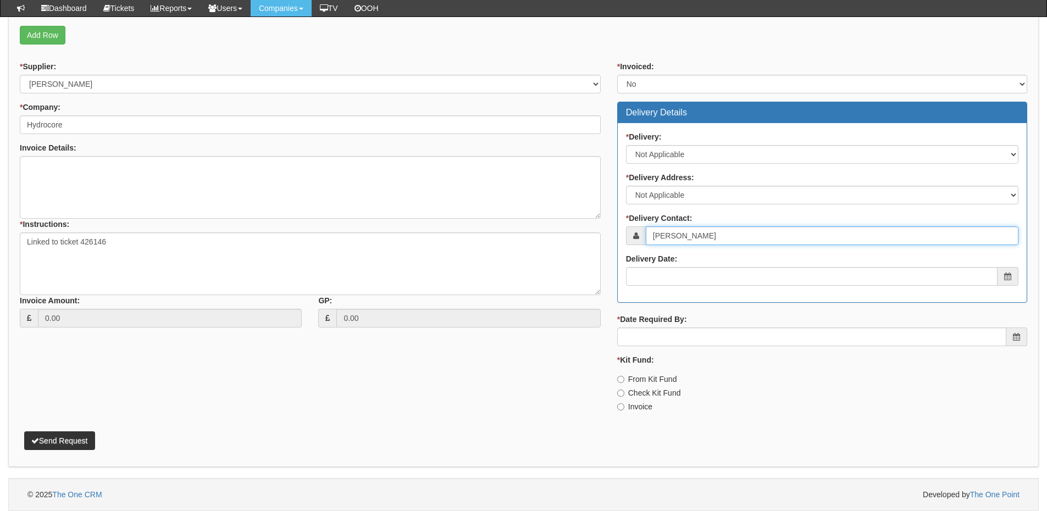
type input "[PERSON_NAME]"
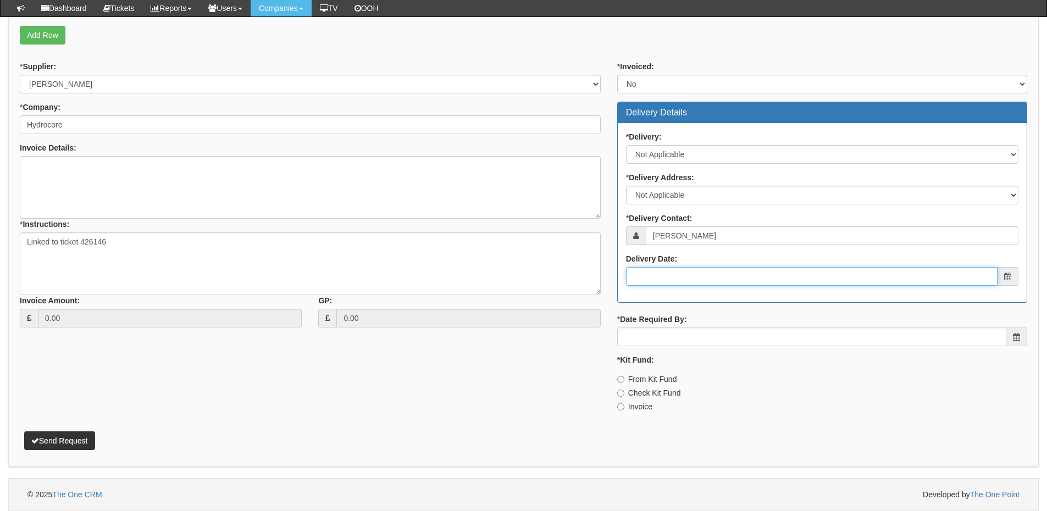
click at [705, 276] on input "Delivery Date:" at bounding box center [811, 276] width 371 height 19
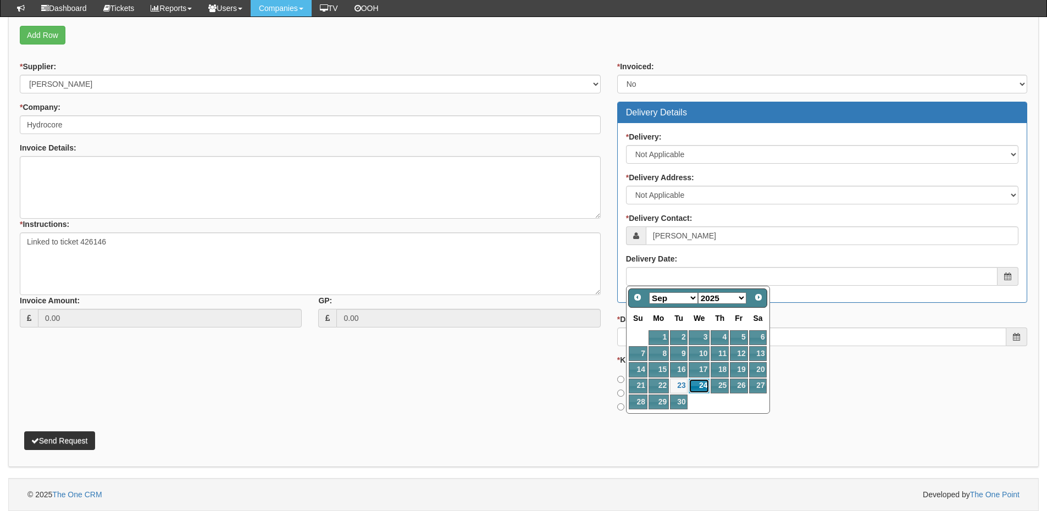
click at [701, 383] on link "24" at bounding box center [698, 385] width 21 height 15
type input "2025-09-24"
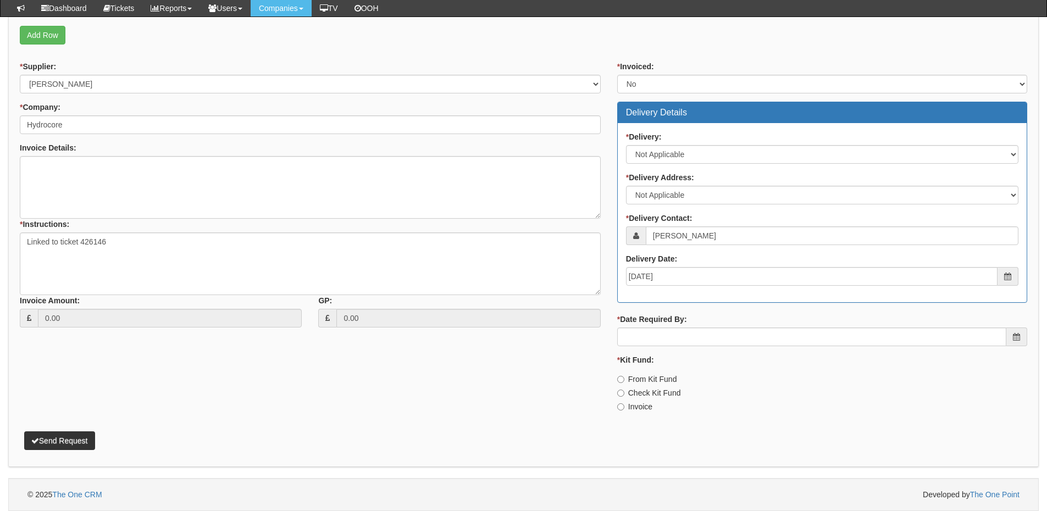
click at [687, 324] on label "* Date Required By:" at bounding box center [652, 319] width 70 height 11
click at [687, 327] on input "* Date Required By:" at bounding box center [811, 336] width 389 height 19
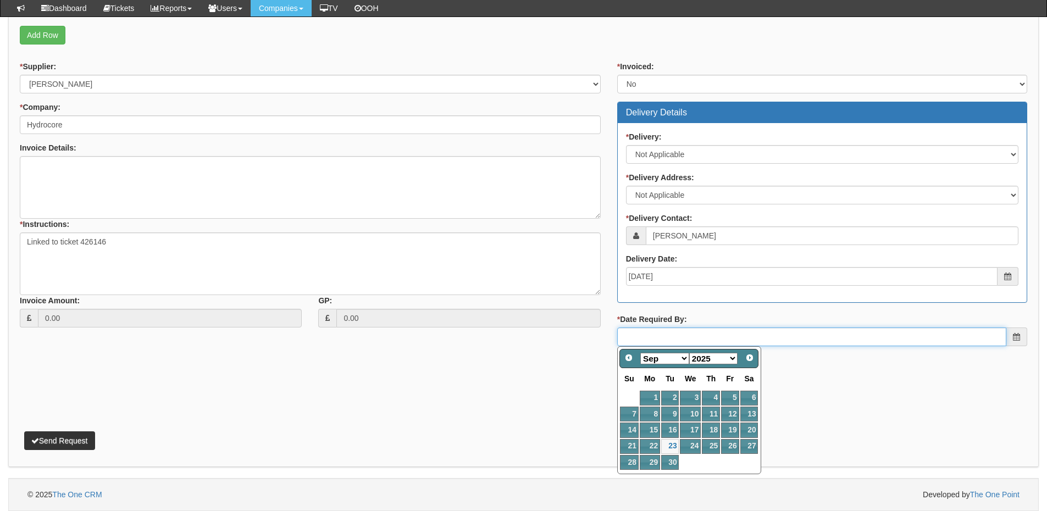
click at [694, 339] on input "* Date Required By:" at bounding box center [811, 336] width 389 height 19
click at [687, 447] on link "24" at bounding box center [690, 446] width 21 height 15
type input "2025-09-24"
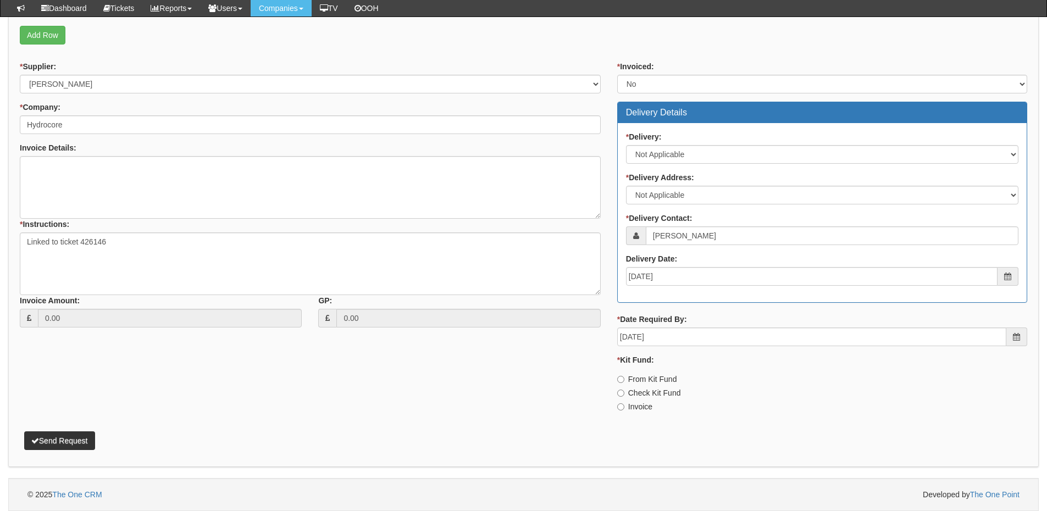
click at [642, 402] on label "Invoice" at bounding box center [634, 406] width 35 height 11
click at [624, 403] on input "Invoice" at bounding box center [620, 406] width 7 height 7
radio input "true"
click at [63, 442] on button "Send Request" at bounding box center [59, 440] width 71 height 19
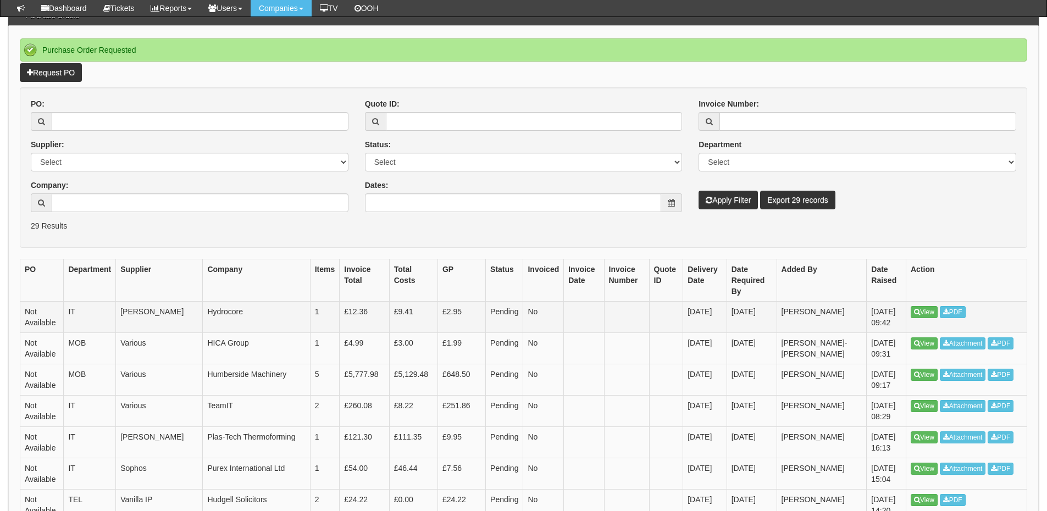
scroll to position [109, 0]
